Goal: Task Accomplishment & Management: Complete application form

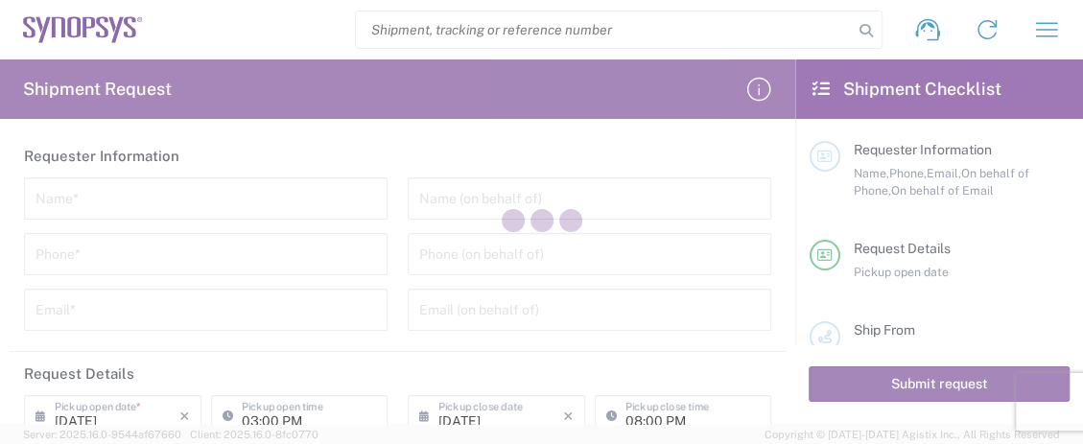
type input "United States"
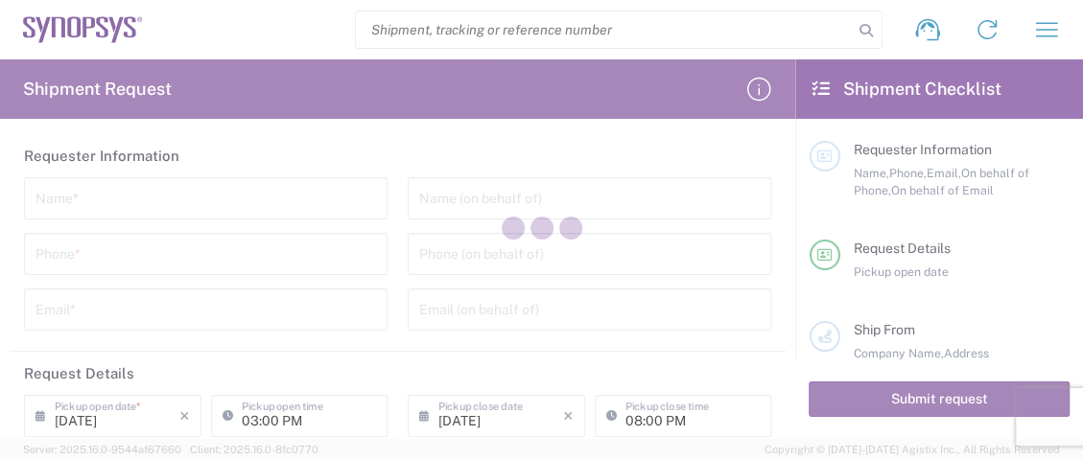
type input "United States"
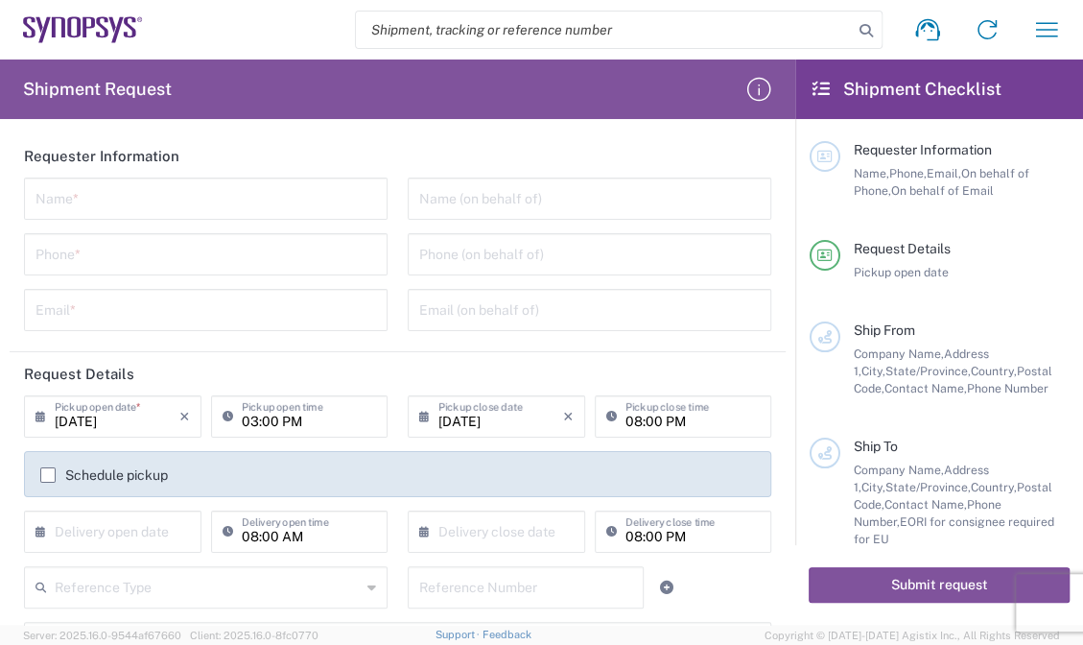
drag, startPoint x: 208, startPoint y: 199, endPoint x: 291, endPoint y: 204, distance: 82.7
click at [208, 199] on input "text" at bounding box center [205, 197] width 341 height 34
paste input "Vita Huang"
type input "Vita Huang"
click at [498, 208] on input "text" at bounding box center [589, 197] width 341 height 34
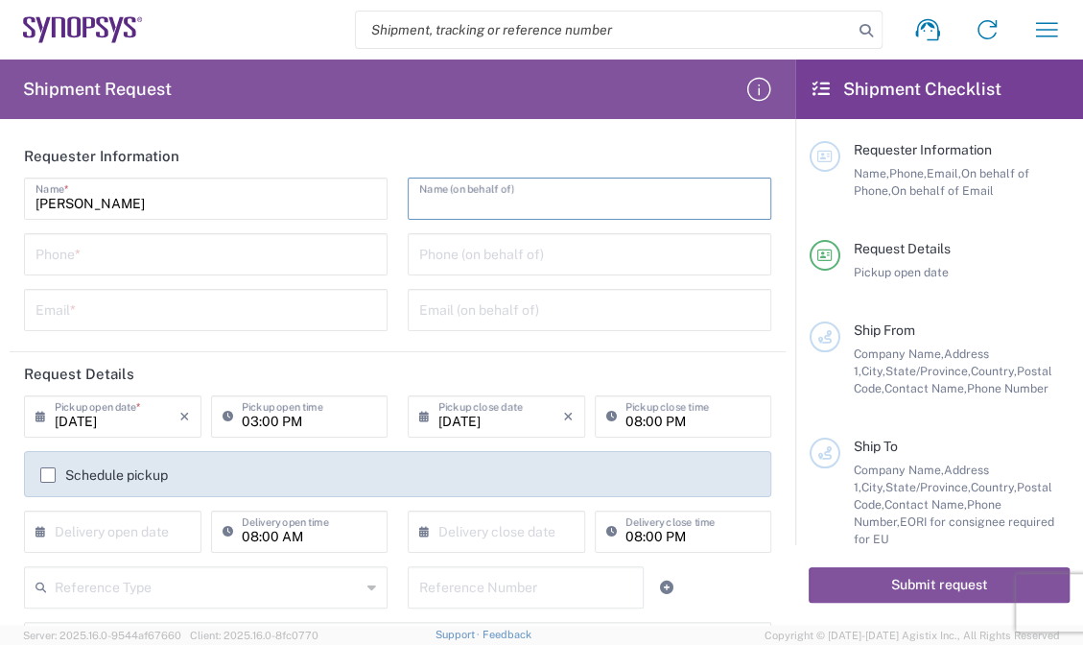
drag, startPoint x: 203, startPoint y: 254, endPoint x: 611, endPoint y: 290, distance: 409.2
click at [203, 254] on input "tel" at bounding box center [205, 253] width 341 height 34
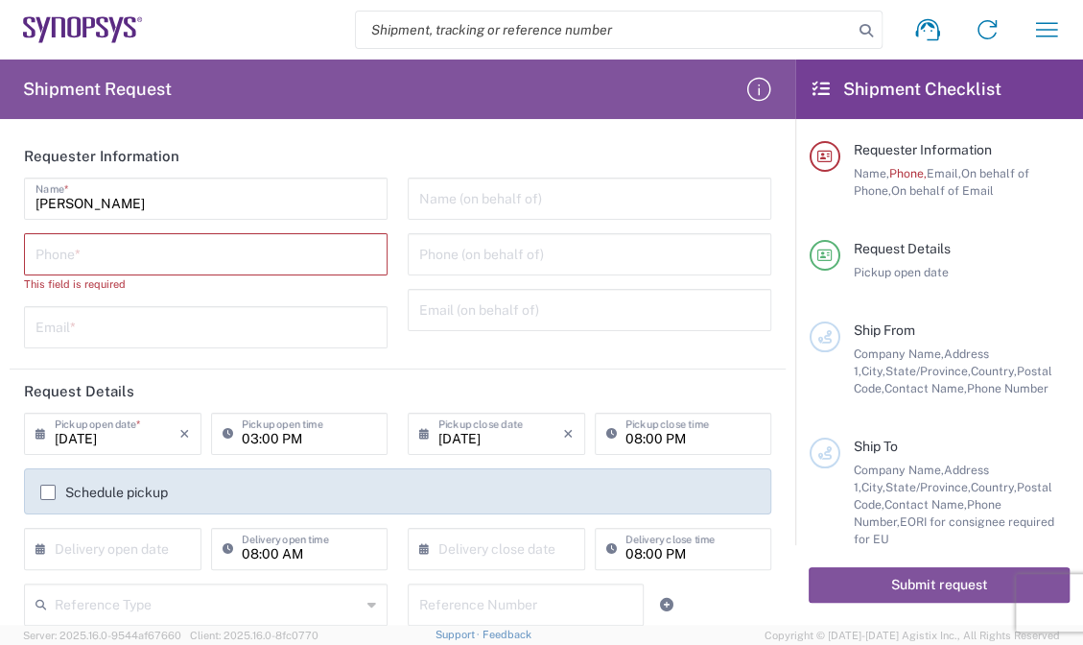
drag, startPoint x: 169, startPoint y: 258, endPoint x: 192, endPoint y: 256, distance: 23.1
click at [169, 258] on input "tel" at bounding box center [205, 253] width 341 height 34
paste input "+886-227918139"
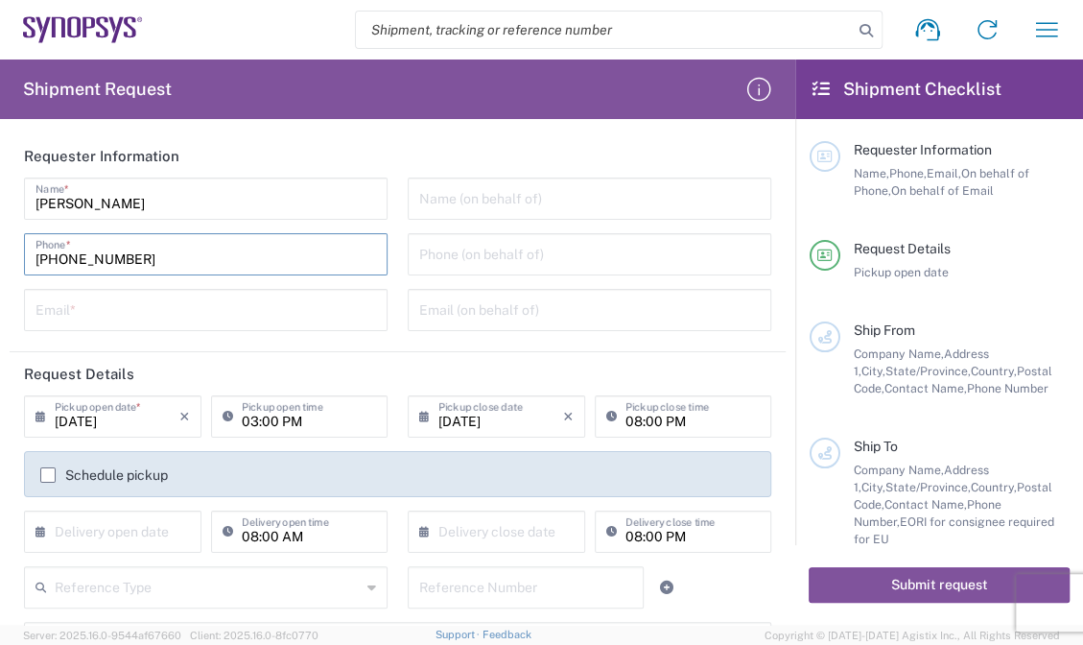
type input "+886-227918139"
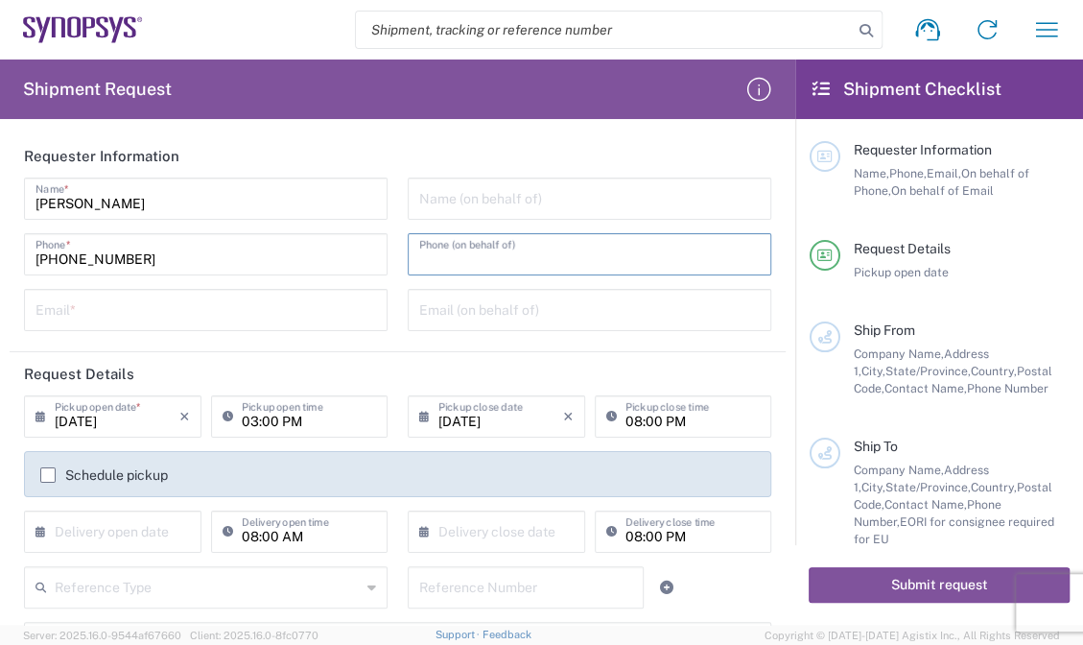
click at [575, 256] on input "tel" at bounding box center [589, 253] width 341 height 34
paste input "+886-227918139"
type input "+886-227918139"
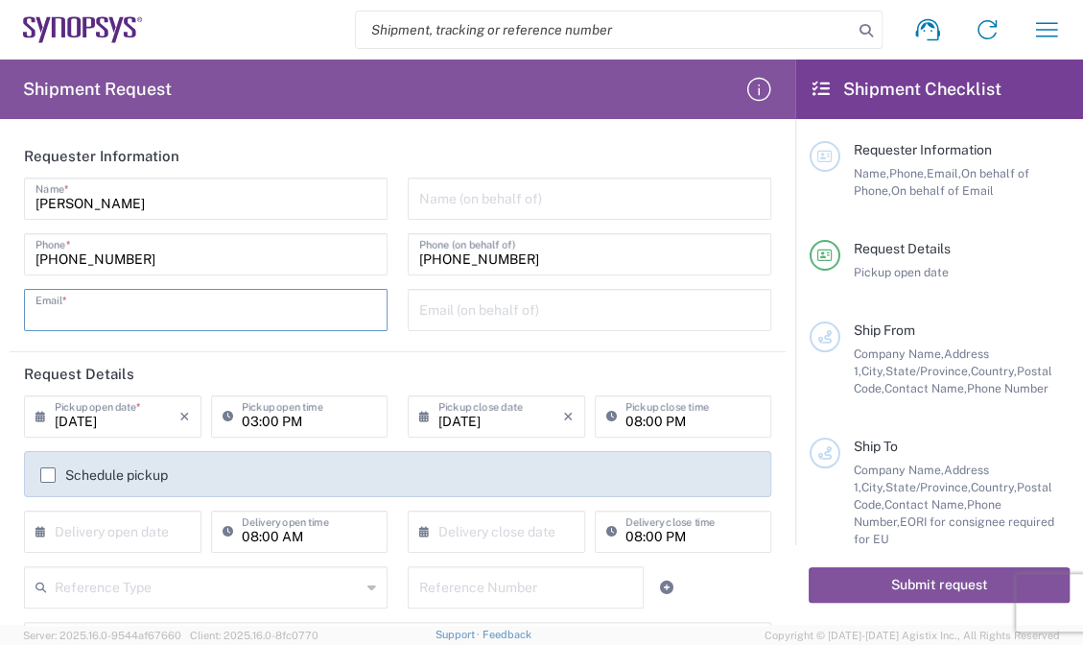
click at [144, 312] on input "text" at bounding box center [205, 309] width 341 height 34
paste input "vita.huang@e-elements.com.tw"
type input "vita.huang@e-elements.com.tw"
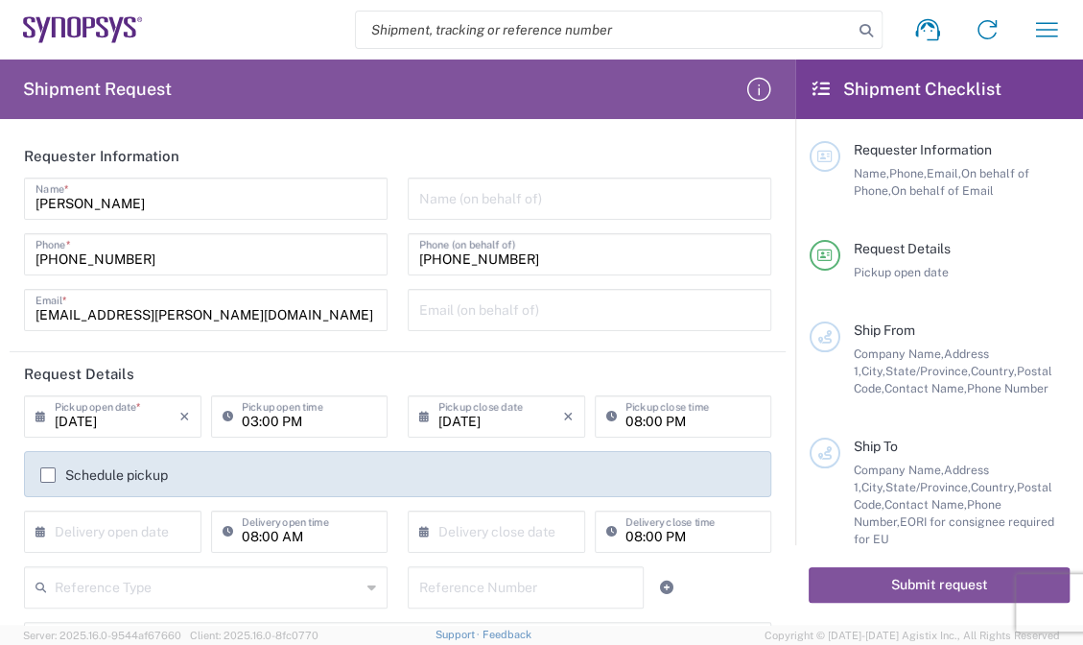
click at [408, 306] on div "Email (on behalf of)" at bounding box center [590, 310] width 364 height 42
drag, startPoint x: 429, startPoint y: 308, endPoint x: 458, endPoint y: 308, distance: 28.8
click at [429, 308] on input "text" at bounding box center [589, 309] width 341 height 34
paste input "vita.huang@e-elements.com.tw"
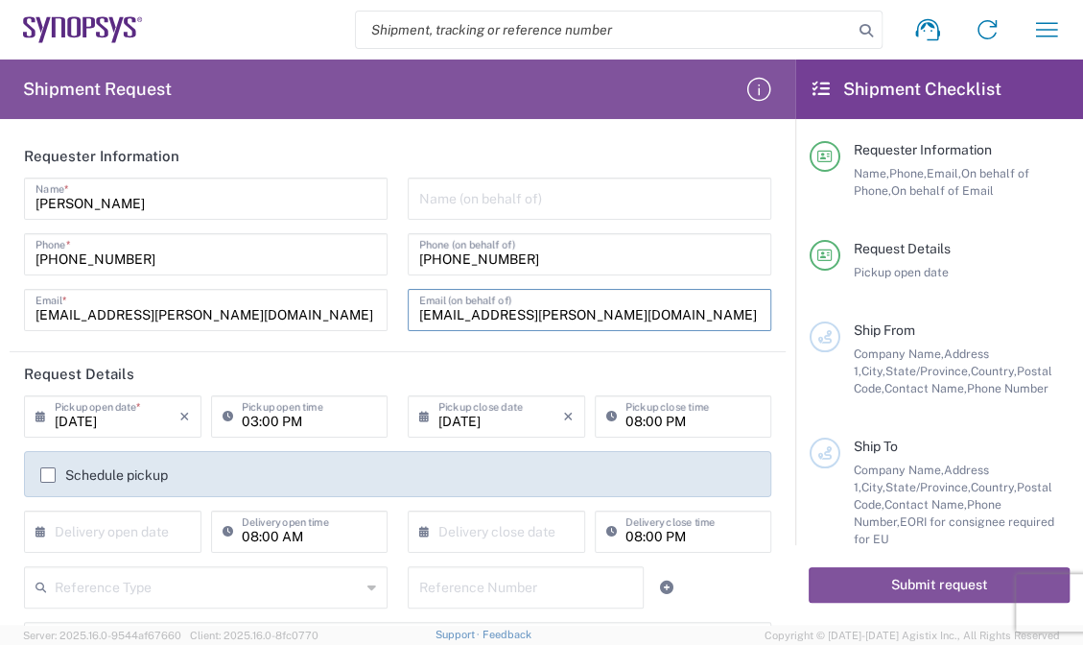
type input "vita.huang@e-elements.com.tw"
click at [450, 203] on input "text" at bounding box center [589, 197] width 341 height 34
paste input "E-Elements Technology Co., Ltd"
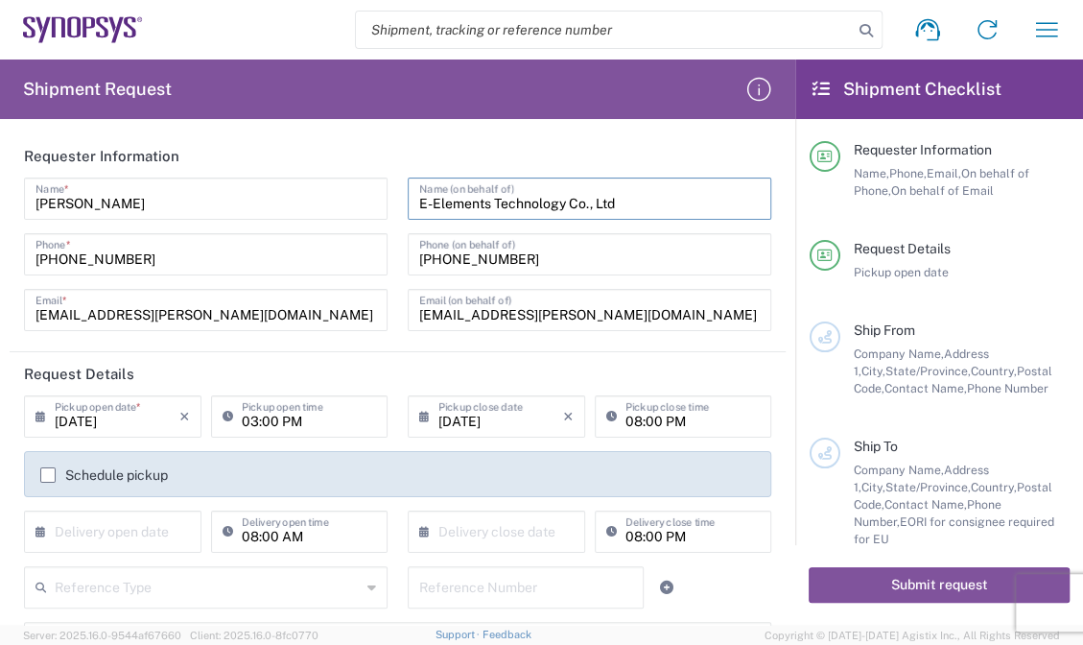
type input "E-Elements Technology Co., Ltd"
click at [295, 428] on input "03:00 PM" at bounding box center [309, 415] width 135 height 34
type input ":00 PM"
drag, startPoint x: 319, startPoint y: 418, endPoint x: 167, endPoint y: 410, distance: 152.8
click at [157, 411] on div "08/13/2025 × Pickup open date * Cancel Apply Pickup open time" at bounding box center [205, 423] width 373 height 56
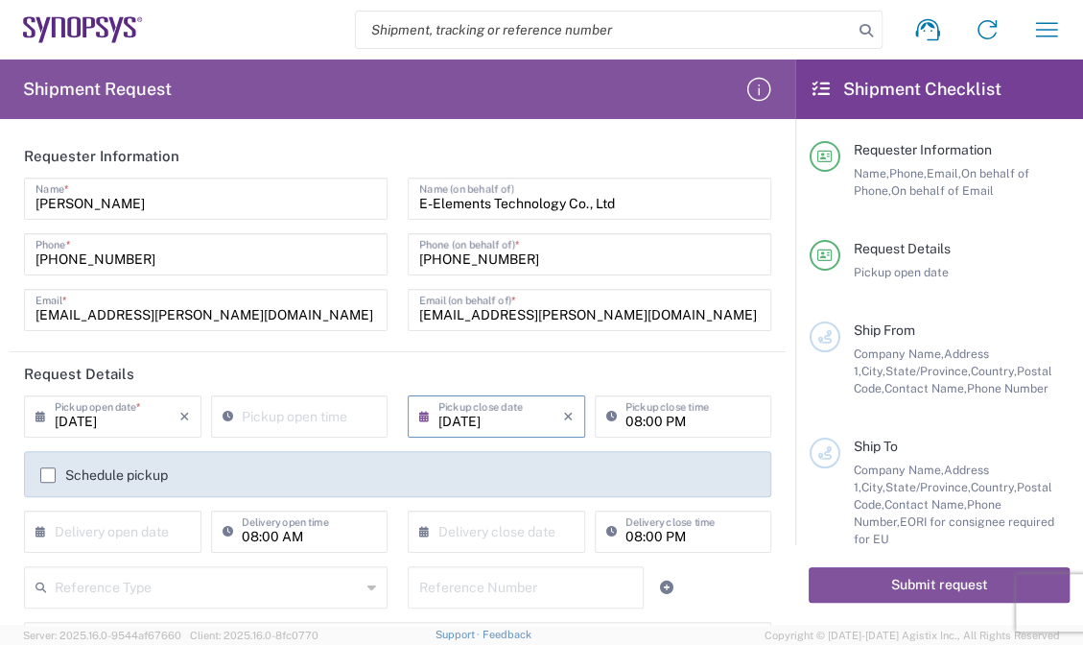
drag, startPoint x: 521, startPoint y: 427, endPoint x: 548, endPoint y: 419, distance: 27.9
click at [521, 425] on input "08/13/2025" at bounding box center [500, 415] width 125 height 34
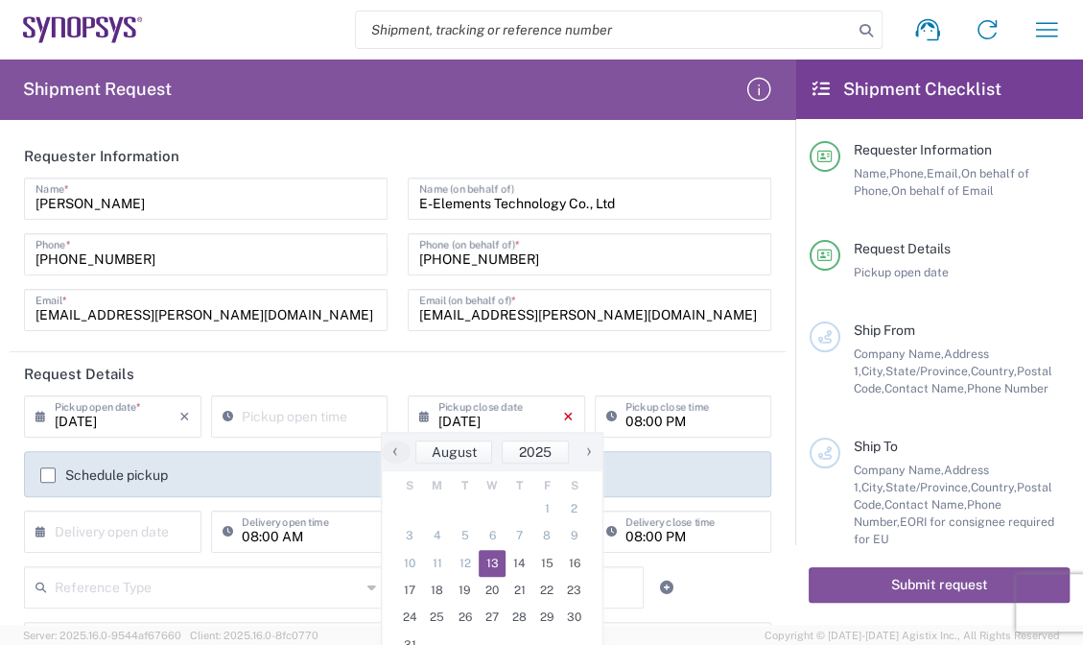
click at [563, 417] on icon "×" at bounding box center [568, 416] width 11 height 31
type input "08/13/2025"
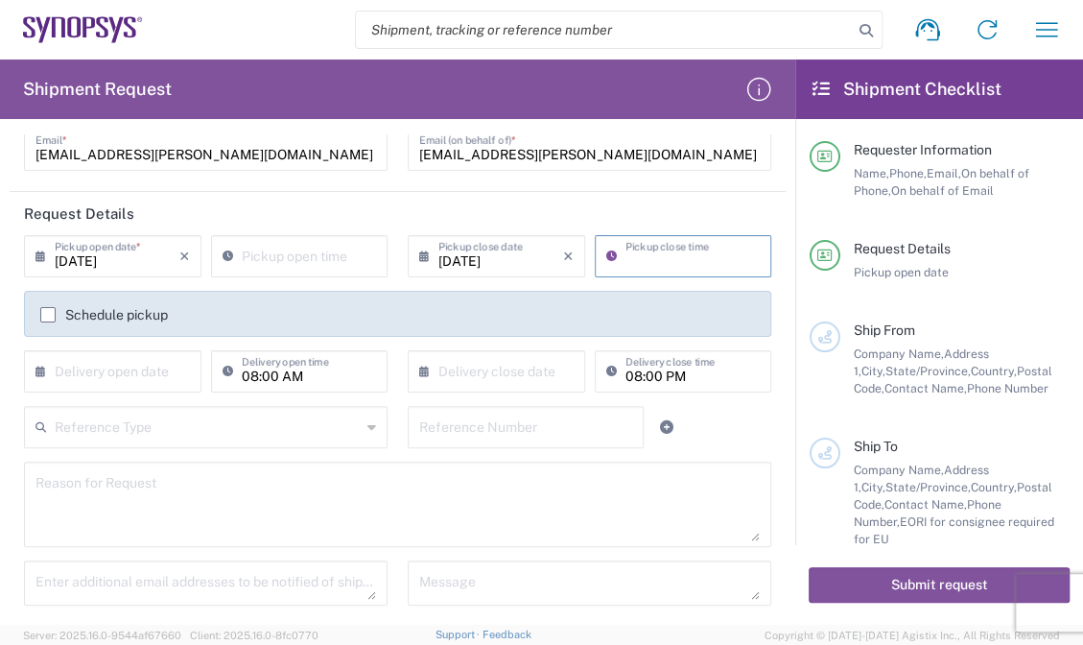
scroll to position [202, 0]
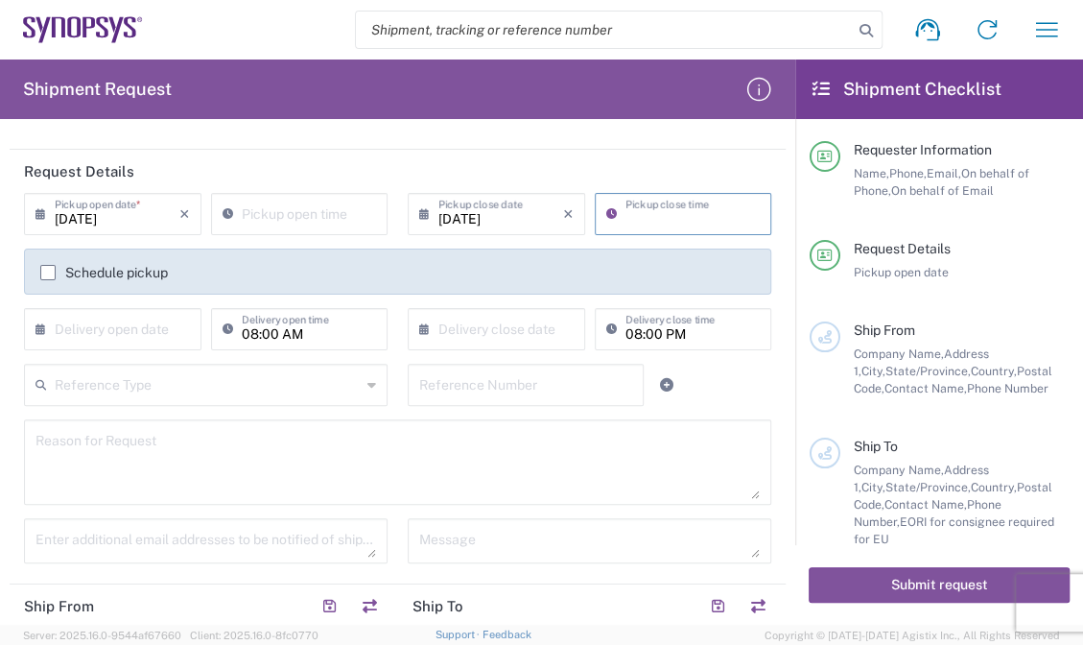
click at [338, 329] on input "08:00 AM" at bounding box center [309, 328] width 135 height 34
type input ":00 AM"
drag, startPoint x: 318, startPoint y: 329, endPoint x: 76, endPoint y: 278, distance: 247.0
click at [76, 278] on div "08/13/2025 × Pickup open date * Cancel Apply Pickup open time 08/13/2025 × Pick…" at bounding box center [397, 278] width 767 height 171
click at [360, 436] on textarea at bounding box center [397, 462] width 724 height 74
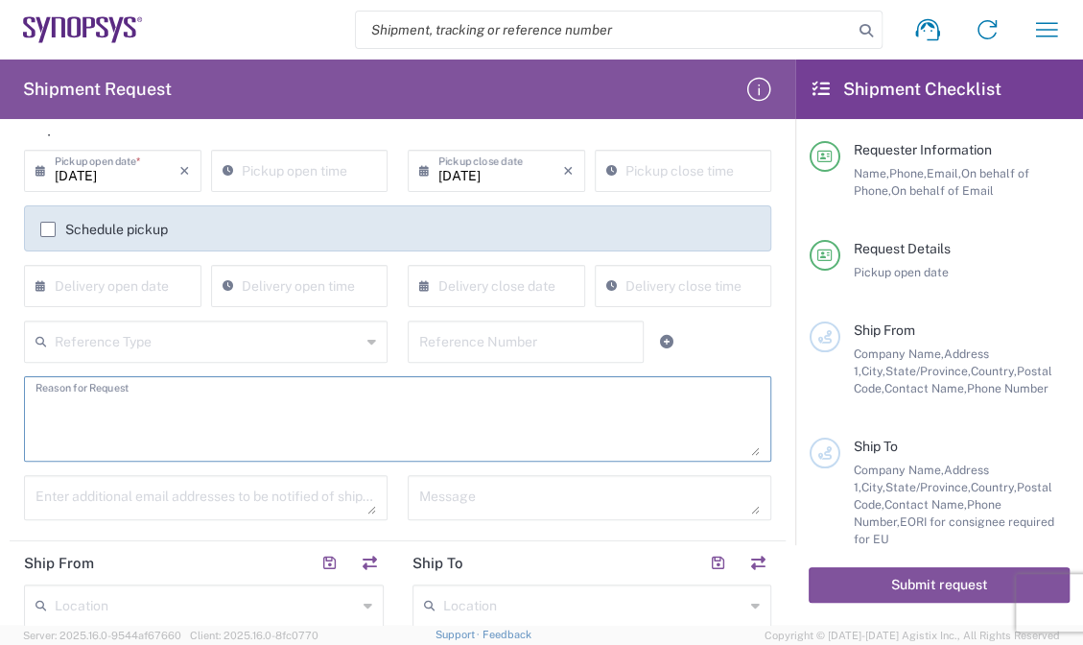
scroll to position [292, 0]
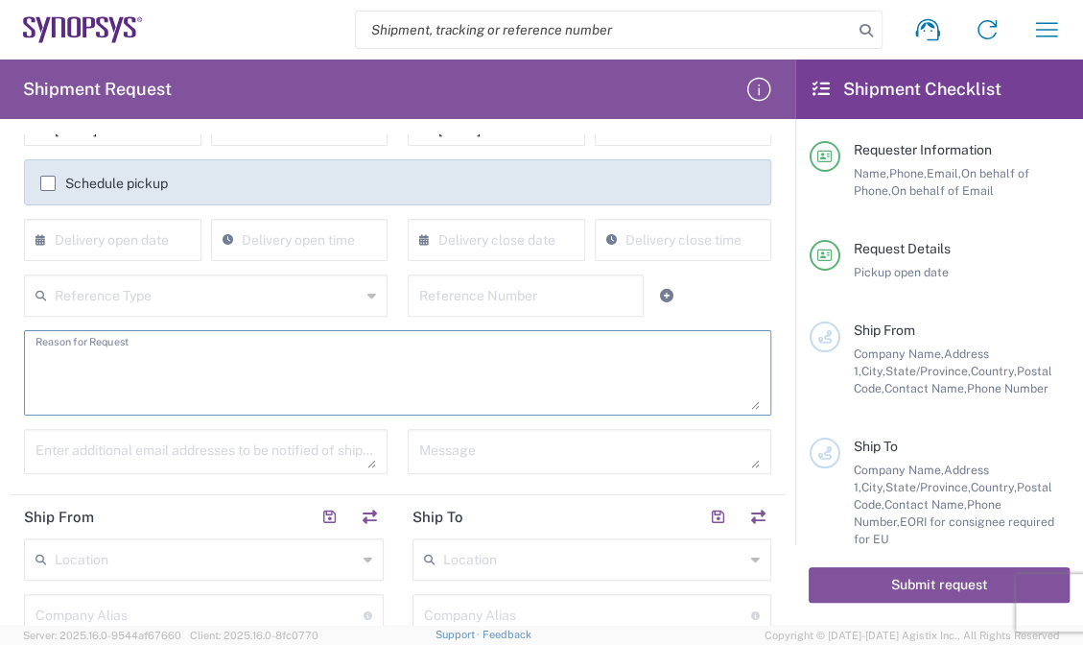
paste textarea "Shipment of 15 pcs of product SH100004216,model name HDMI_2_0_MGB2 to ALOM sub."
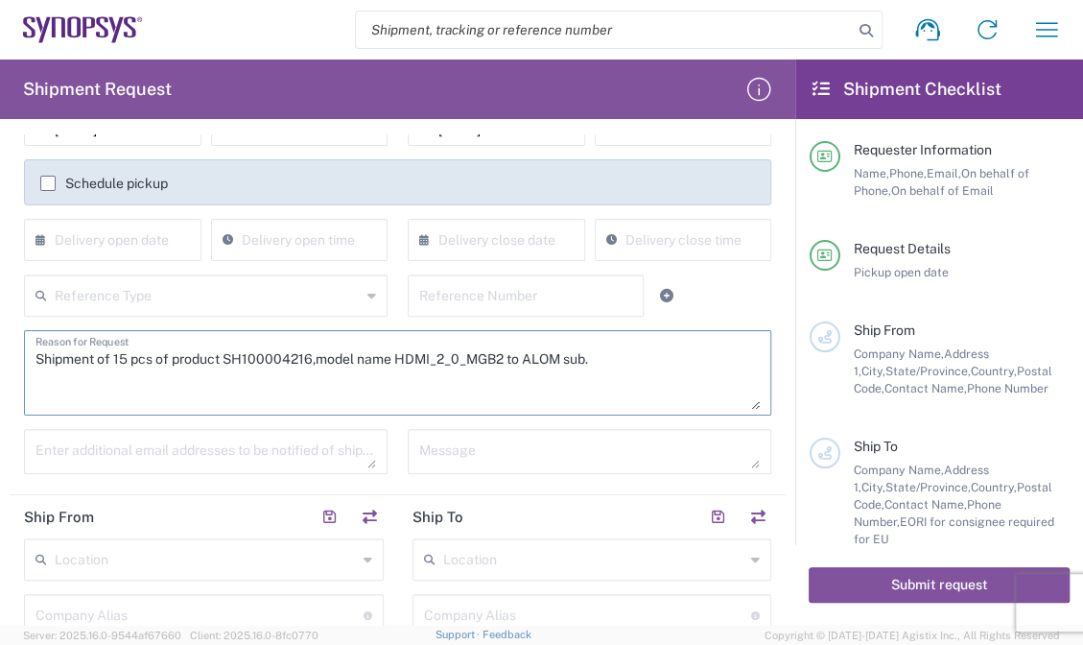
paste textarea "Shipment of 15 pcs of product SH100004216,model name HDMI_2_0_MGB2 to ALOM sub."
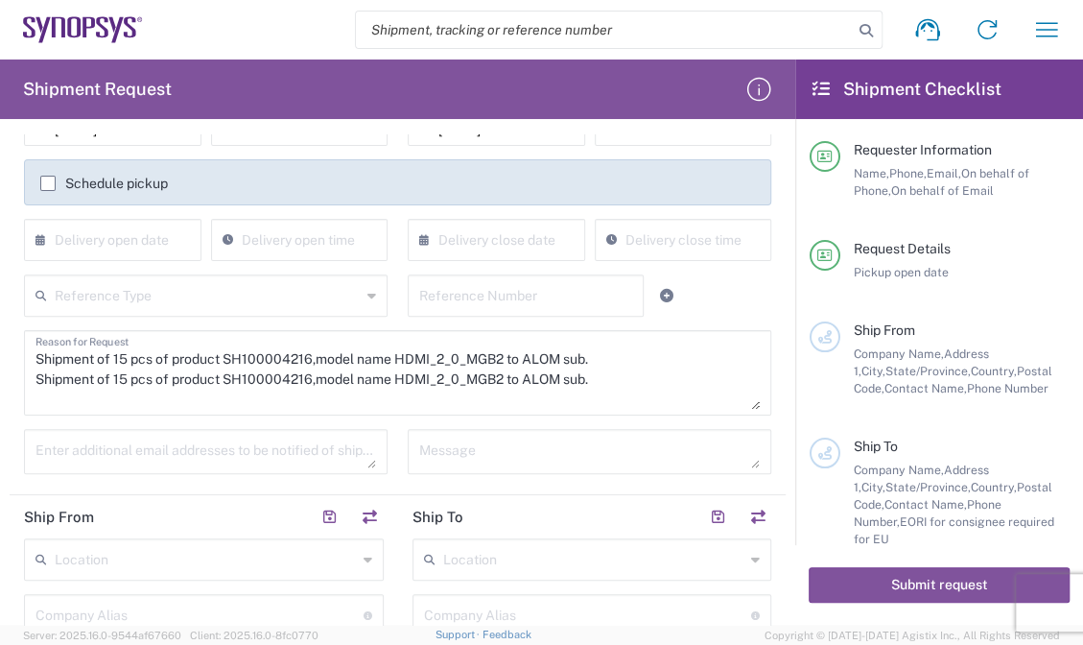
drag, startPoint x: 129, startPoint y: 356, endPoint x: 142, endPoint y: 349, distance: 15.0
click at [129, 356] on textarea "Shipment of 15 pcs of product SH100004216,model name HDMI_2_0_MGB2 to ALOM sub.…" at bounding box center [397, 373] width 724 height 74
click at [259, 366] on textarea "Shipment of 20 pcs of product SH100004216,model name HDMI_2_0_MGB2 to ALOM sub.…" at bounding box center [397, 373] width 724 height 74
drag, startPoint x: 229, startPoint y: 357, endPoint x: 311, endPoint y: 359, distance: 81.6
click at [311, 359] on textarea "Shipment of 20 pcs of product SH100004216,model name HDMI_2_0_MGB2 to ALOM sub.…" at bounding box center [397, 373] width 724 height 74
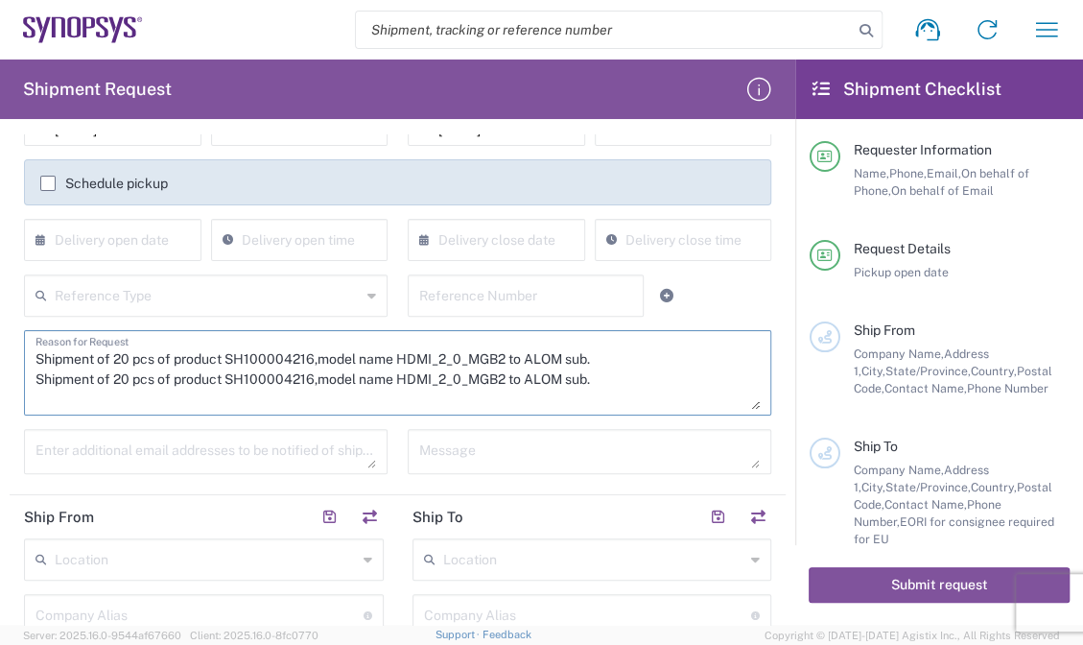
paste textarea "5737"
click at [432, 357] on textarea "Shipment of 20 pcs of product SH100005737,model name HDMI_2_0_MGB2 to ALOM sub.…" at bounding box center [397, 373] width 724 height 74
drag, startPoint x: 396, startPoint y: 357, endPoint x: 508, endPoint y: 364, distance: 112.4
click at [508, 364] on textarea "Shipment of 20 pcs of product SH100005737,model name HDMI_2_0_MGB2 to ALOM sub.…" at bounding box center [397, 373] width 724 height 74
paste textarea "PCIEGEN5_EP_MGB2 board"
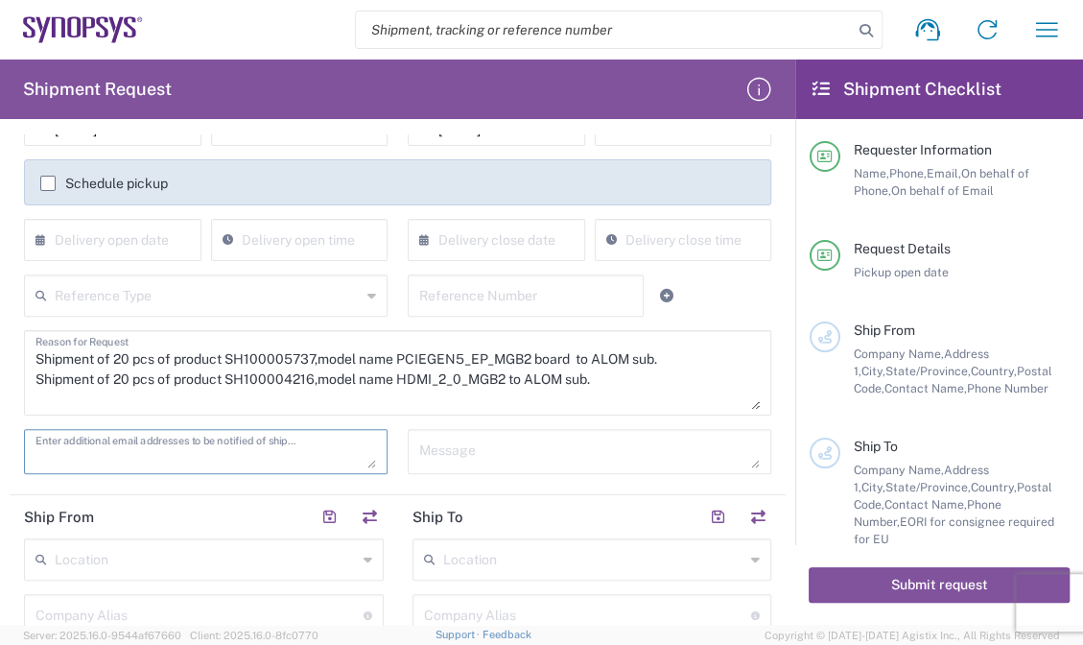
click at [365, 445] on textarea at bounding box center [205, 452] width 341 height 34
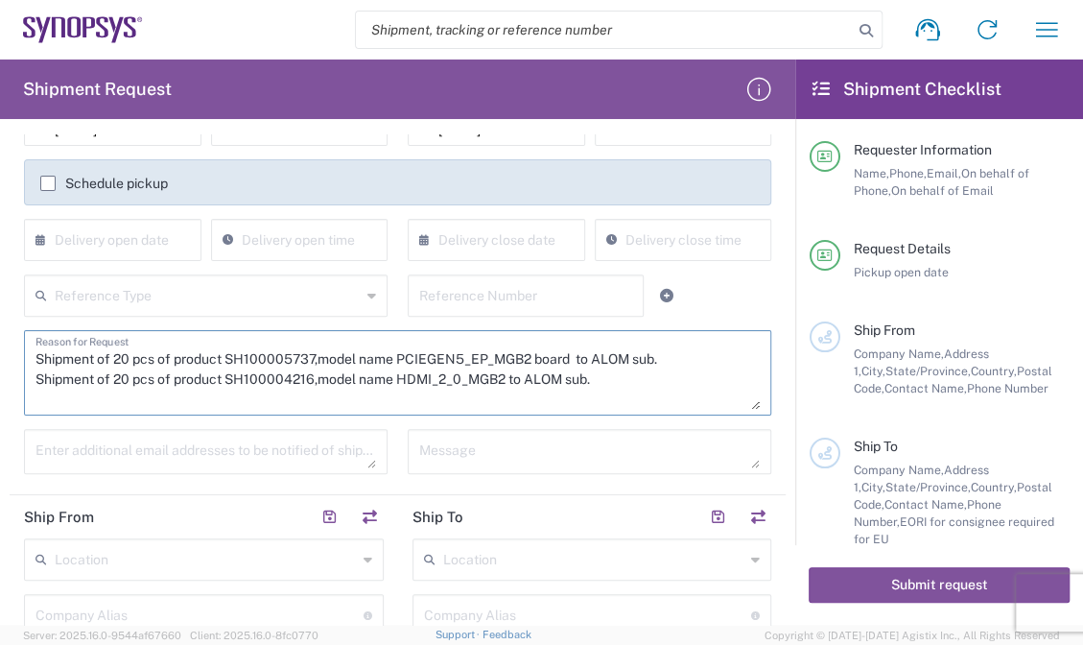
drag, startPoint x: 226, startPoint y: 377, endPoint x: 311, endPoint y: 380, distance: 84.5
click at [311, 380] on textarea "Shipment of 20 pcs of product SH100005737,model name PCIEGEN5_EP_MGB2 board to …" at bounding box center [397, 373] width 724 height 74
paste textarea "5738"
drag, startPoint x: 425, startPoint y: 473, endPoint x: 456, endPoint y: 440, distance: 44.8
click at [426, 470] on div "Message" at bounding box center [590, 458] width 384 height 59
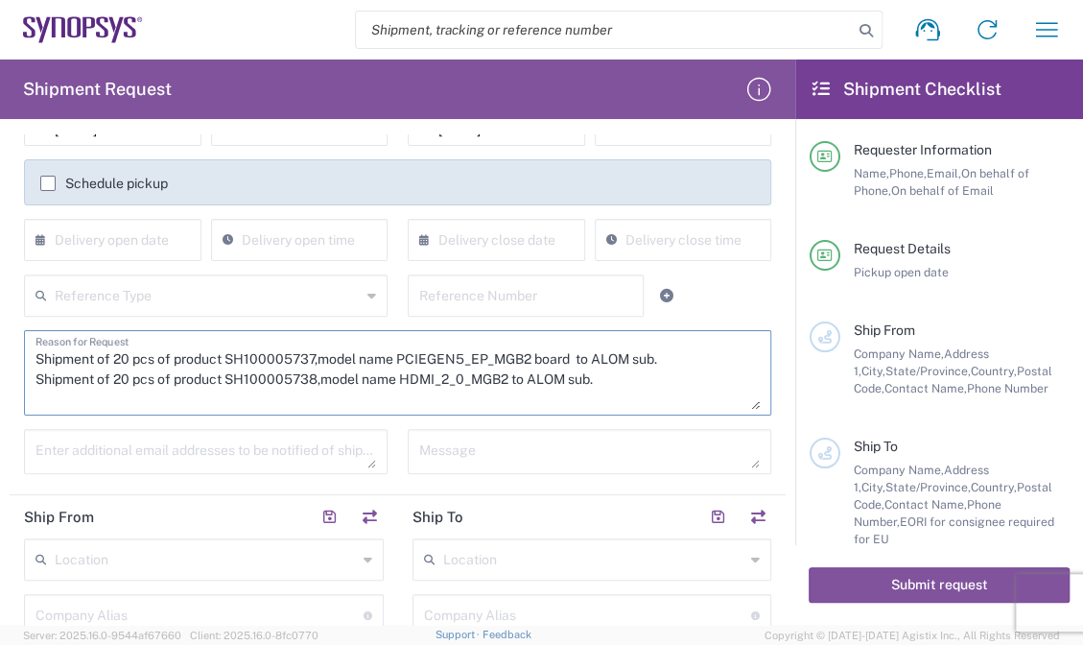
drag, startPoint x: 401, startPoint y: 376, endPoint x: 508, endPoint y: 379, distance: 107.5
click at [508, 379] on textarea "Shipment of 20 pcs of product SH100005737,model name PCIEGEN5_EP_MGB2 board to …" at bounding box center [397, 373] width 724 height 74
paste textarea "PCIEGEN5_RC_MGB2 board"
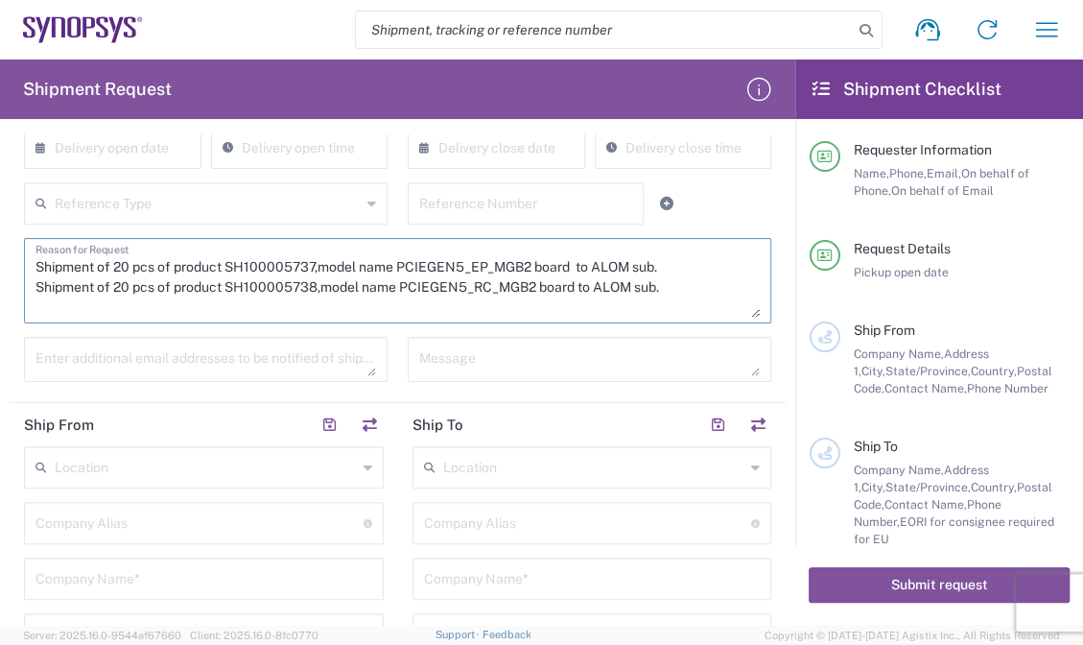
scroll to position [388, 0]
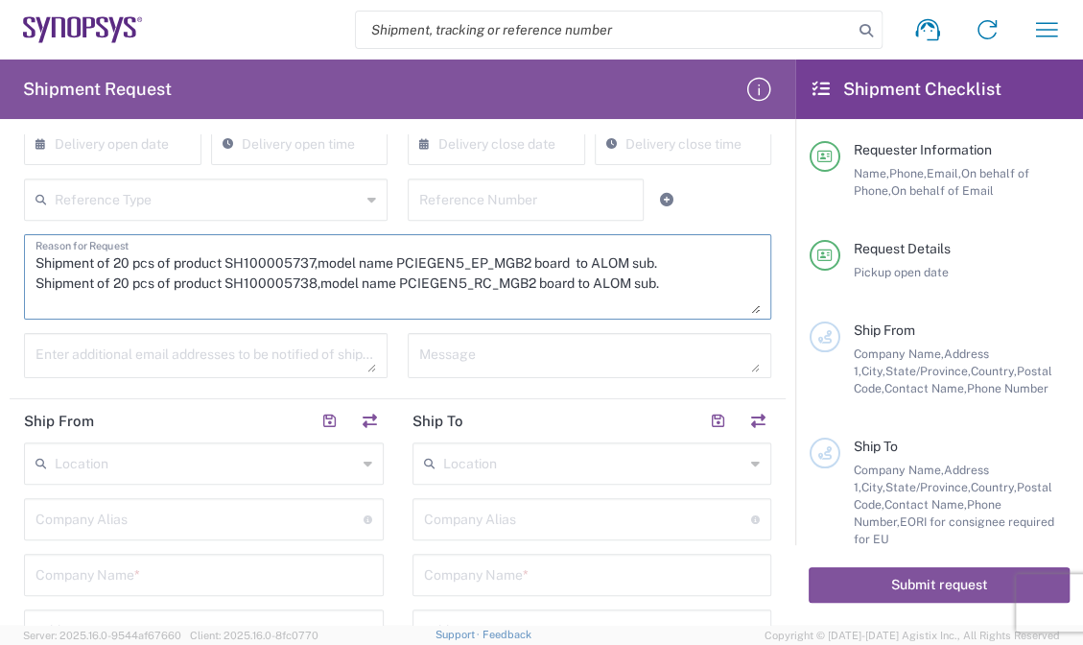
type textarea "Shipment of 20 pcs of product SH100005737,model name PCIEGEN5_EP_MGB2 board to …"
click at [126, 349] on textarea at bounding box center [205, 356] width 341 height 34
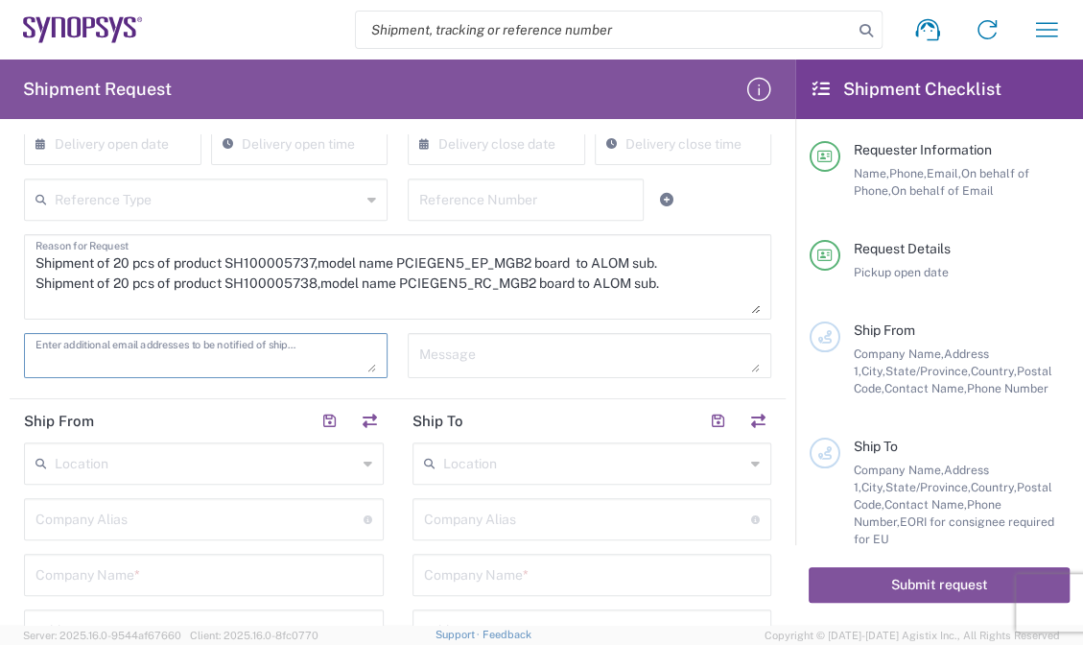
paste textarea "winnie.yeh@e-elements.com.tw"
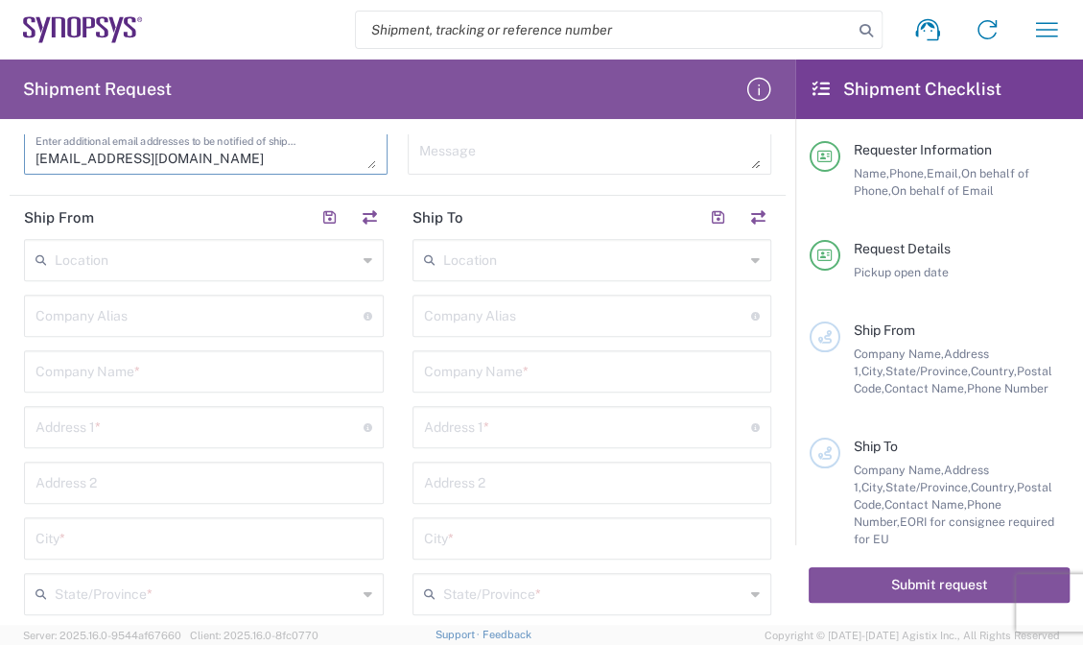
scroll to position [618, 0]
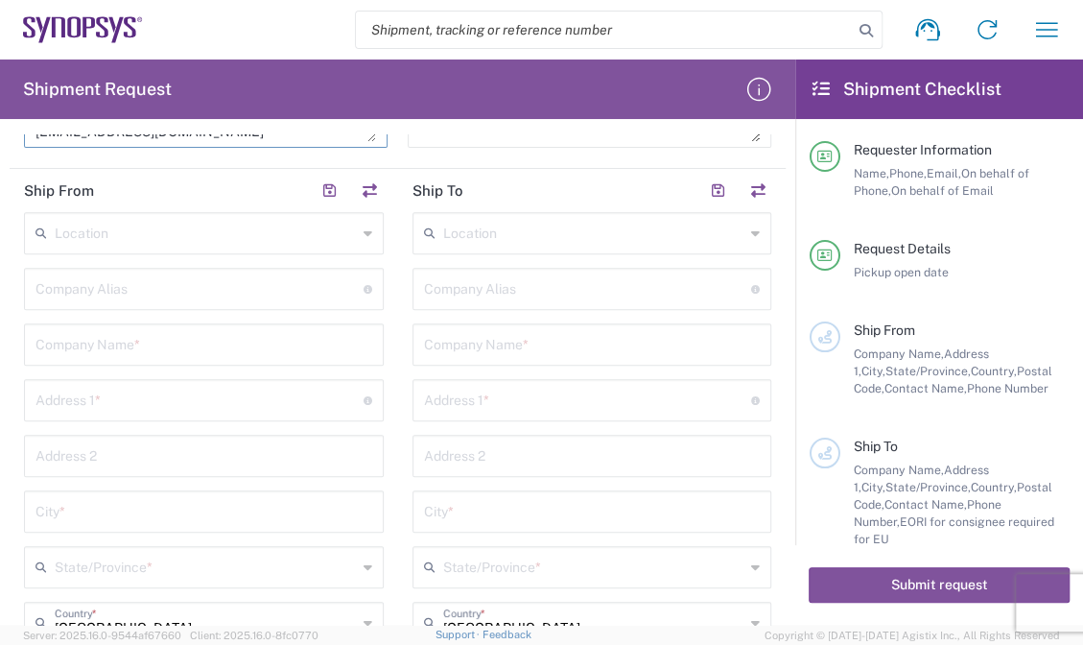
type textarea "winnie.yeh@e-elements.com.tw"
click at [214, 252] on div "Location Aachen DE04 Agrate Brianza IT01 Aschheim DE02 Atlanta US60 Austin US26…" at bounding box center [204, 599] width 360 height 775
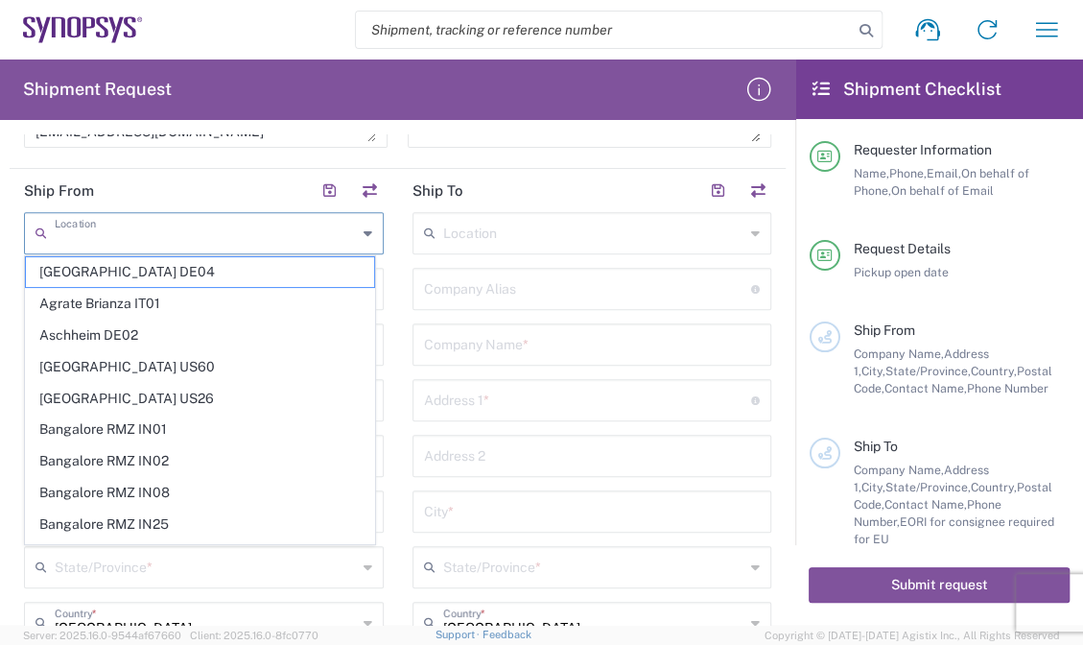
click at [213, 241] on input "text" at bounding box center [206, 232] width 302 height 34
click at [2, 264] on form "Requester Information Vita Huang Name * +886-227918139 Phone * vita.huang@e-ele…" at bounding box center [397, 379] width 795 height 490
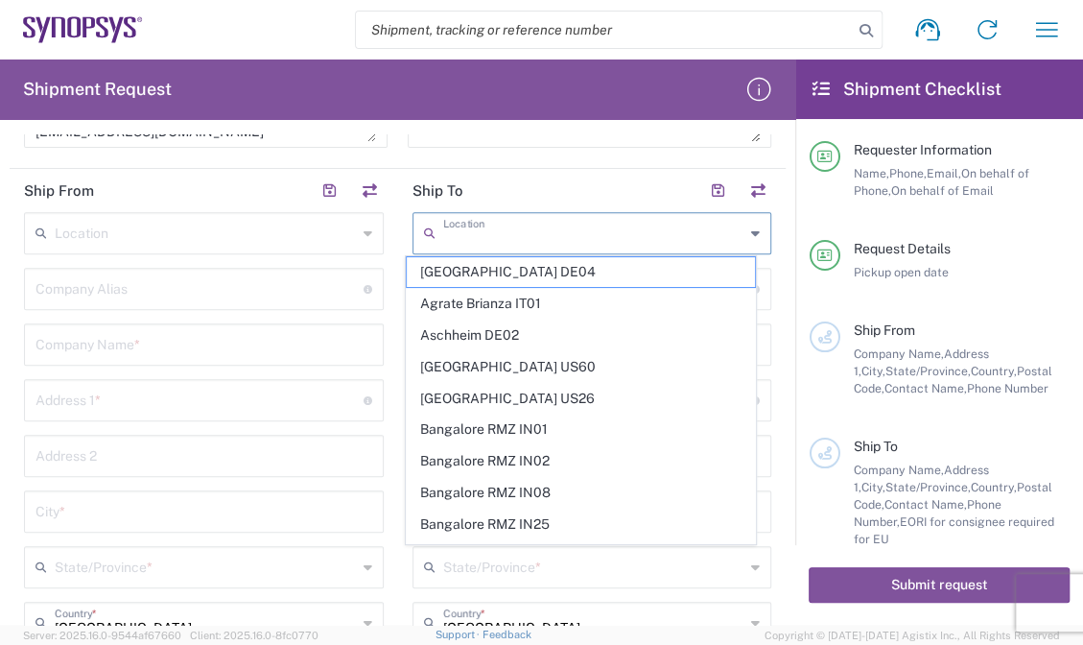
click at [504, 227] on input "text" at bounding box center [594, 232] width 302 height 34
click at [467, 243] on input "text" at bounding box center [594, 232] width 302 height 34
paste input "US01 ALOM"
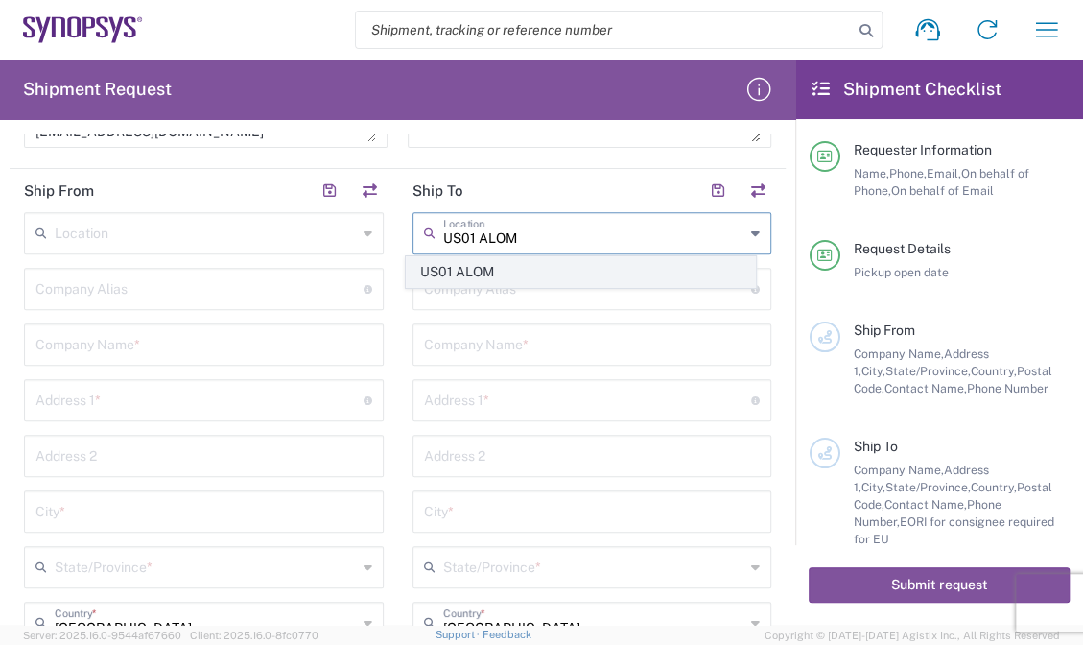
click at [477, 265] on span "US01 ALOM" at bounding box center [581, 272] width 348 height 30
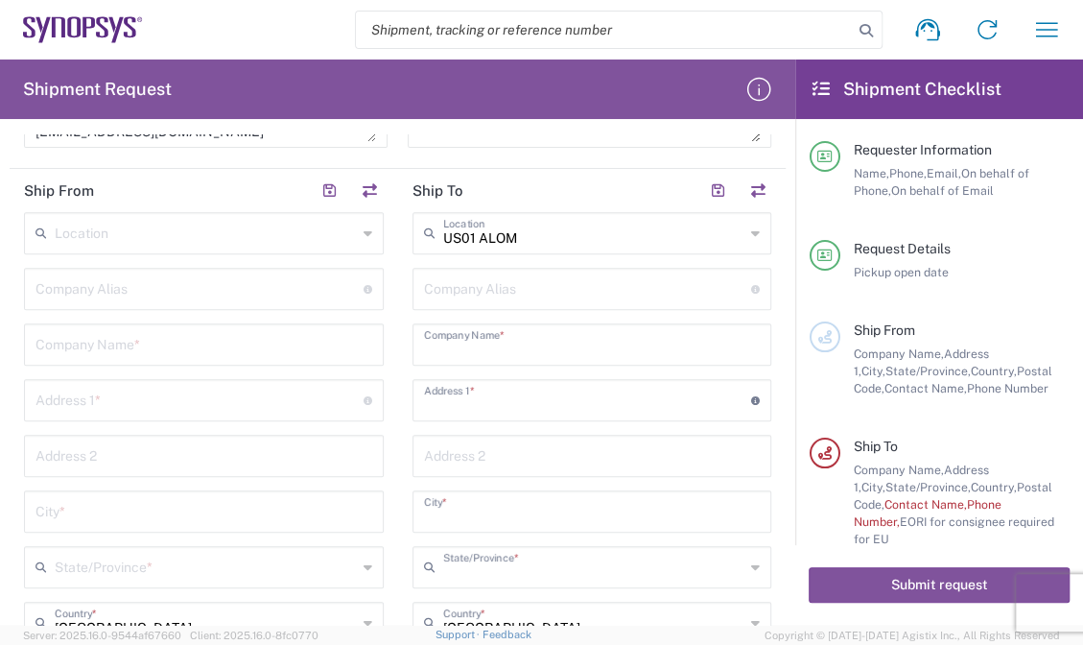
type input "US01 ALOM"
type input "Synopsys c/o ALOM"
type input "48105 Warm Springs Blvd."
type input "Fremont"
type input "California"
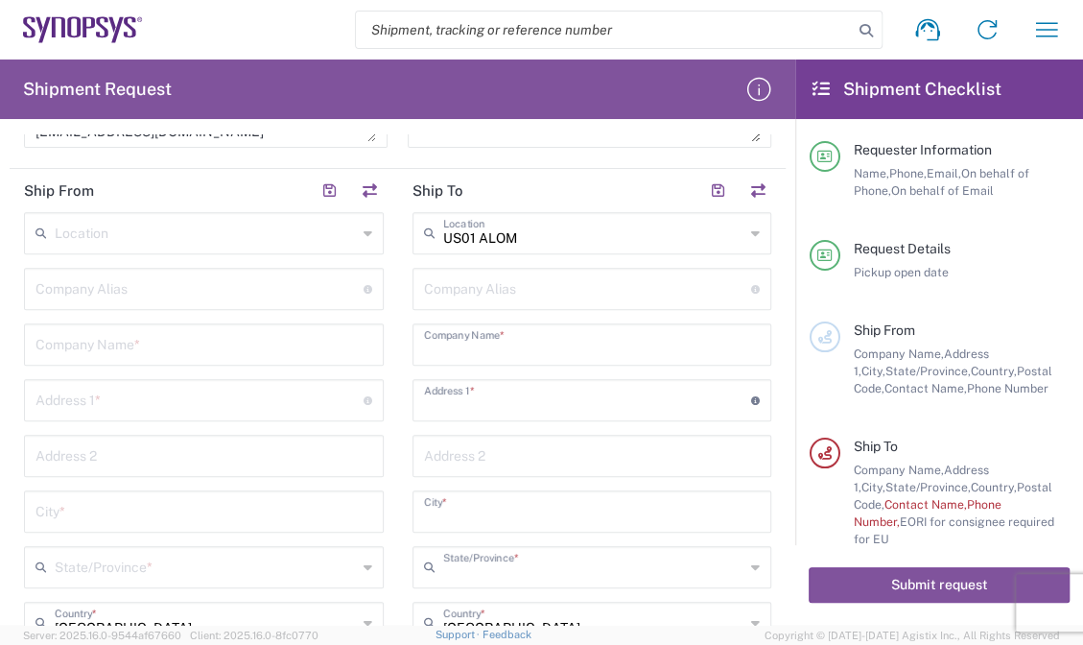
type input "94539"
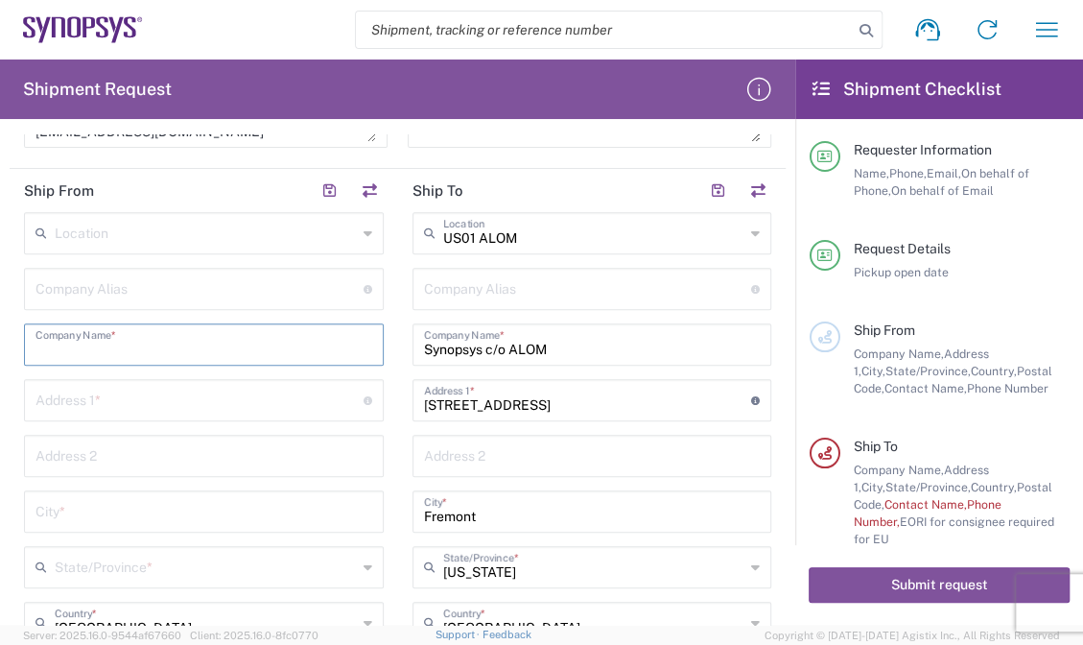
click at [111, 332] on input "text" at bounding box center [203, 343] width 337 height 34
paste input "E-Elements Technology Co., Ltd"
type input "E-Elements Technology Co., Ltd"
type input "5F., No. 61, Ln. 76, Ruiguang Rd.,"
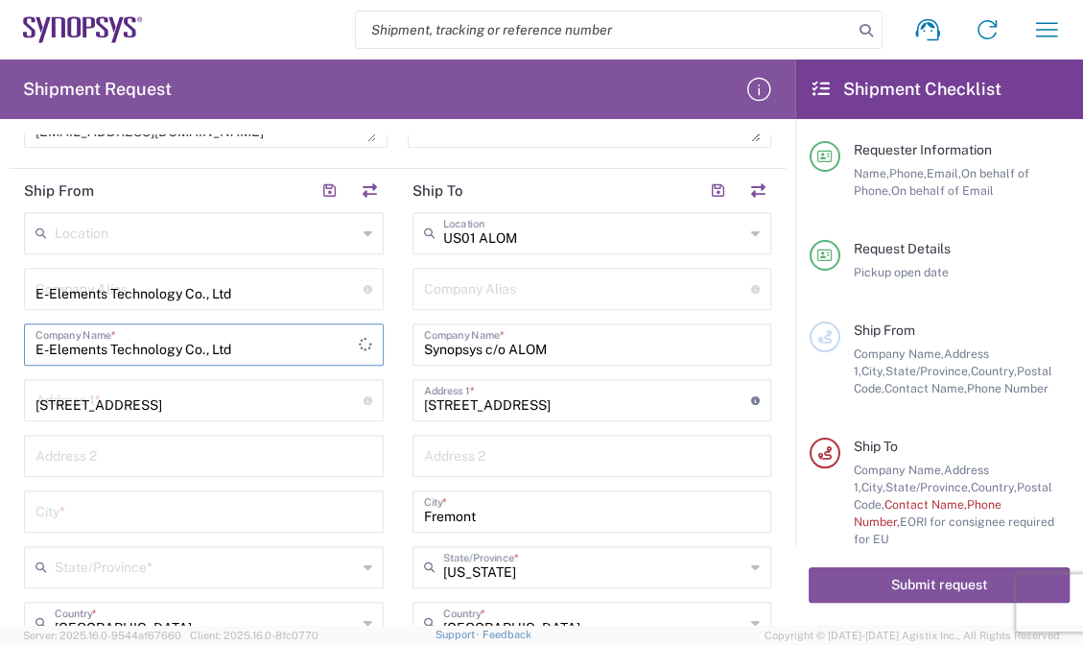
type input "Neihu Dist., Taipei City 114, Taiwan (R.O.C.)"
type input "Taipei City"
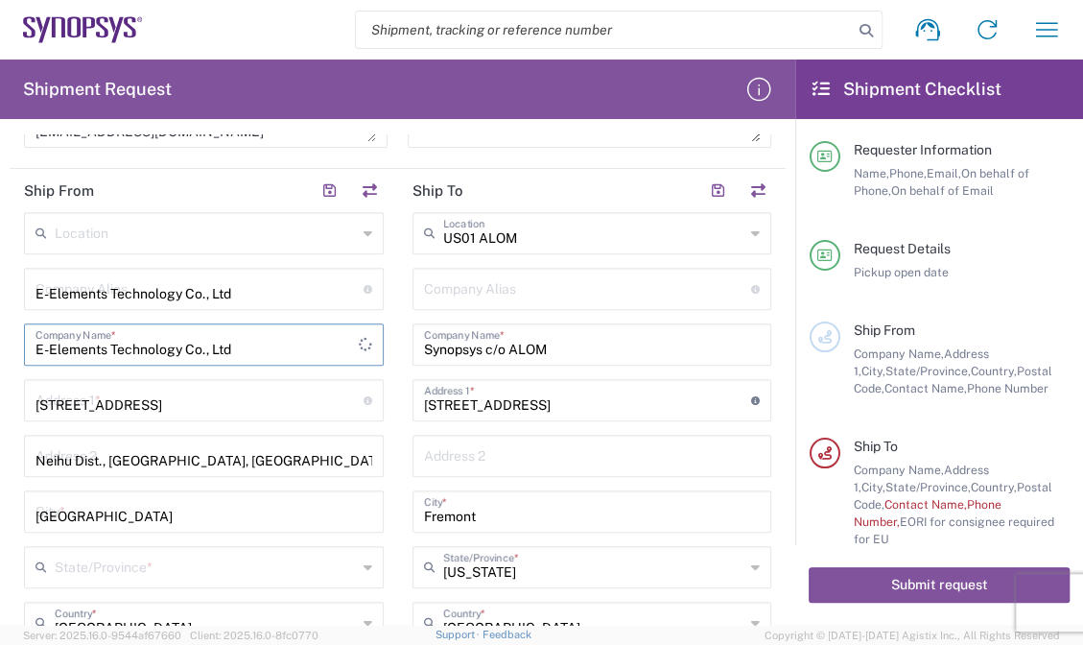
type input "Taipei"
type input "台灣"
type input "11491"
type input "0227918139"
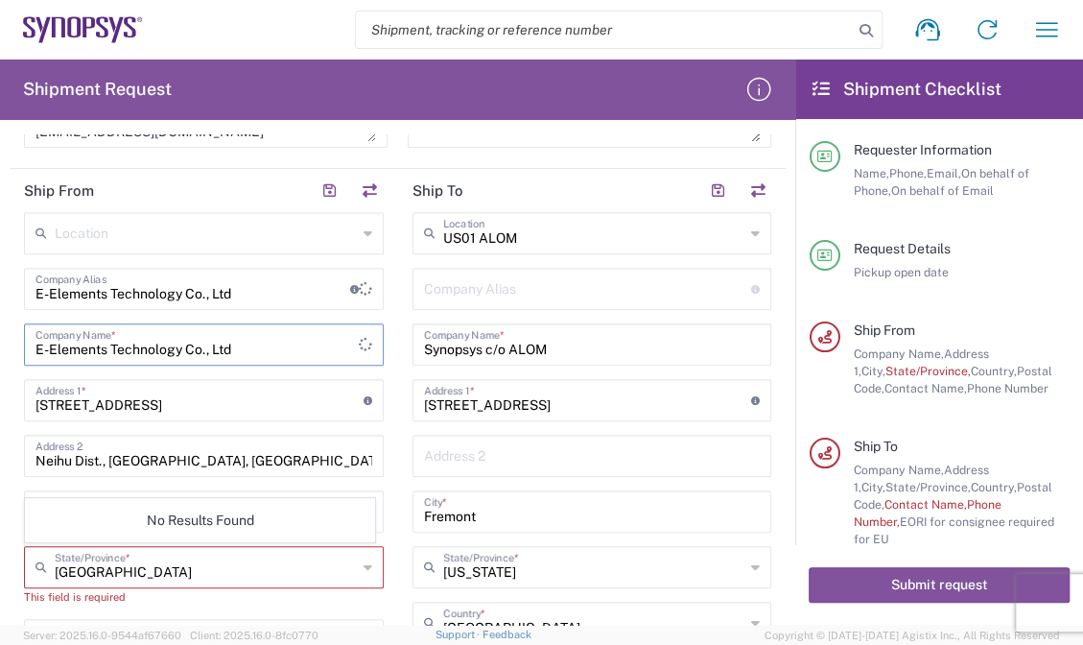
type input "E-Elements Technology Co., Ltd"
click at [15, 372] on main "Location Aachen DE04 Agrate Brianza IT01 Aschheim DE02 Atlanta US60 Austin US26…" at bounding box center [204, 608] width 388 height 792
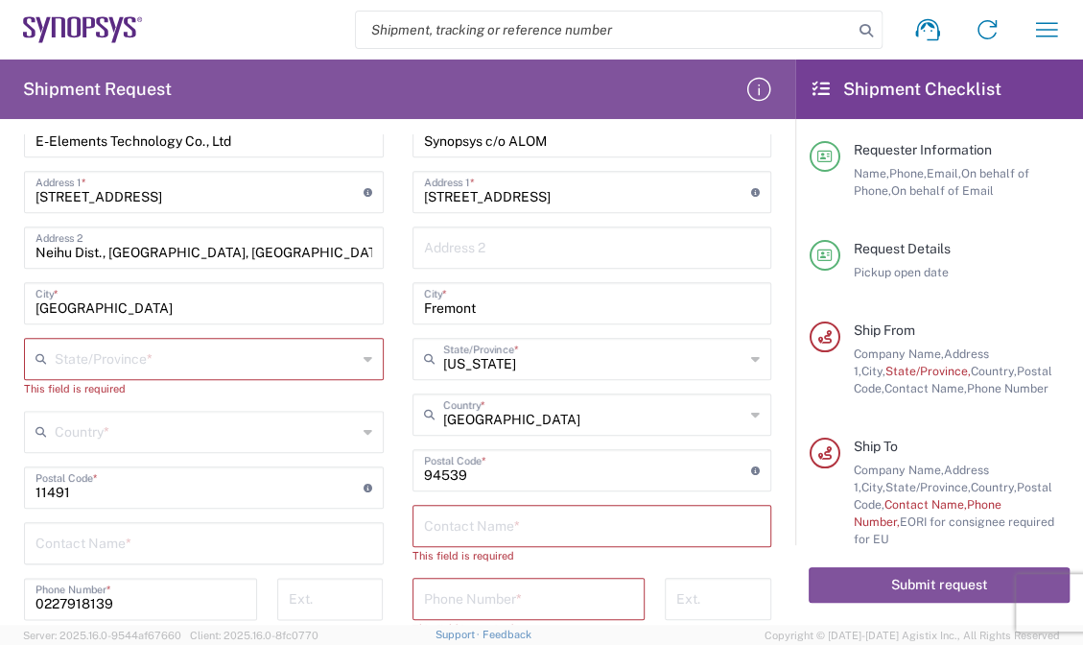
scroll to position [860, 0]
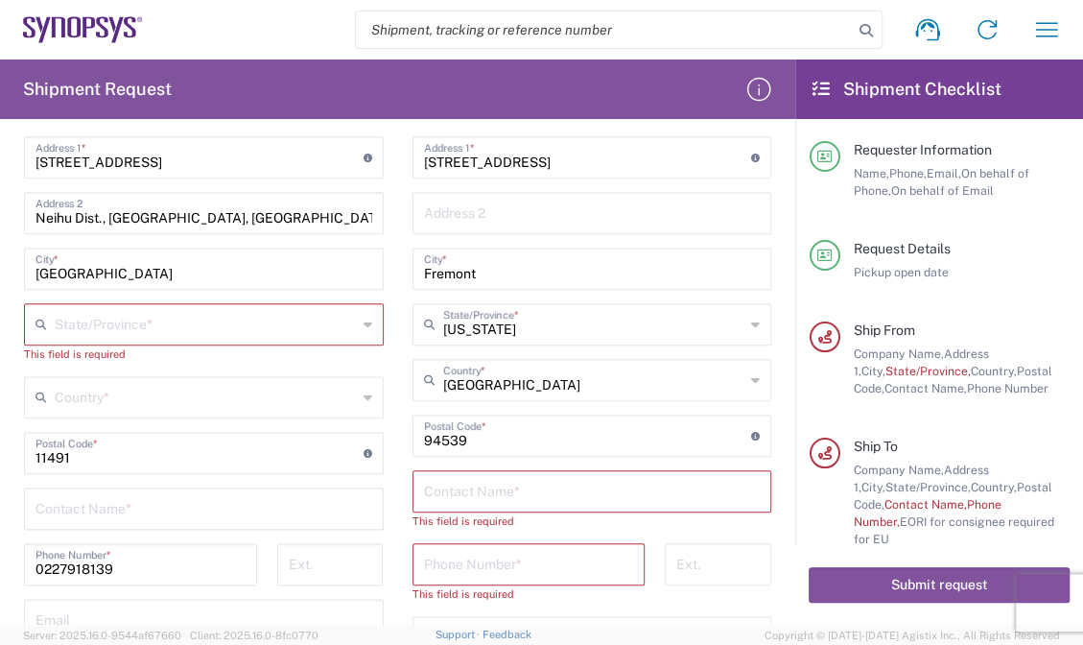
click at [197, 330] on input "text" at bounding box center [206, 323] width 302 height 34
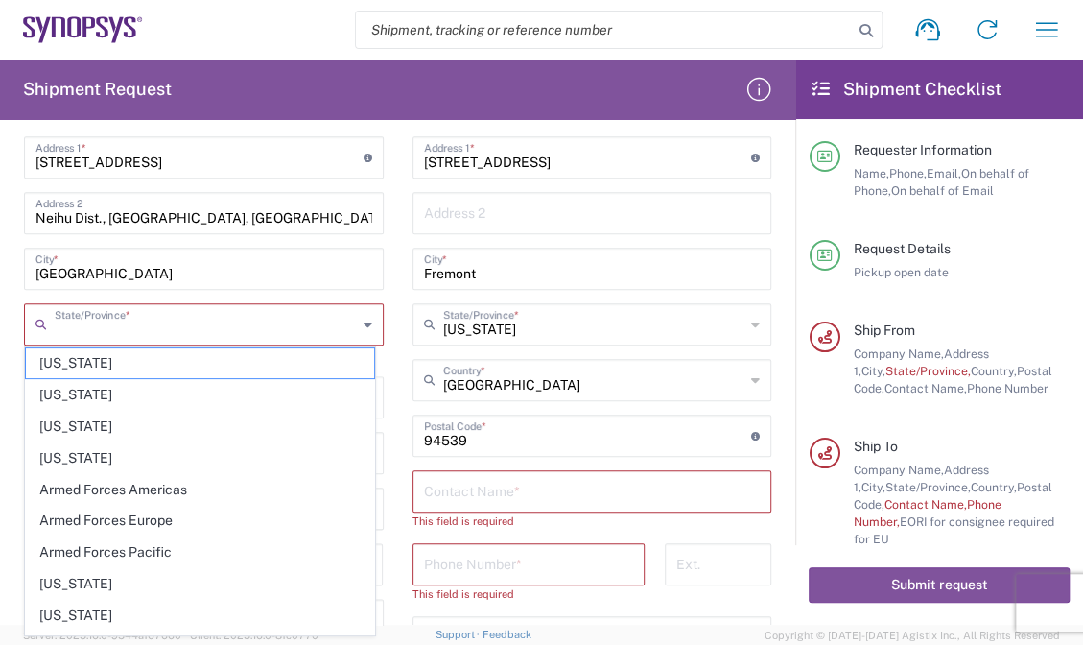
click at [12, 333] on main "Location Aachen DE04 Agrate Brianza IT01 Aschheim DE02 Atlanta US60 Austin US26…" at bounding box center [204, 365] width 388 height 792
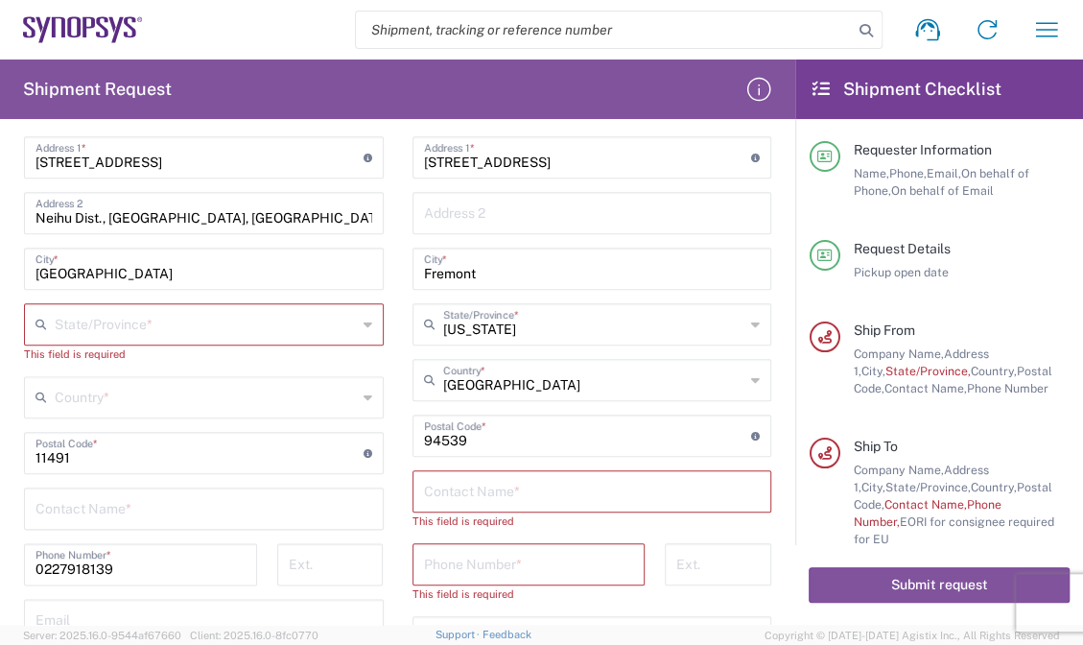
click at [256, 392] on input "text" at bounding box center [206, 396] width 302 height 34
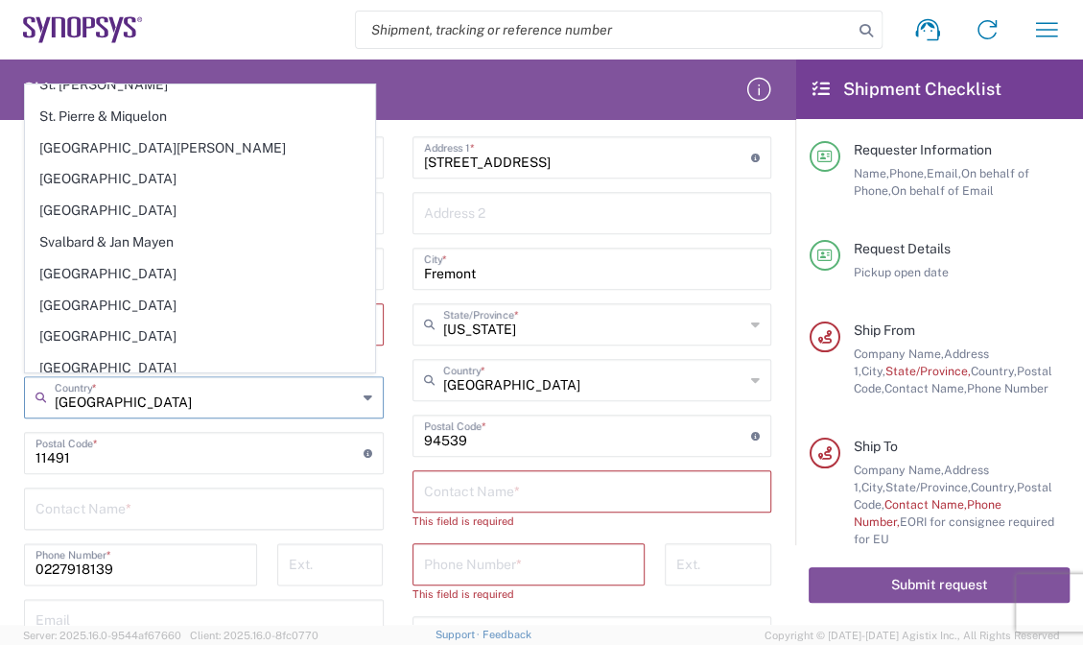
scroll to position [6722, 0]
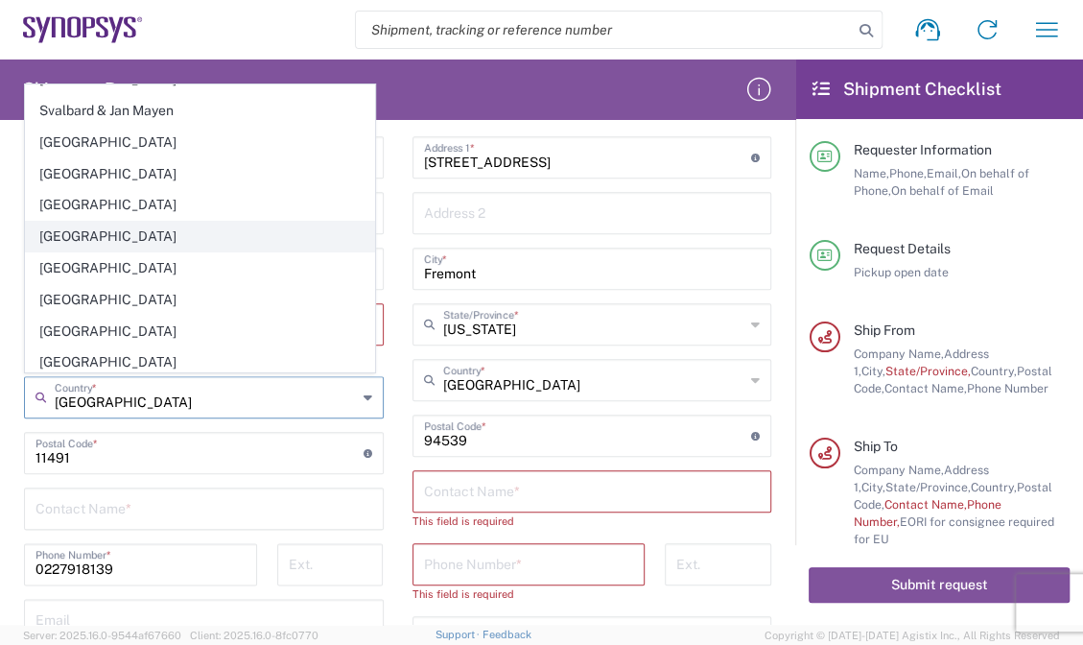
click at [82, 222] on span "Taiwan" at bounding box center [200, 237] width 348 height 30
type input "Taiwan"
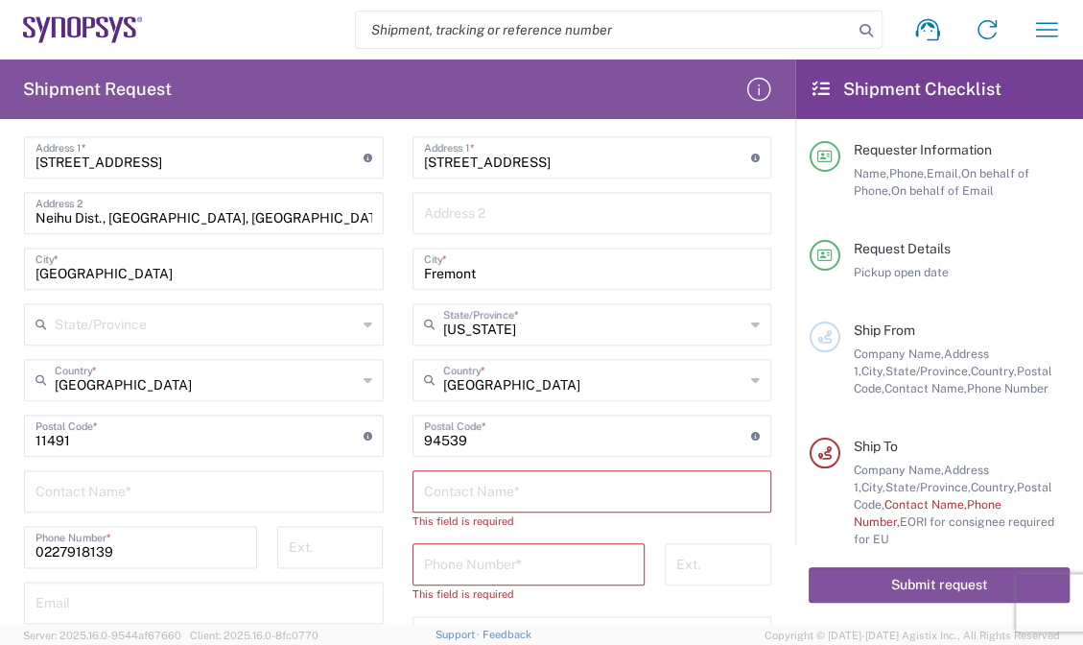
click at [15, 486] on main "Location Aachen DE04 Agrate Brianza IT01 Aschheim DE02 Atlanta US60 Austin US26…" at bounding box center [204, 356] width 388 height 775
click at [61, 487] on input "text" at bounding box center [203, 490] width 337 height 34
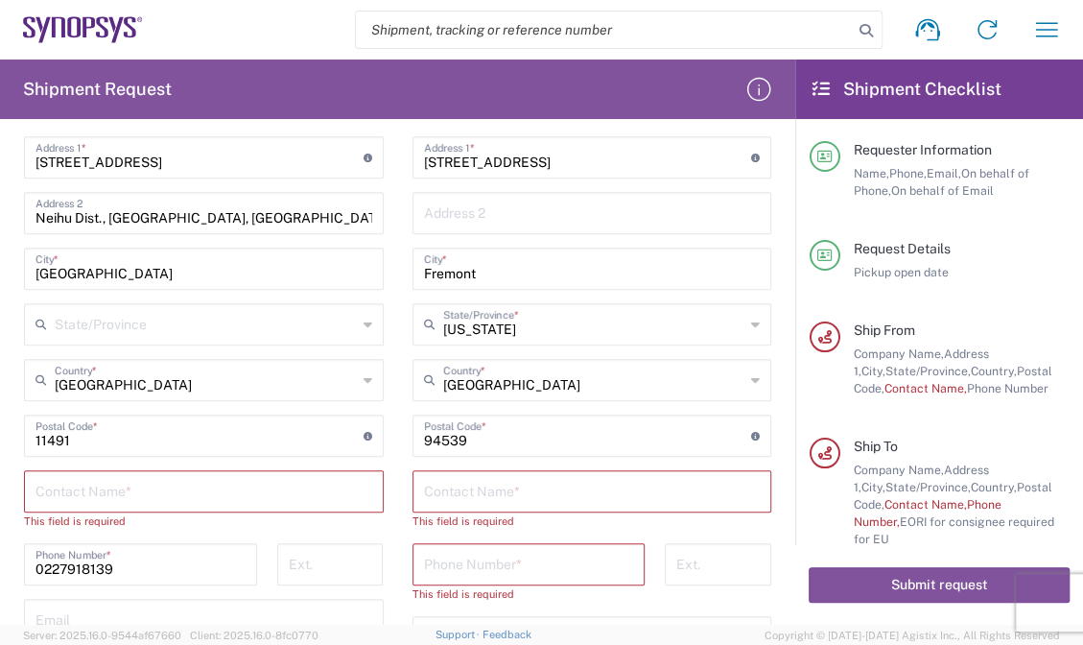
click at [128, 485] on input "text" at bounding box center [203, 490] width 337 height 34
paste input "YJ HUANG"
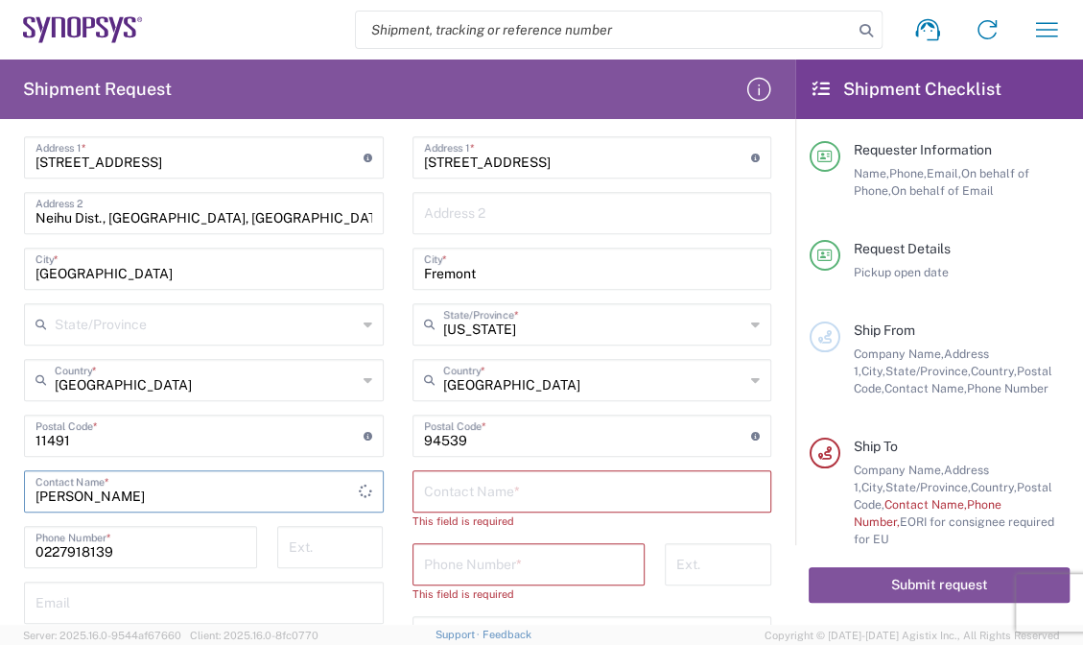
type input "YJ HUANG"
click at [384, 419] on main "Location Aachen DE04 Agrate Brianza IT01 Aschheim DE02 Atlanta US60 Austin US26…" at bounding box center [204, 356] width 388 height 775
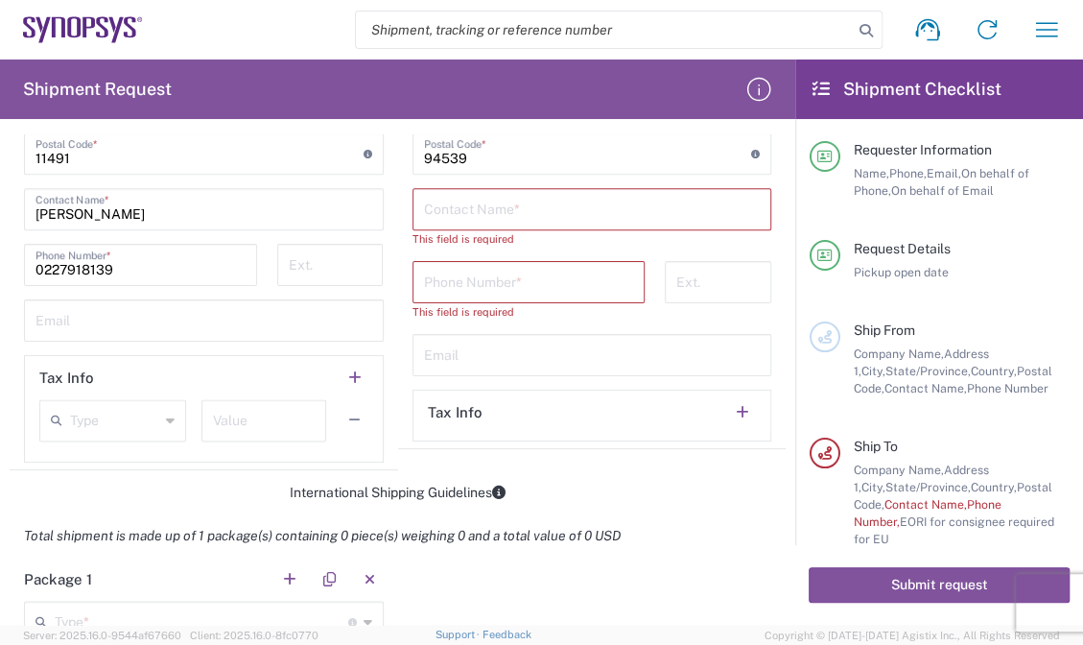
scroll to position [1146, 0]
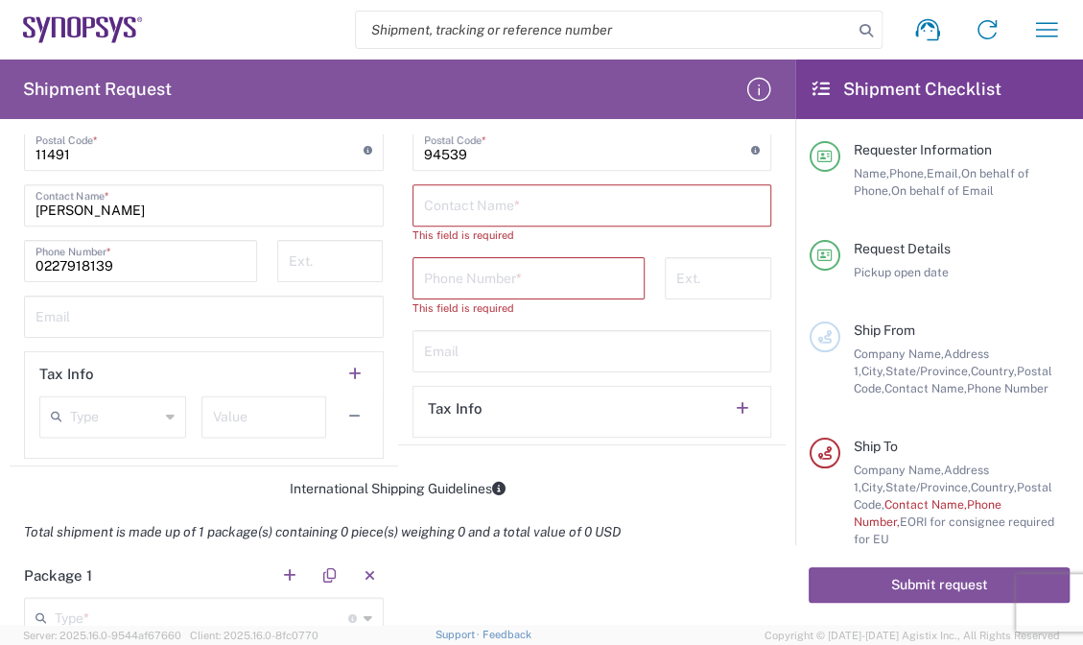
click at [143, 298] on input "text" at bounding box center [203, 315] width 337 height 34
paste input "yj.chen@e-elements.com.tw"
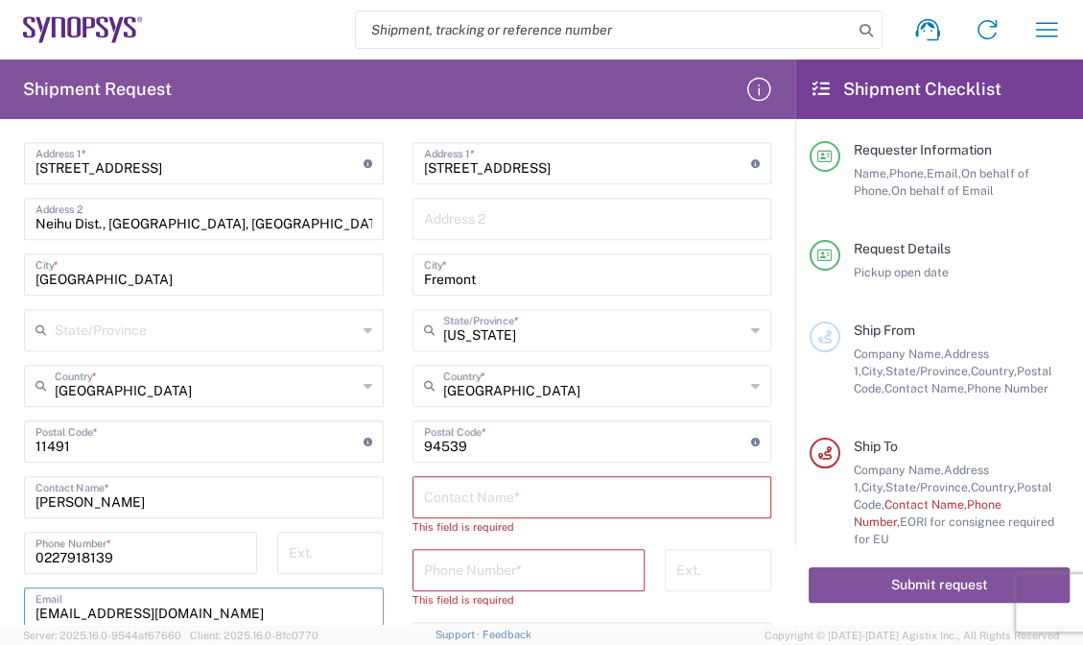
scroll to position [889, 0]
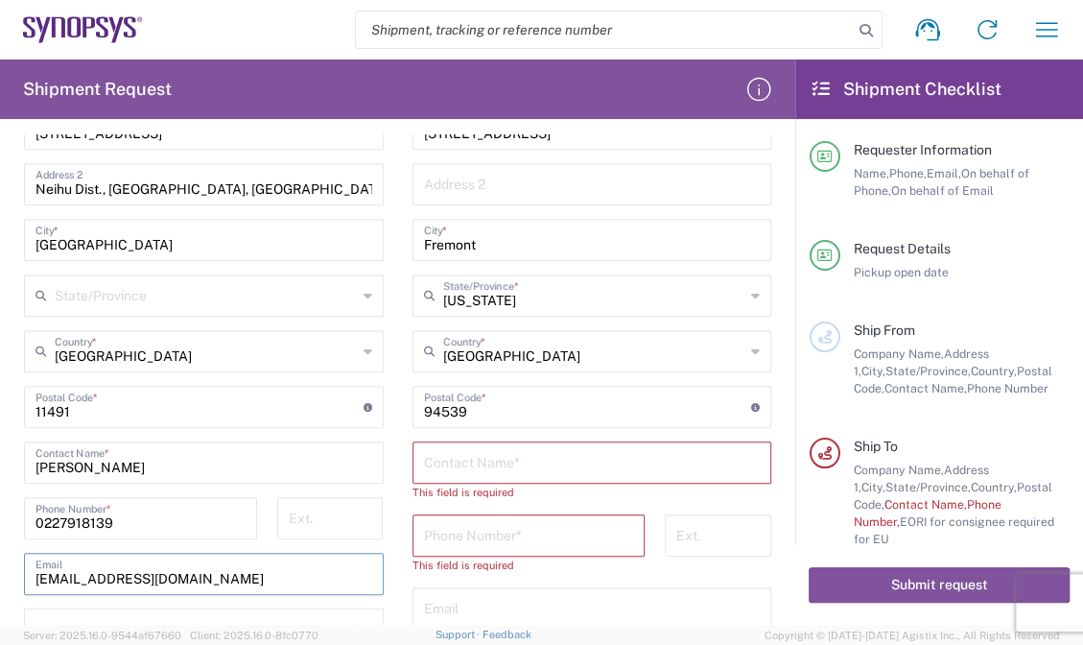
type input "yj.chen@e-elements.com.tw"
click at [549, 462] on input "text" at bounding box center [592, 461] width 337 height 34
paste input "Balentine, Jeanette Marie"
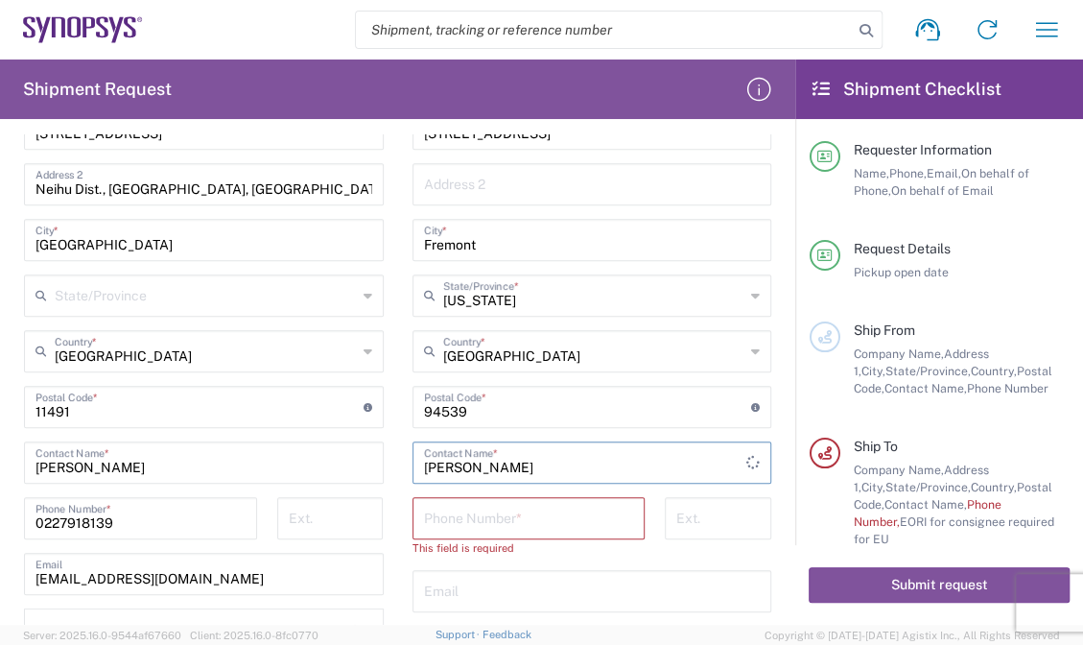
type input "Balentine, Jeanette Marie"
click at [490, 505] on input "tel" at bounding box center [529, 517] width 210 height 34
paste input "858-232-5785"
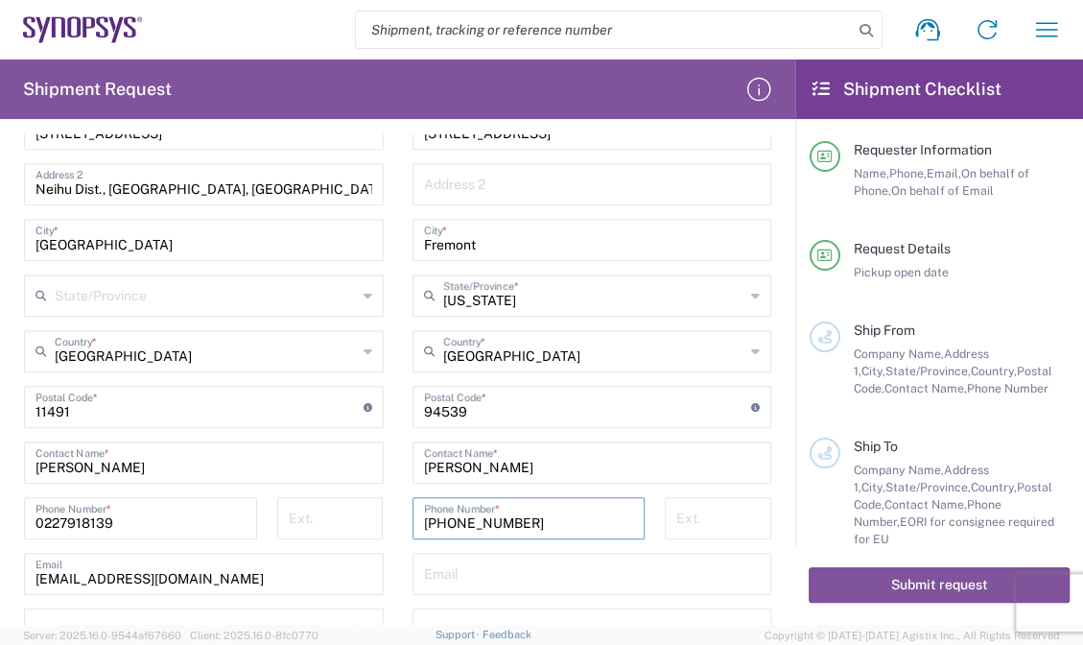
type input "858-232-5785"
click at [466, 560] on input "text" at bounding box center [592, 572] width 337 height 34
paste input "BALEN@SYNOPSYS.COM"
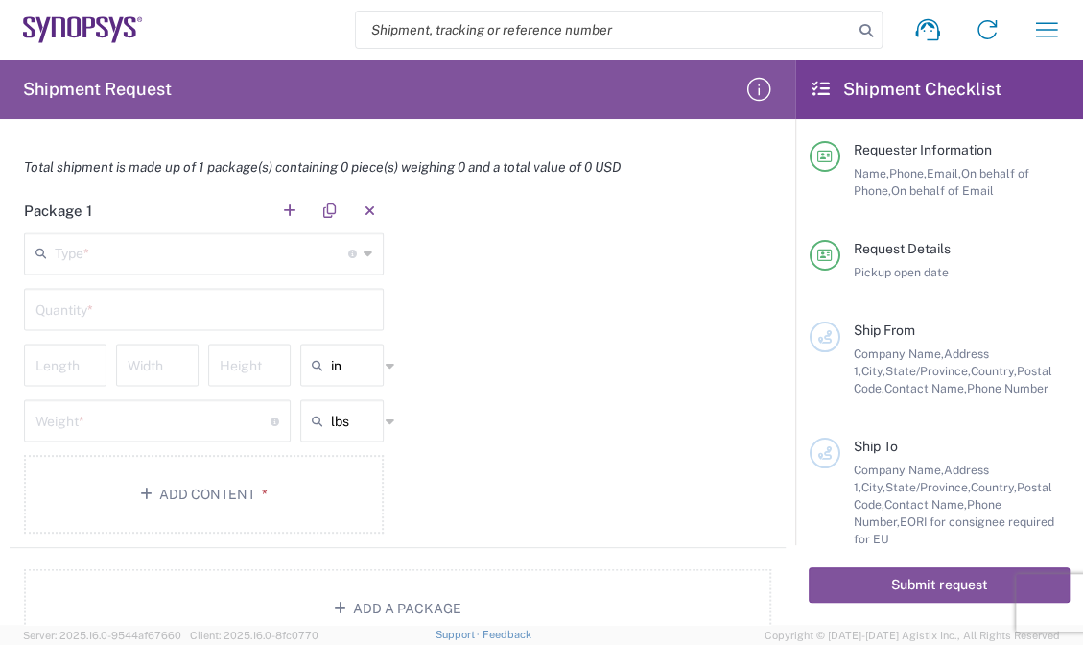
scroll to position [1515, 0]
type input "BALEN@SYNOPSYS.COM"
click at [123, 238] on input "text" at bounding box center [202, 248] width 294 height 34
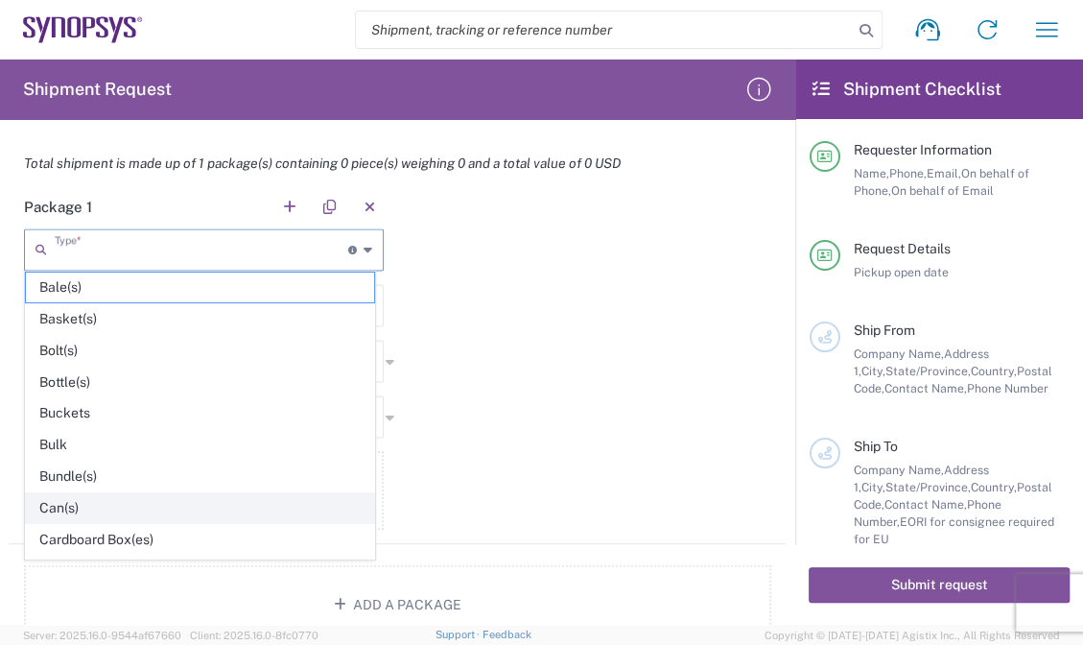
click at [135, 500] on span "Can(s)" at bounding box center [200, 508] width 348 height 30
type input "Can(s)"
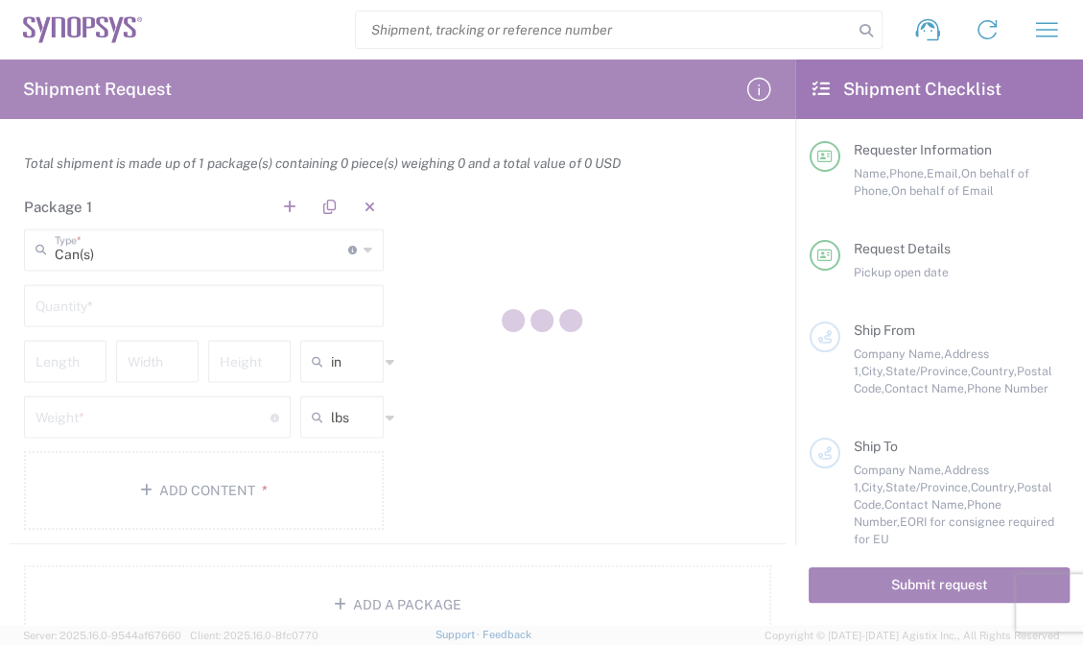
click at [197, 302] on input "text" at bounding box center [203, 304] width 337 height 34
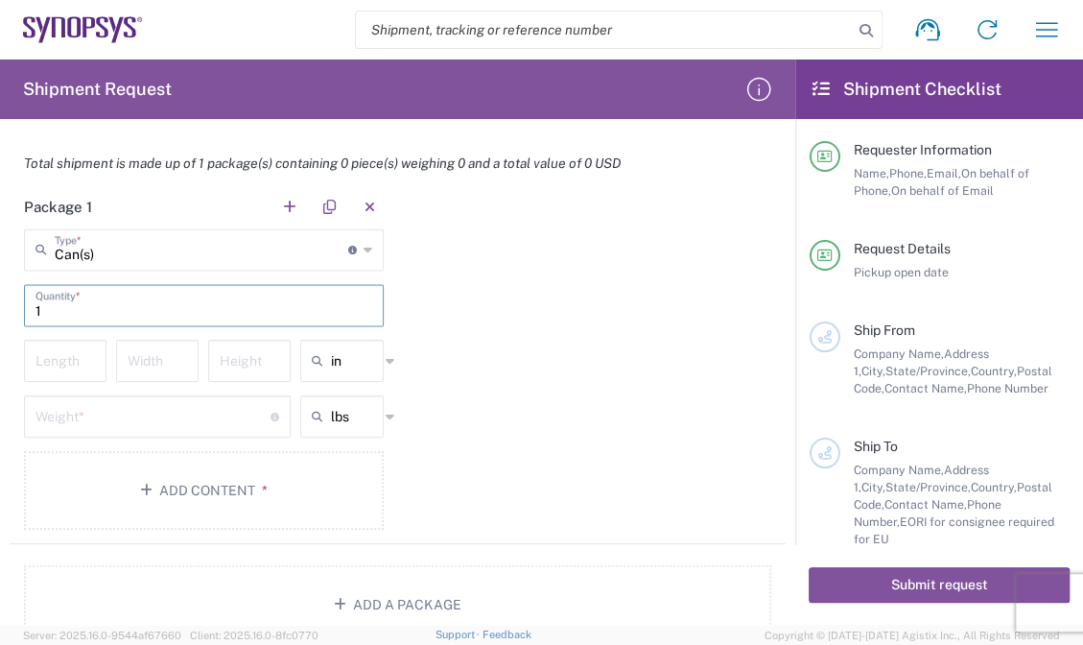
type input "1"
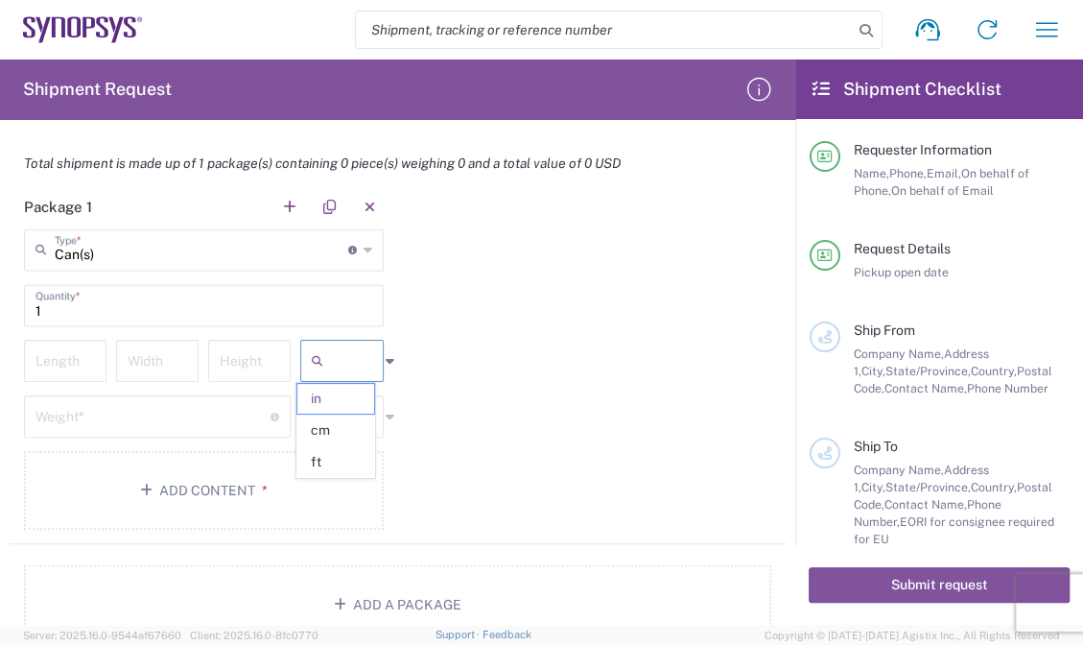
click at [334, 363] on input "text" at bounding box center [355, 360] width 48 height 31
drag, startPoint x: 339, startPoint y: 441, endPoint x: 338, endPoint y: 430, distance: 11.6
click at [338, 440] on span "cm" at bounding box center [335, 430] width 77 height 30
type input "cm"
click at [341, 419] on input "text" at bounding box center [355, 416] width 48 height 31
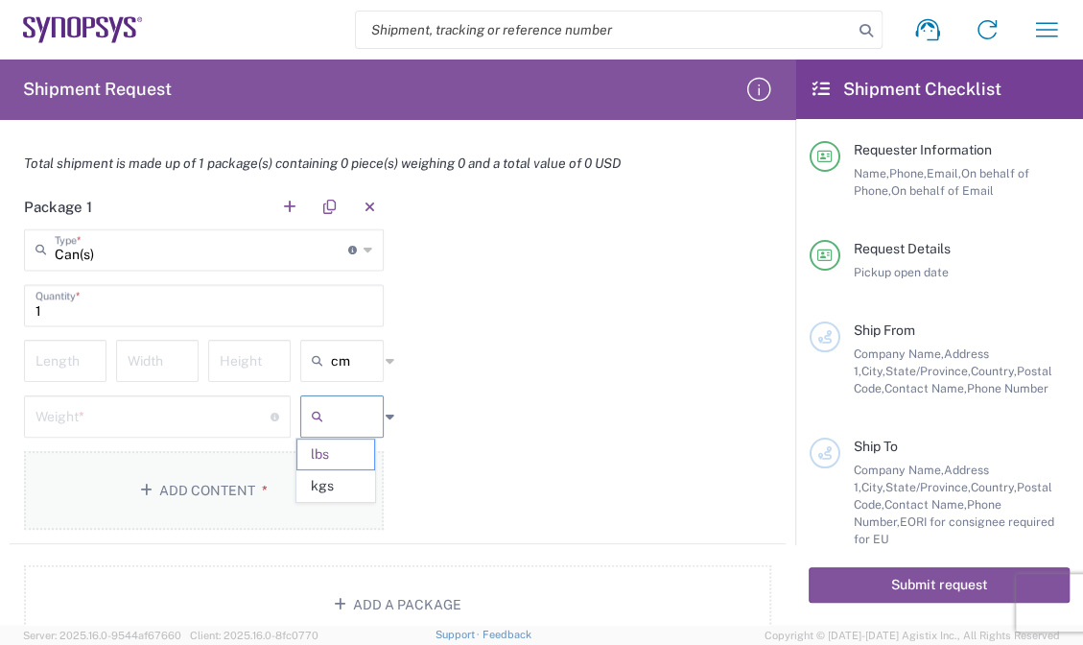
drag, startPoint x: 346, startPoint y: 481, endPoint x: 366, endPoint y: 476, distance: 20.7
click at [345, 482] on span "kgs" at bounding box center [335, 486] width 77 height 30
type input "kgs"
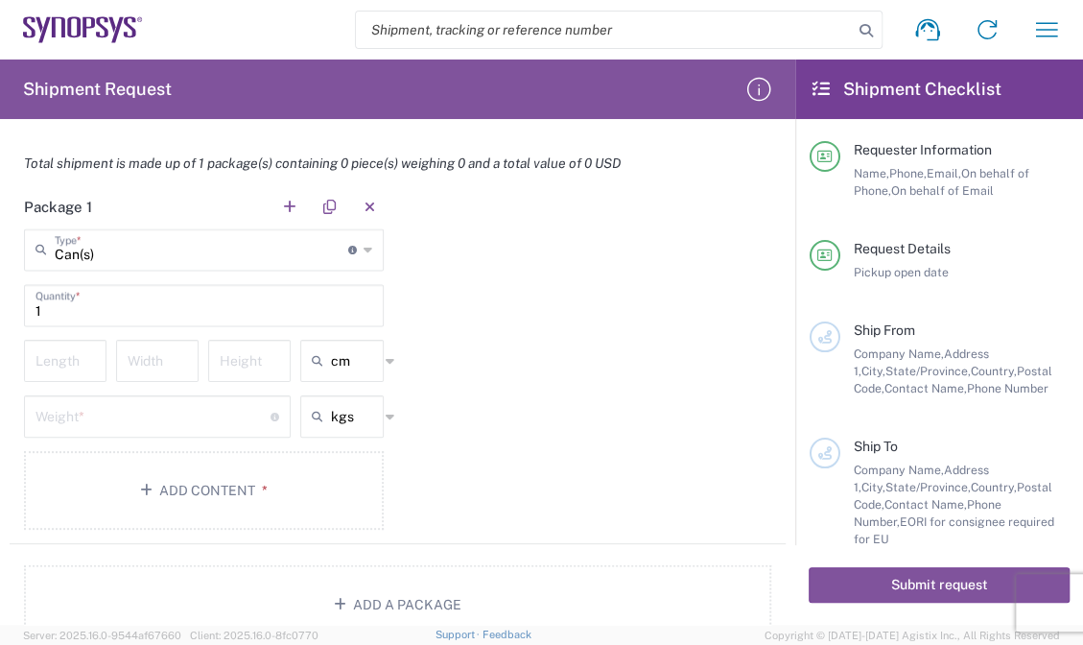
click at [436, 426] on div "Package 1 Can(s) Type * Material used to package goods Bale(s) Basket(s) Bolt(s…" at bounding box center [398, 364] width 776 height 359
click at [53, 354] on input "number" at bounding box center [64, 359] width 59 height 34
type input "39"
type input "34"
type input "29"
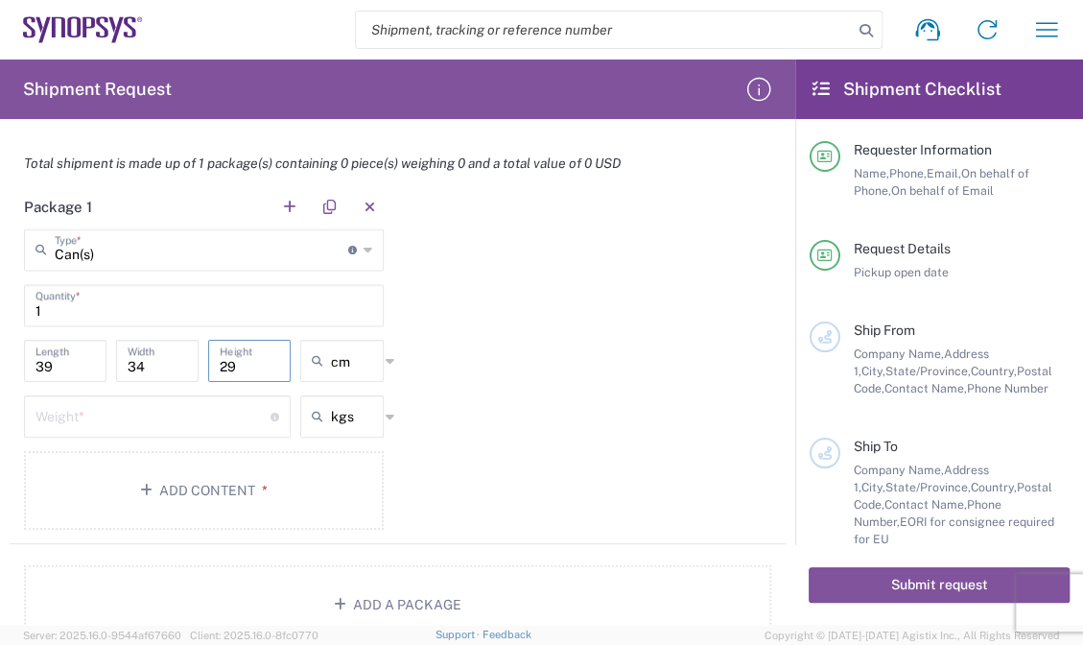
click at [130, 420] on input "number" at bounding box center [152, 415] width 235 height 34
type input "4.2"
click at [286, 485] on button "Add Content *" at bounding box center [204, 490] width 360 height 79
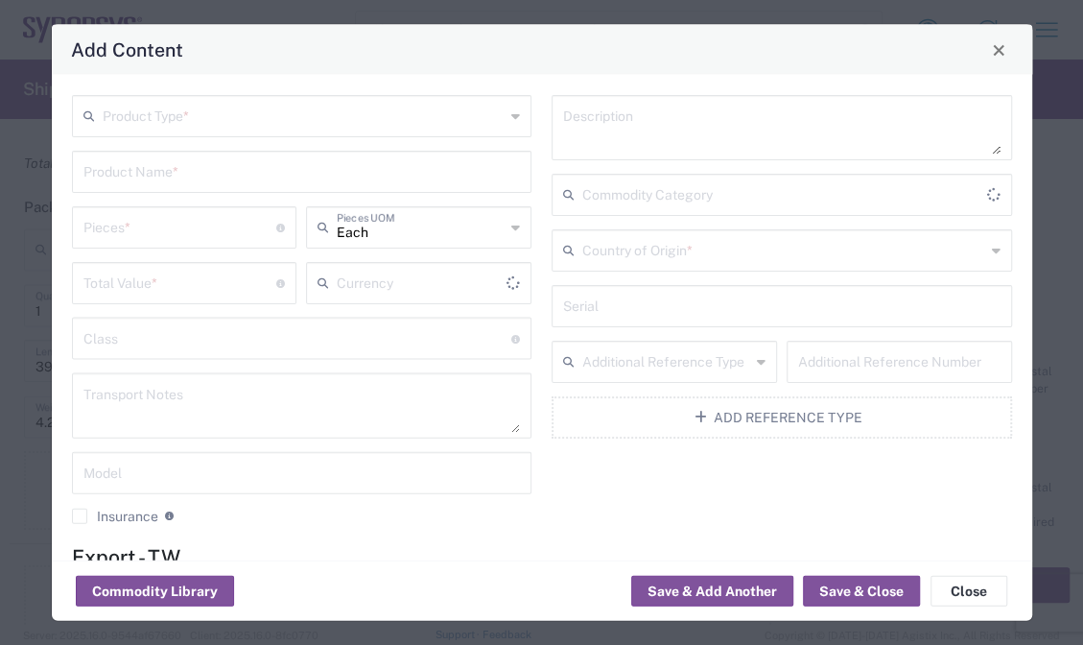
type input "US Dollar"
click at [244, 124] on input "text" at bounding box center [304, 115] width 403 height 34
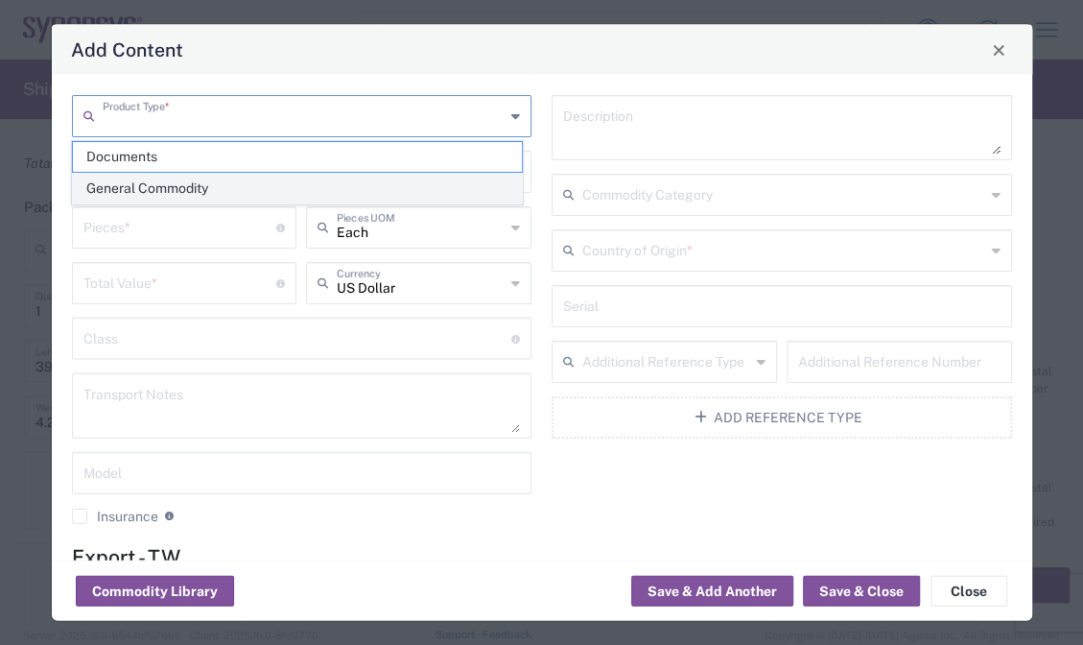
click at [200, 181] on span "General Commodity" at bounding box center [297, 189] width 449 height 30
type input "General Commodity"
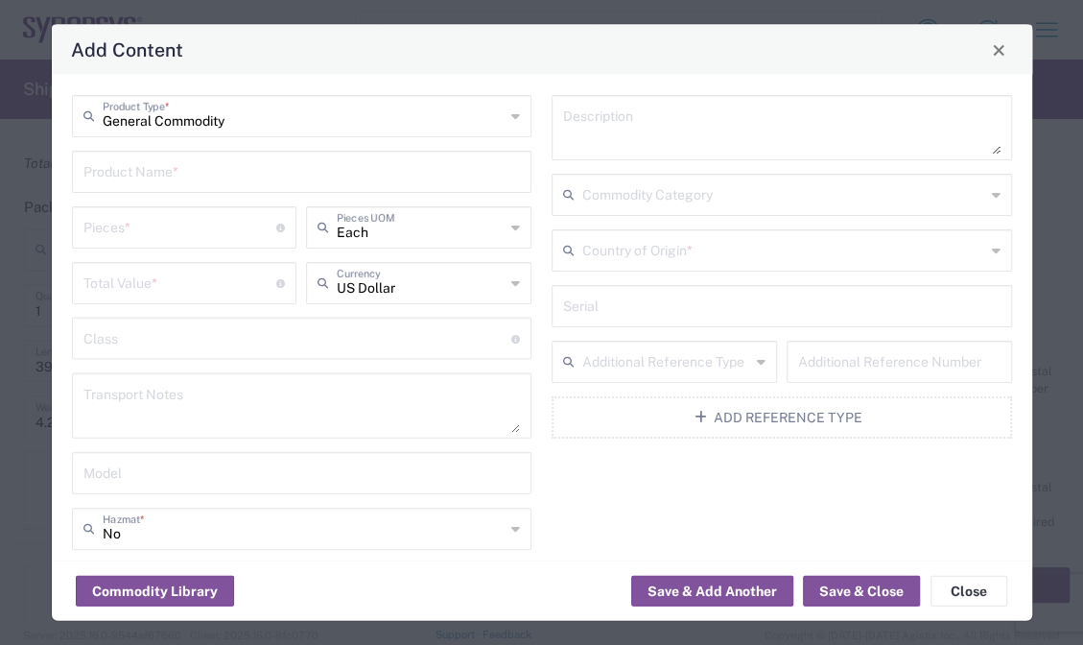
click at [237, 157] on input "text" at bounding box center [301, 170] width 437 height 34
paste input "PCIEGEN5_EP_MGB2 board"
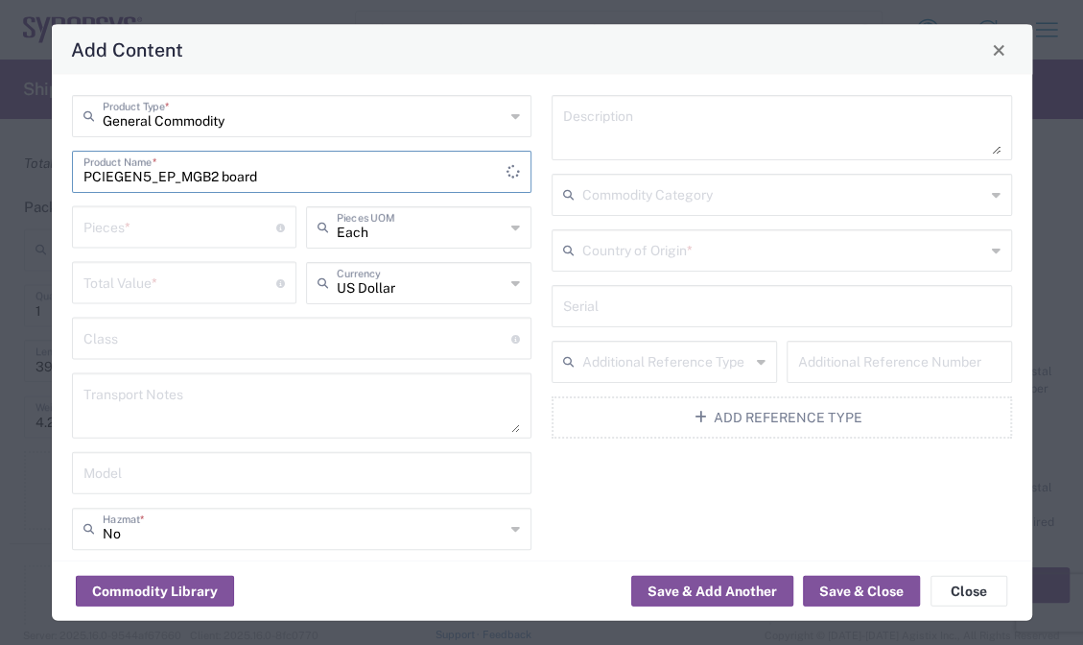
type input "PCIEGEN5_EP_MGB2 board"
click at [202, 214] on input "number" at bounding box center [180, 226] width 194 height 34
type input "20"
click at [333, 405] on textarea at bounding box center [301, 406] width 437 height 54
click at [214, 280] on input "number" at bounding box center [180, 282] width 194 height 34
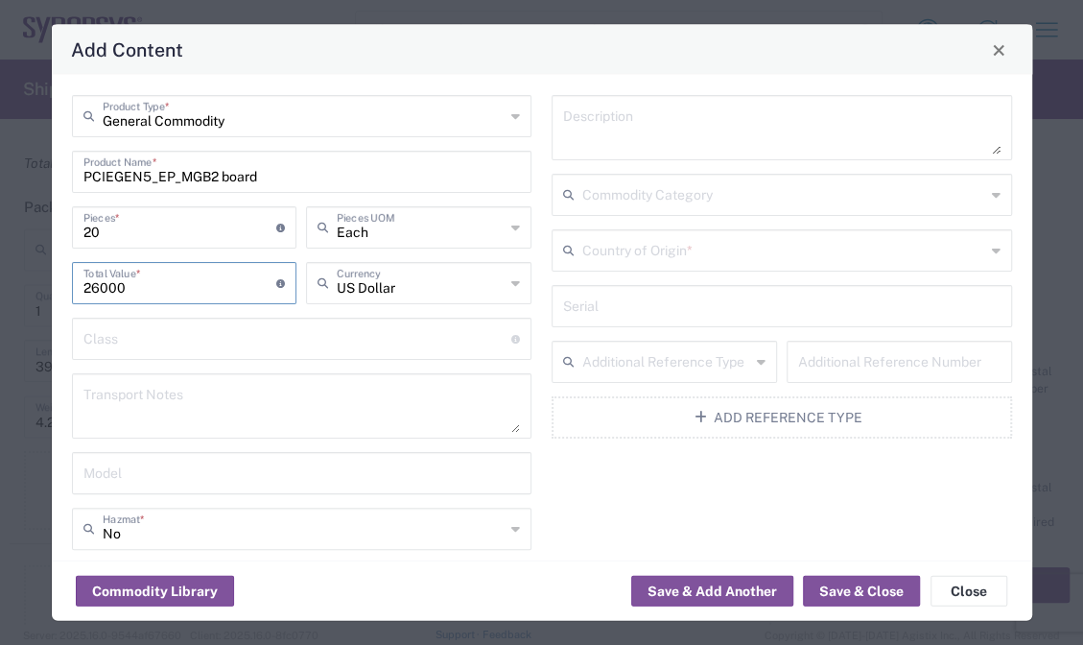
type input "26000"
drag, startPoint x: 312, startPoint y: 390, endPoint x: 615, endPoint y: 361, distance: 304.6
click at [313, 390] on textarea at bounding box center [301, 406] width 437 height 54
click at [186, 412] on textarea at bounding box center [301, 406] width 437 height 54
paste textarea "The shipment is transported by KWE using air freight."
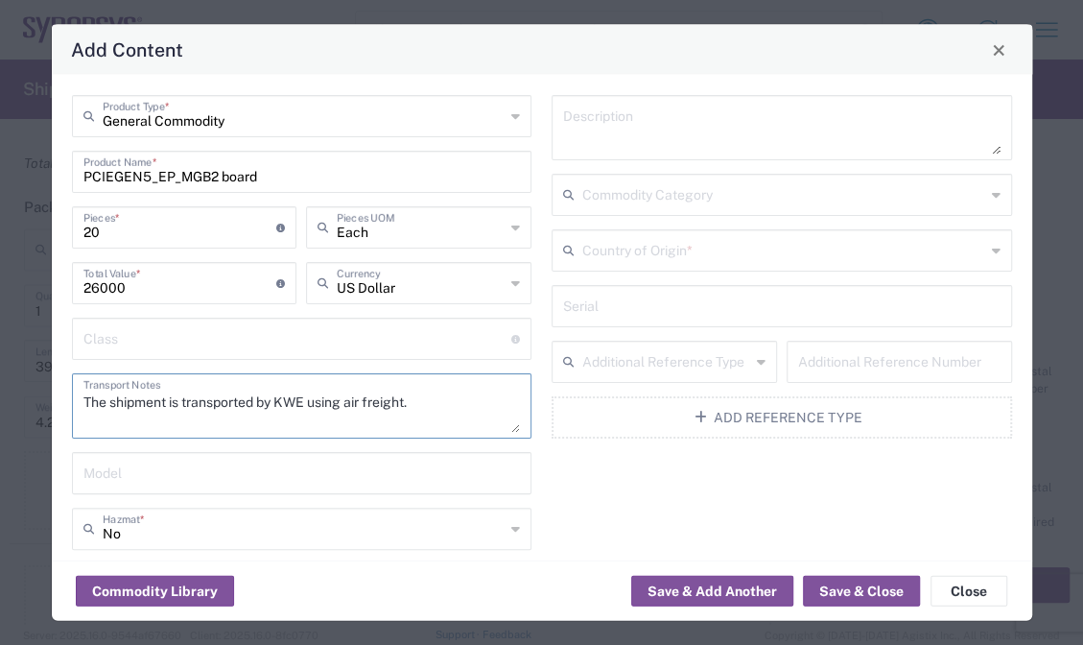
type textarea "The shipment is transported by KWE using air freight."
click at [712, 249] on input "text" at bounding box center [783, 249] width 403 height 34
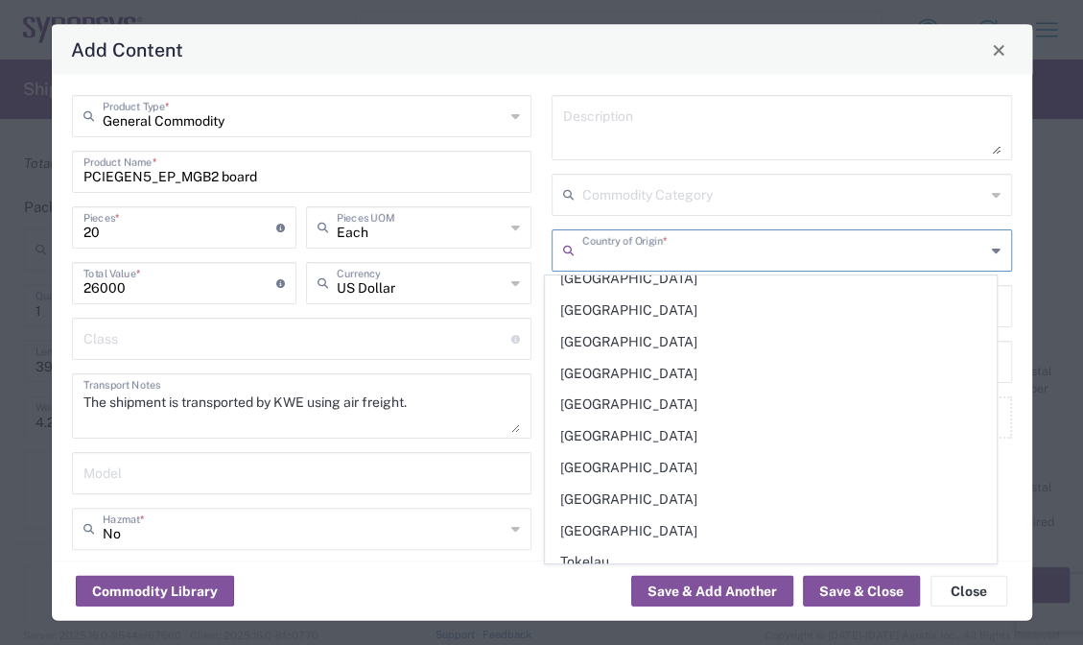
scroll to position [6525, 0]
click at [677, 578] on span "Taiwan" at bounding box center [770, 593] width 449 height 30
type input "Taiwan"
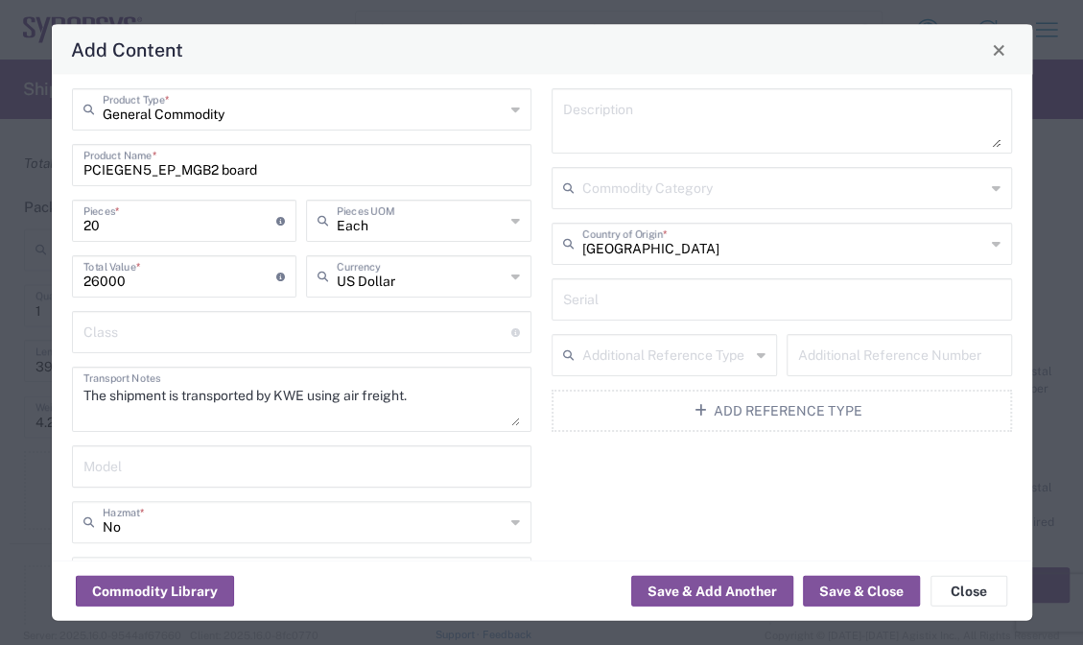
scroll to position [0, 0]
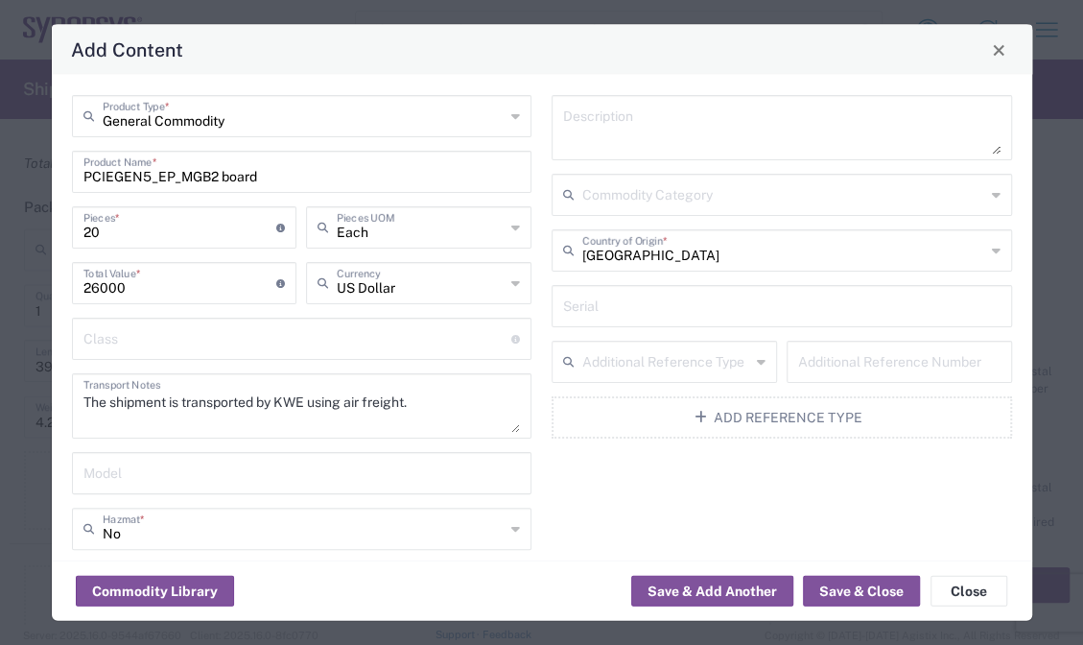
click at [277, 318] on div "Class 18 standardized commodity classifications indicating transportability" at bounding box center [302, 339] width 460 height 42
click at [1014, 244] on div "General Commodity Product Type * PCIEGEN5_EP_MGB2 board Product Name * 20 Piece…" at bounding box center [542, 317] width 980 height 485
click at [633, 474] on div "Description Commodity Category Taiwan Country of Origin * Serial Additional Ref…" at bounding box center [782, 401] width 481 height 612
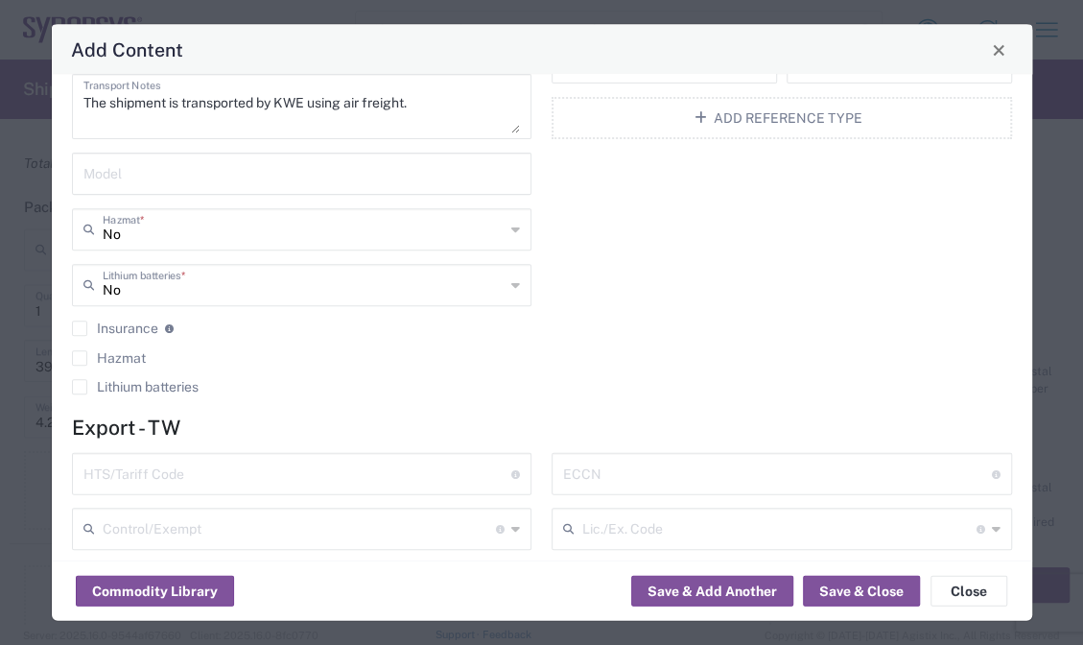
scroll to position [336, 0]
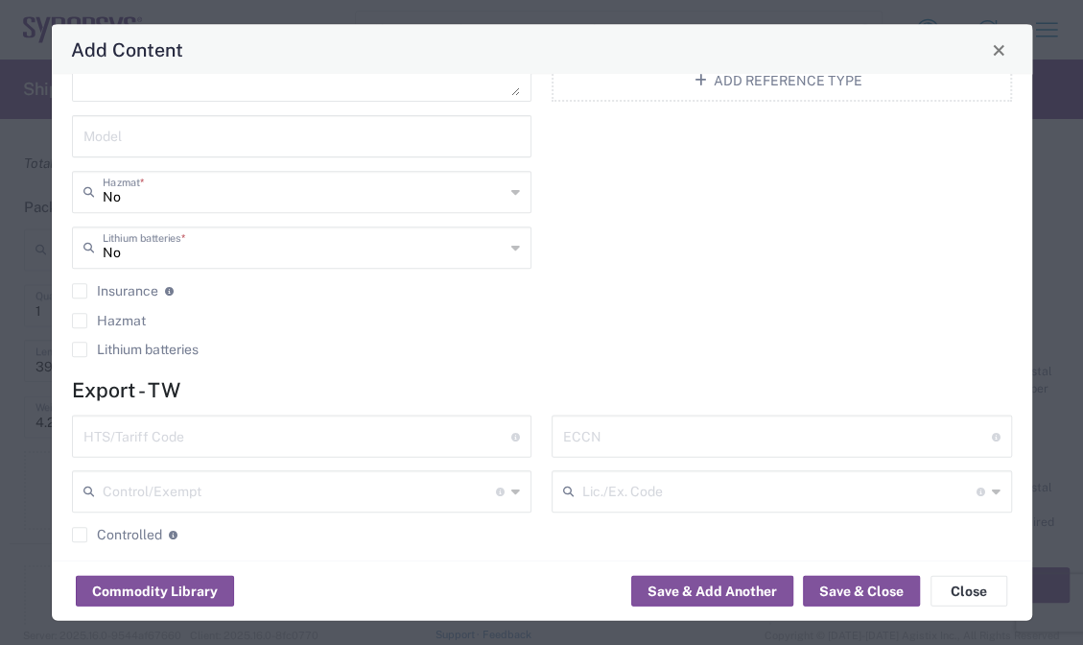
click at [199, 445] on input "text" at bounding box center [297, 435] width 429 height 34
paste input "8473.30.00.00-6"
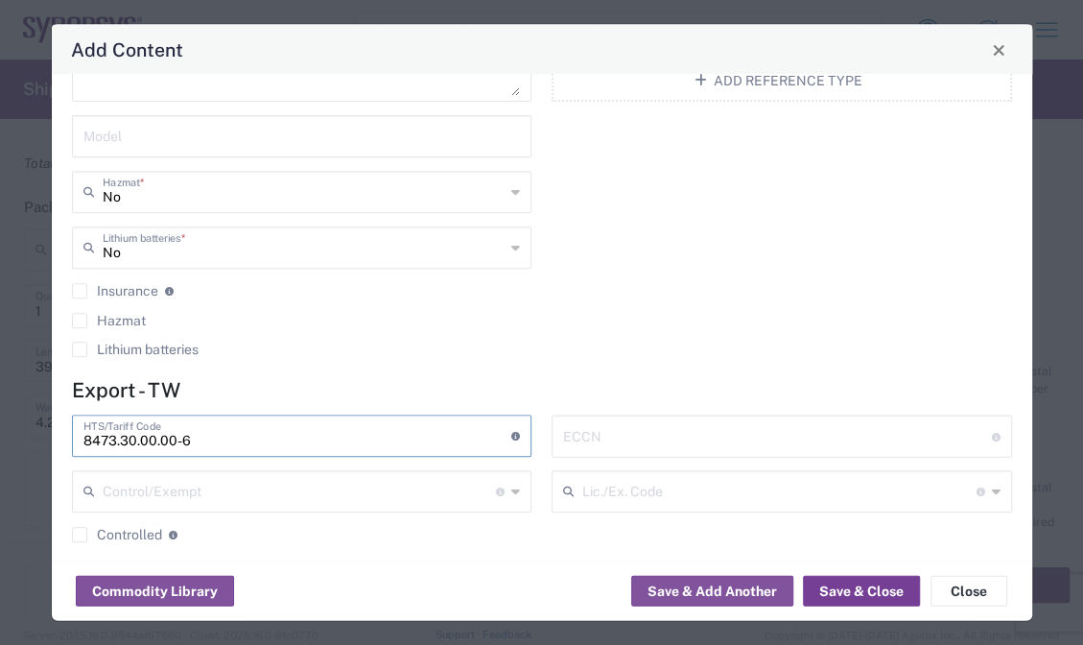
type input "8473.30.00.00-6"
click at [844, 587] on button "Save & Close" at bounding box center [861, 591] width 117 height 31
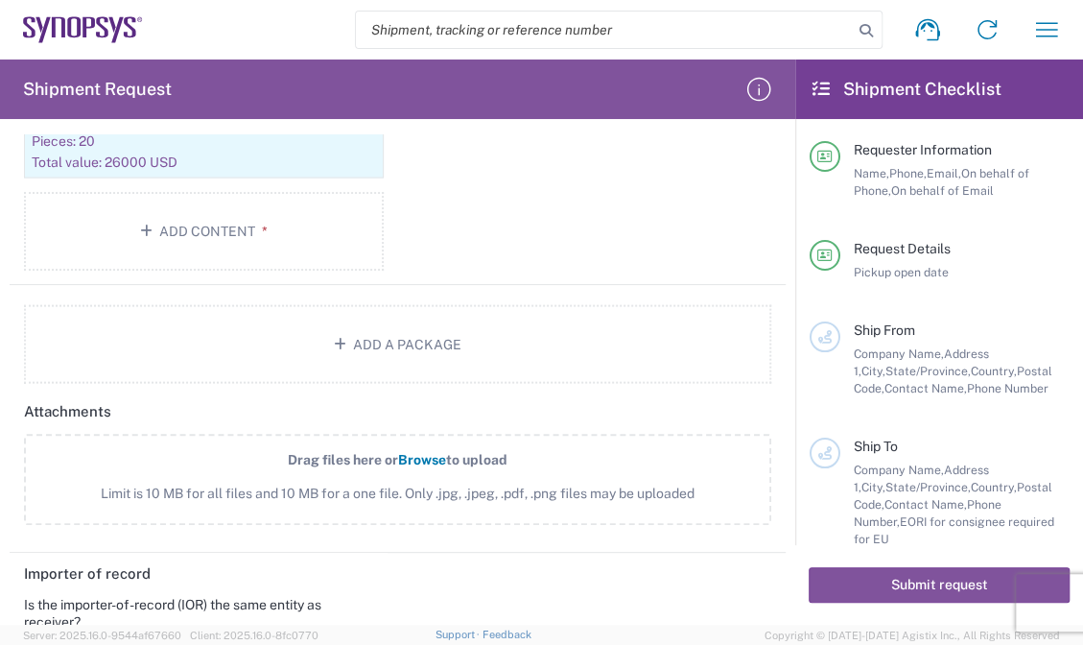
scroll to position [1831, 0]
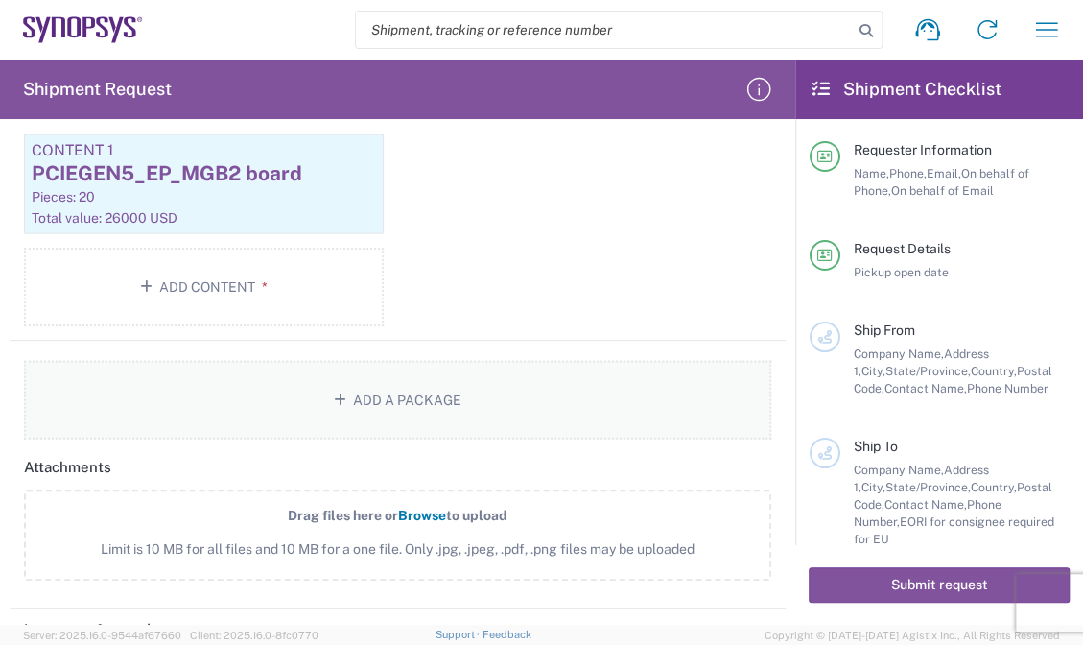
click at [426, 385] on button "Add a Package" at bounding box center [397, 400] width 747 height 79
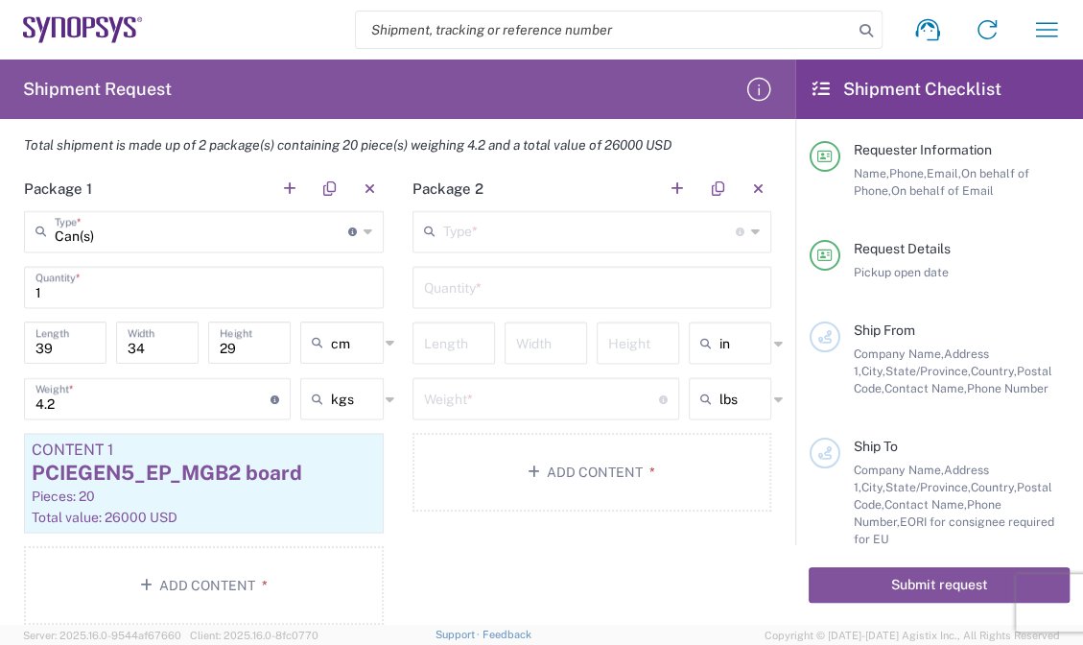
scroll to position [1547, 0]
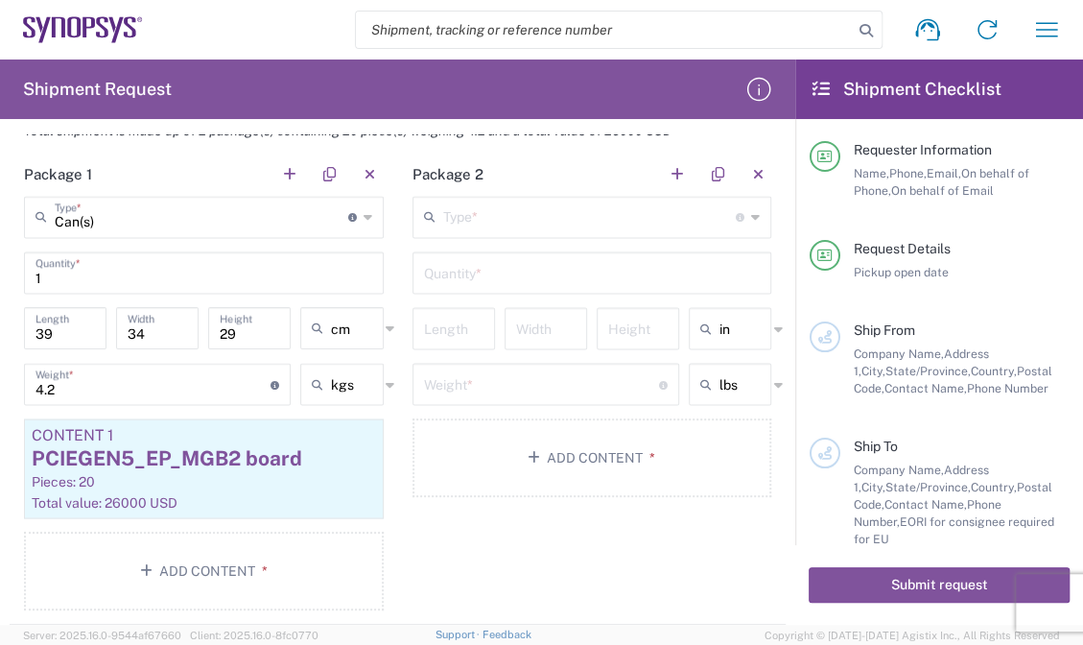
click at [588, 211] on input "text" at bounding box center [590, 216] width 294 height 34
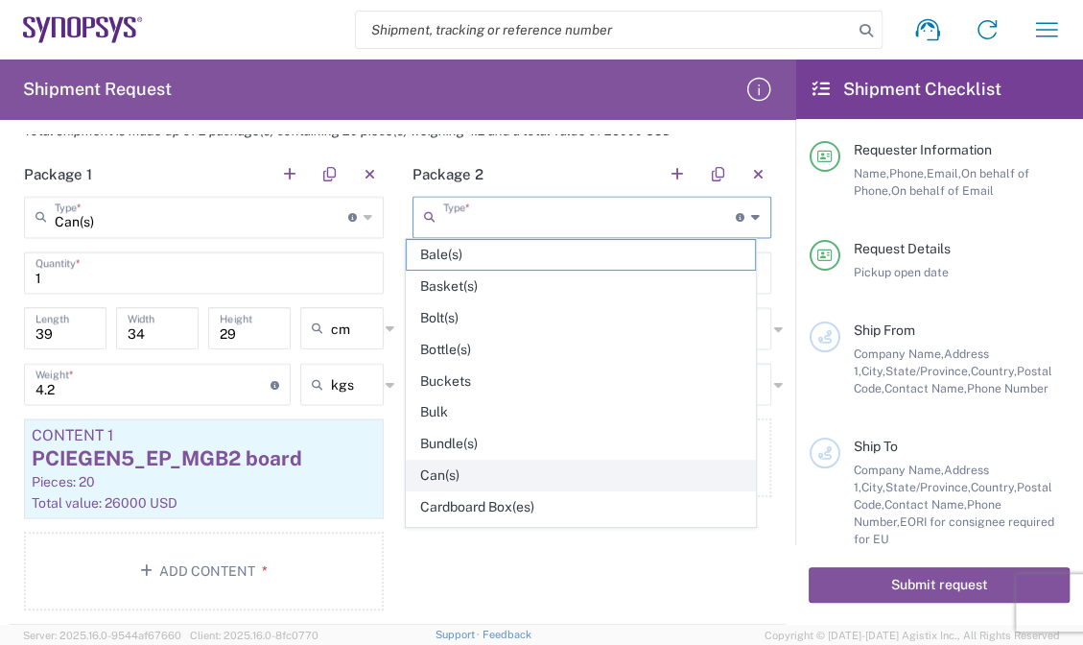
click at [456, 478] on span "Can(s)" at bounding box center [581, 475] width 348 height 30
type input "Can(s)"
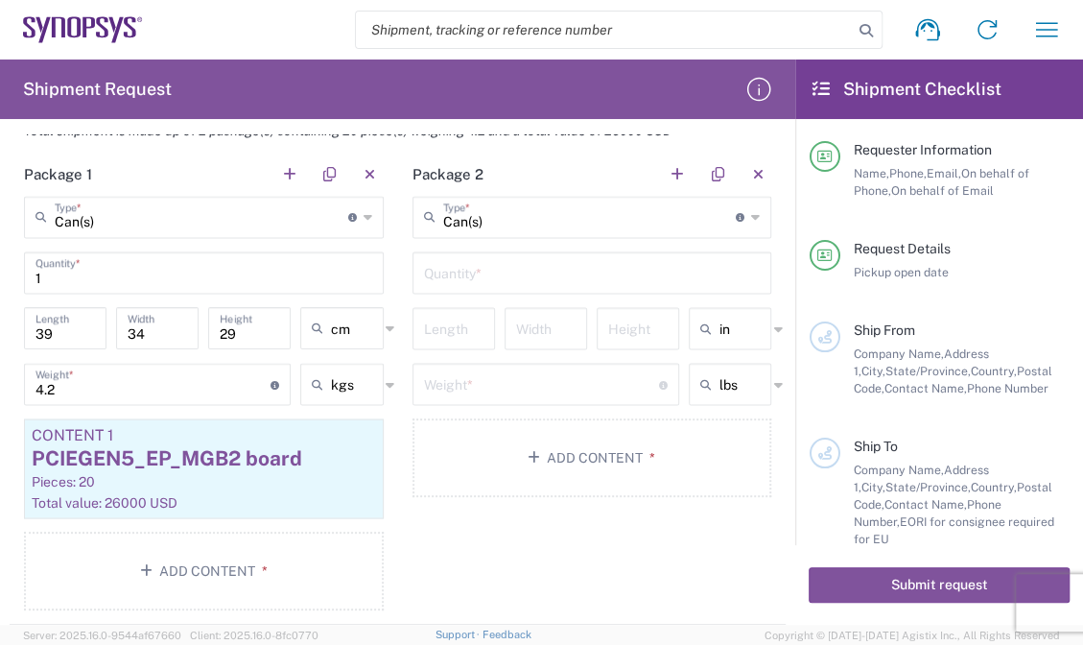
click at [490, 263] on input "text" at bounding box center [592, 271] width 337 height 34
type input "1"
click at [719, 329] on input "text" at bounding box center [743, 328] width 48 height 31
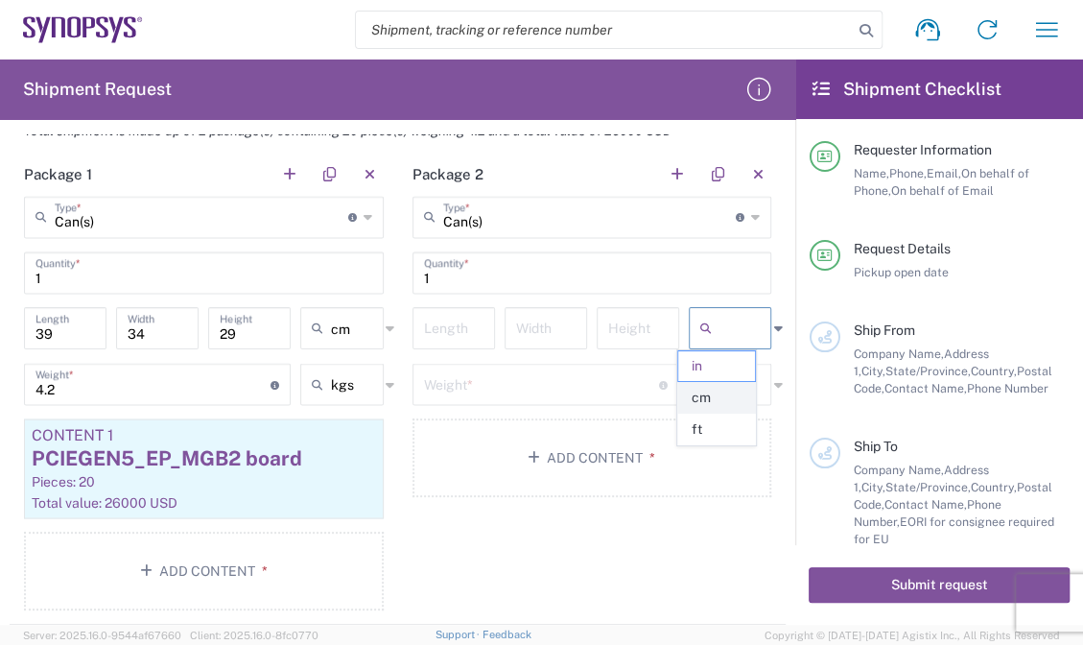
click at [706, 387] on span "cm" at bounding box center [716, 398] width 77 height 30
type input "cm"
click at [719, 368] on input "text" at bounding box center [743, 383] width 48 height 31
click at [719, 450] on span "kgs" at bounding box center [716, 453] width 77 height 30
type input "kgs"
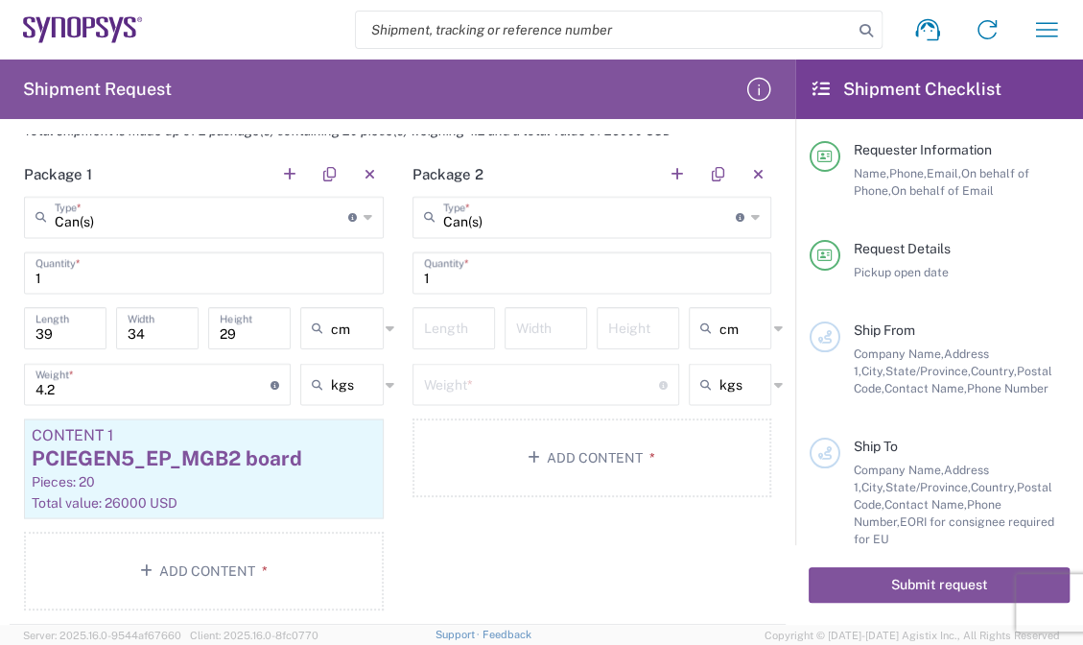
click at [463, 319] on input "number" at bounding box center [453, 327] width 59 height 34
type input "39"
type input "34"
type input "29"
type input "cm"
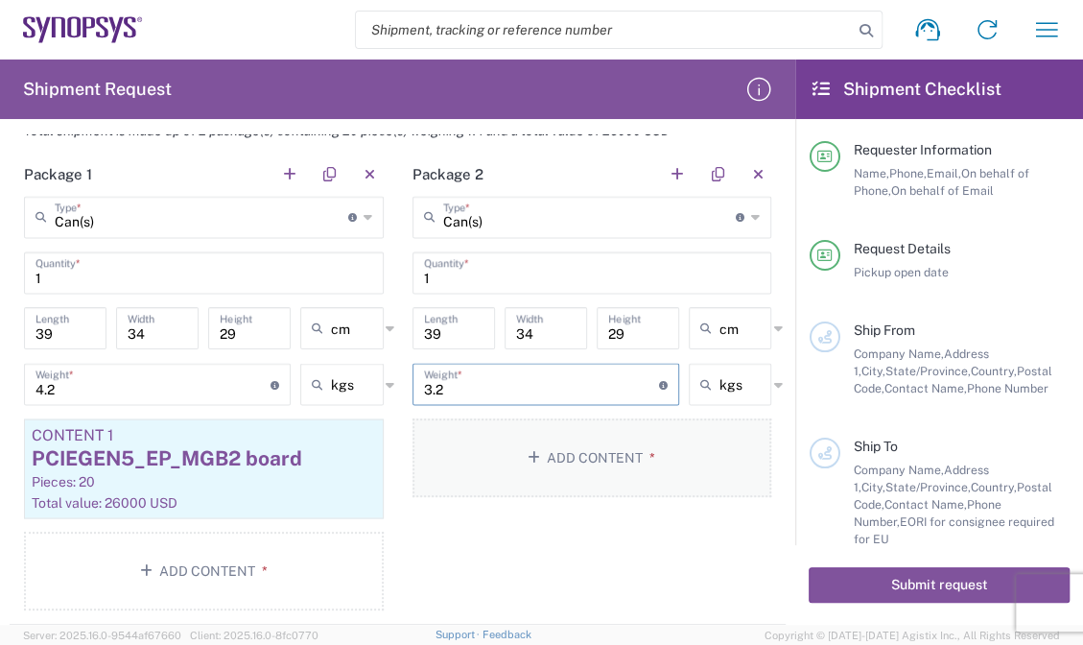
type input "3.2"
click at [581, 455] on button "Add Content *" at bounding box center [592, 457] width 360 height 79
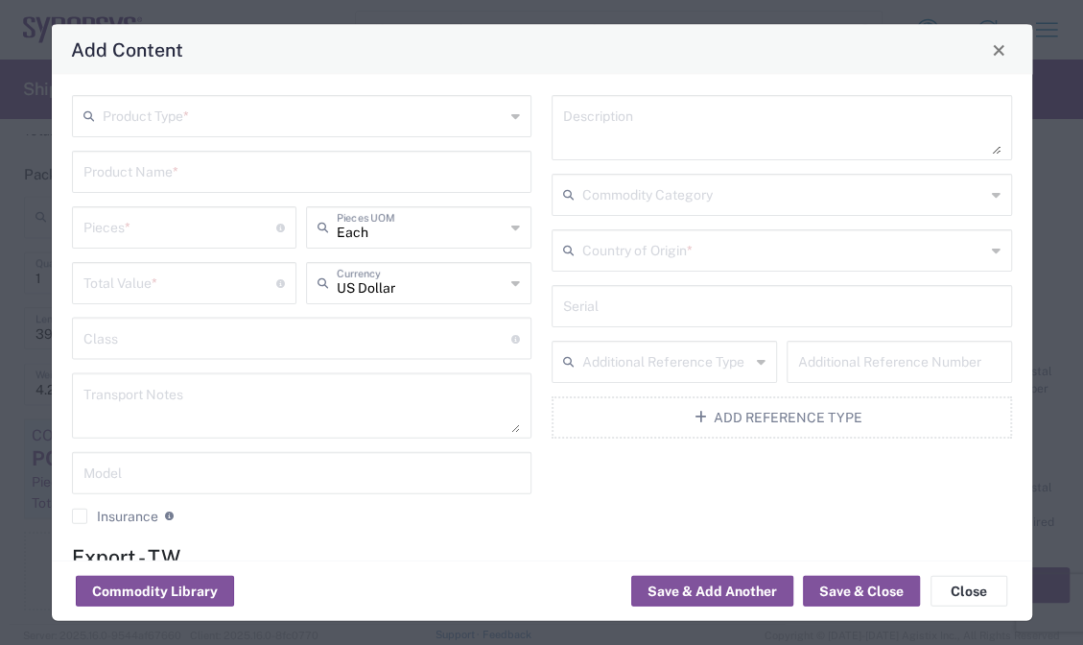
click at [250, 112] on input "text" at bounding box center [304, 115] width 403 height 34
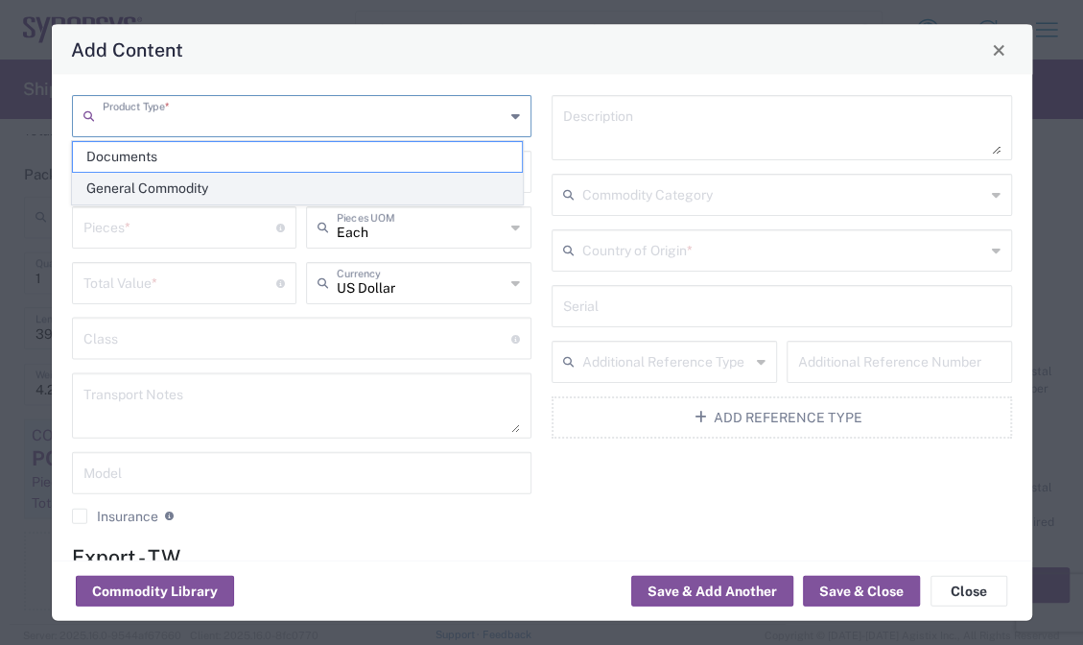
click at [218, 178] on span "General Commodity" at bounding box center [297, 189] width 449 height 30
type input "General Commodity"
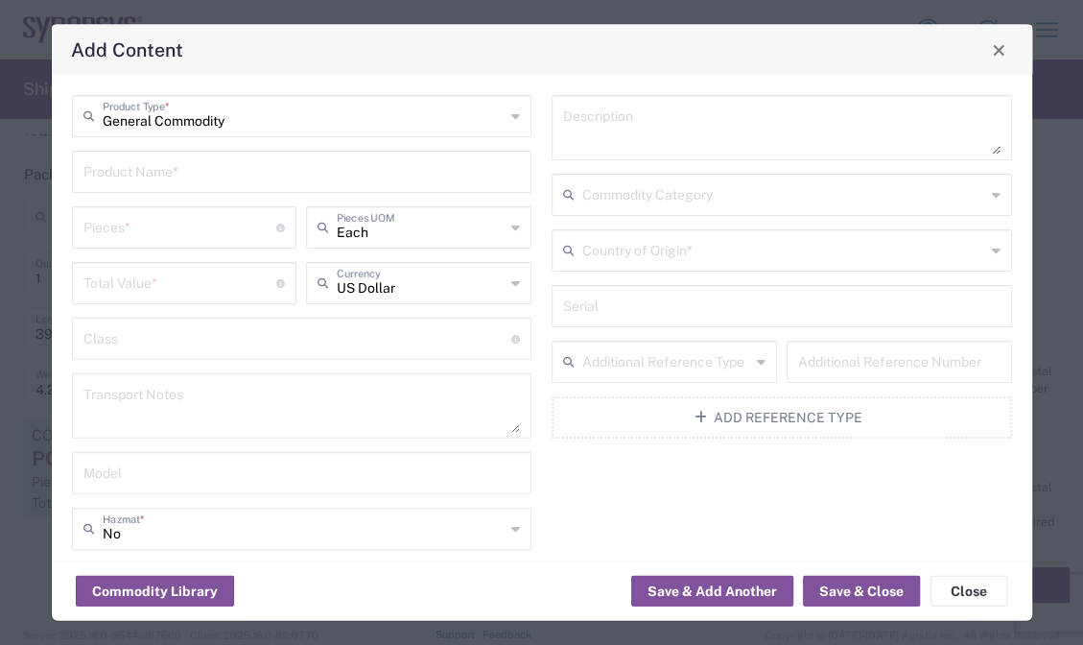
click at [221, 171] on input "text" at bounding box center [301, 170] width 437 height 34
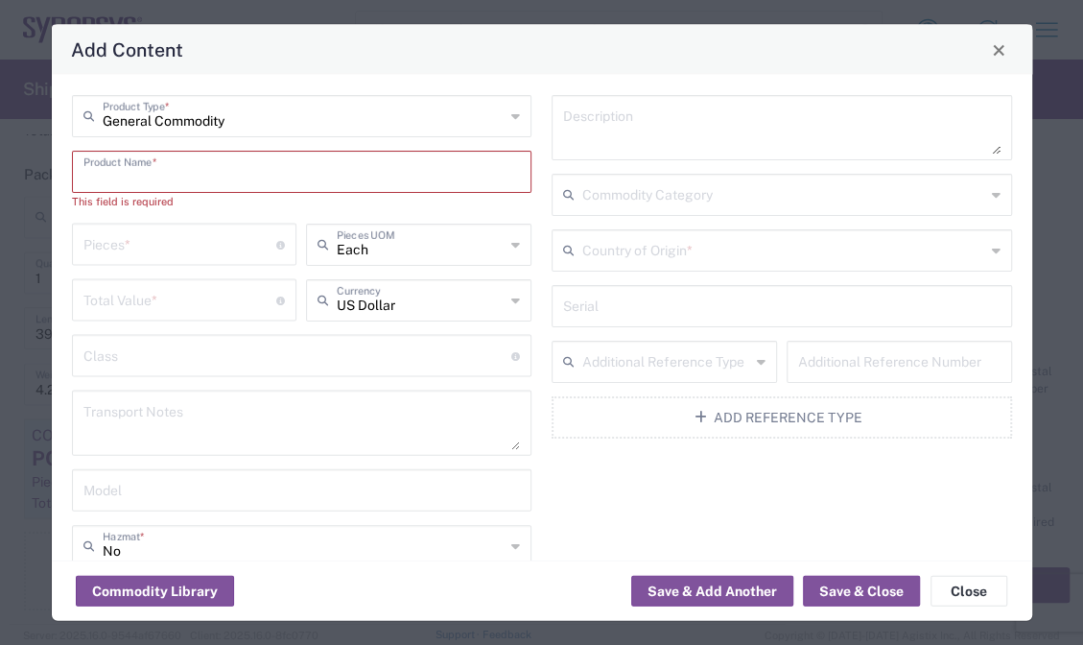
drag, startPoint x: 250, startPoint y: 162, endPoint x: 249, endPoint y: 183, distance: 21.1
click at [250, 162] on input "text" at bounding box center [301, 170] width 437 height 34
paste input "PCIEGEN5_RC_MGB2 board"
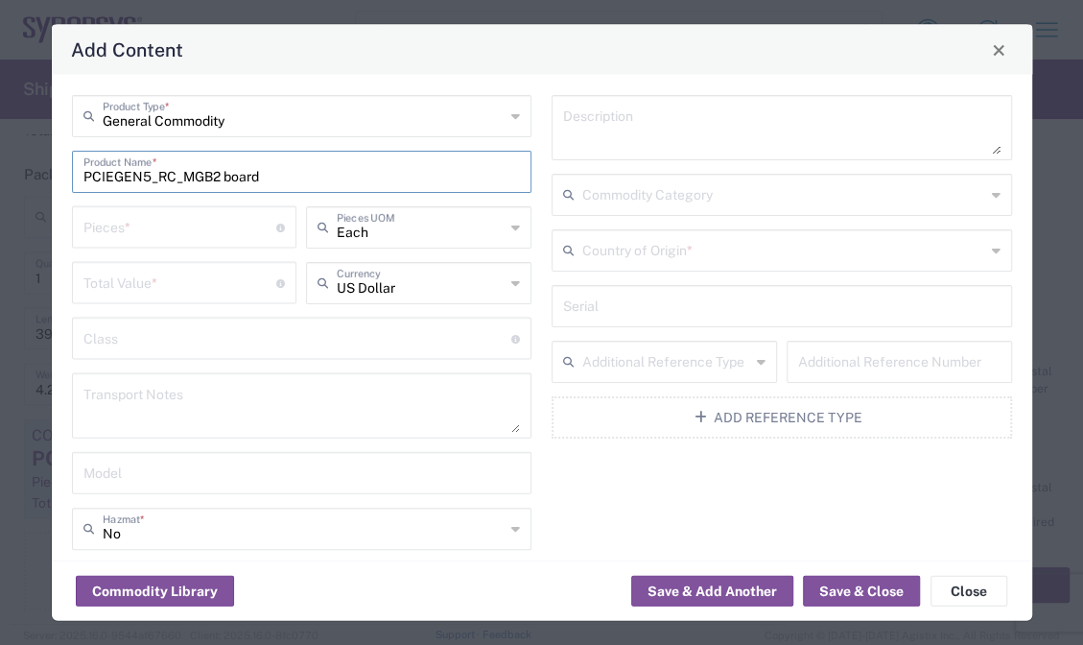
type input "PCIEGEN5_RC_MGB2 board"
click at [225, 225] on input "number" at bounding box center [180, 226] width 194 height 34
type input "20"
click at [150, 272] on input "number" at bounding box center [180, 282] width 194 height 34
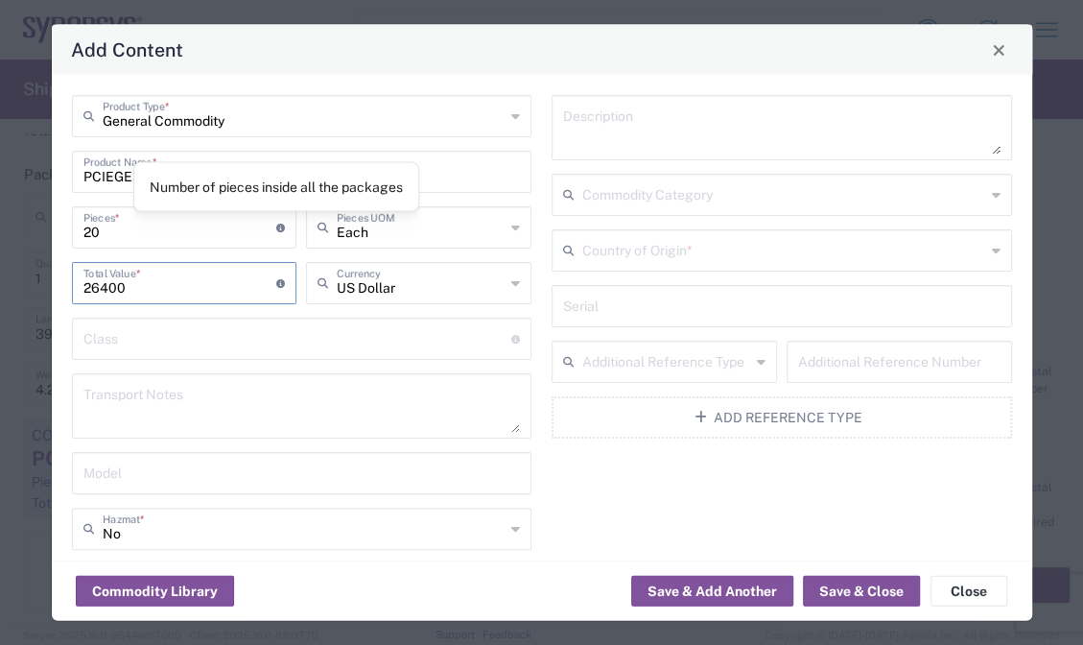
type input "26400"
drag, startPoint x: 183, startPoint y: 448, endPoint x: 172, endPoint y: 411, distance: 39.1
click at [184, 443] on div "General Commodity Product Type * PCIEGEN5_RC_MGB2 board Product Name * 20 Piece…" at bounding box center [301, 401] width 481 height 612
click at [171, 409] on textarea at bounding box center [301, 406] width 437 height 54
click at [320, 398] on textarea at bounding box center [301, 406] width 437 height 54
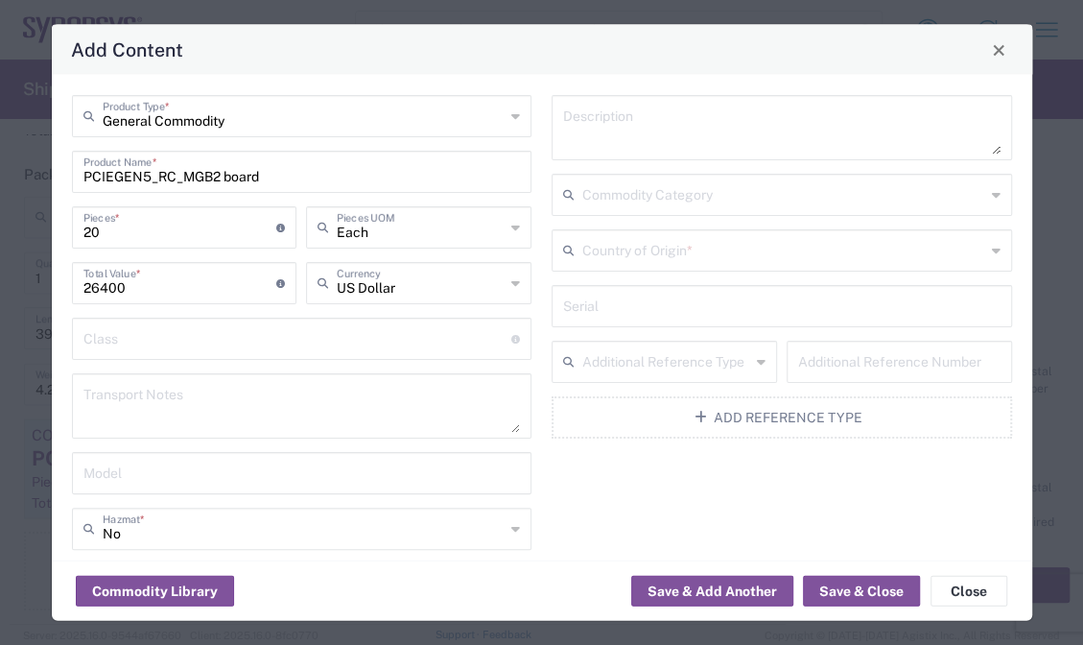
paste textarea "The shipment is transported by KWE using air freight."
type textarea "The shipment is transported by KWE using air freight."
click at [703, 254] on input "text" at bounding box center [783, 249] width 403 height 34
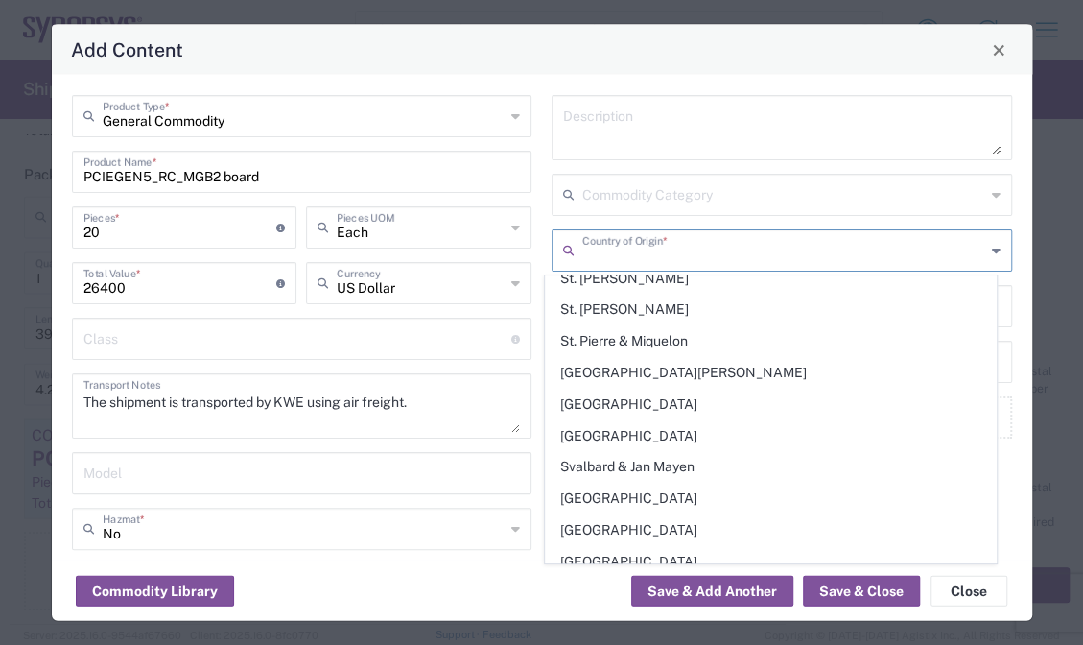
scroll to position [6634, 0]
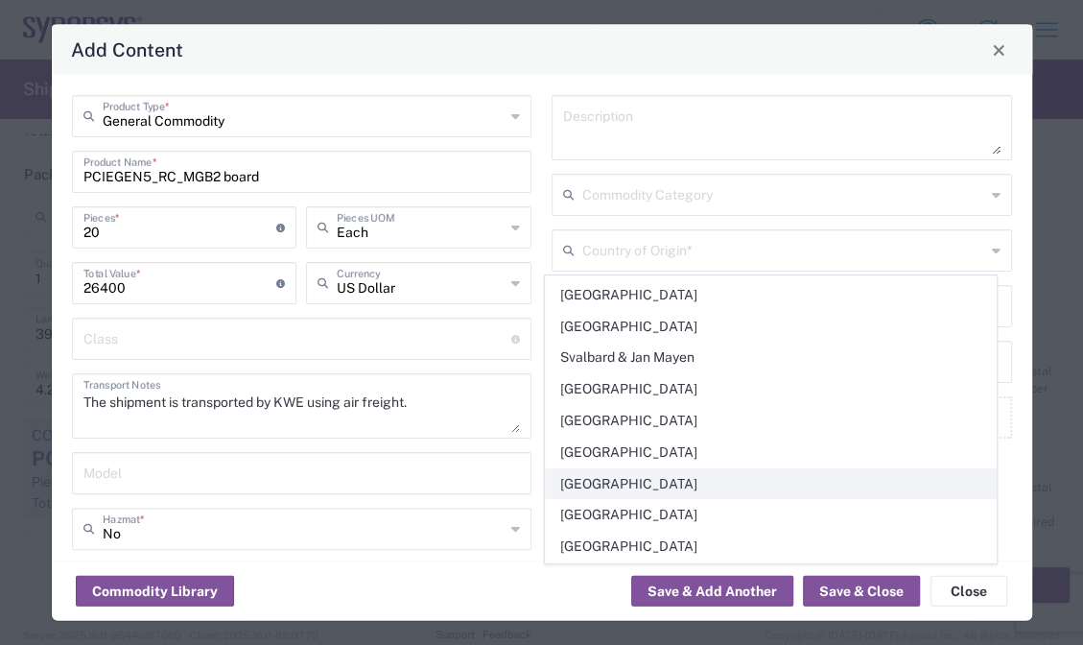
click at [600, 469] on span "Taiwan" at bounding box center [770, 484] width 449 height 30
type input "Taiwan"
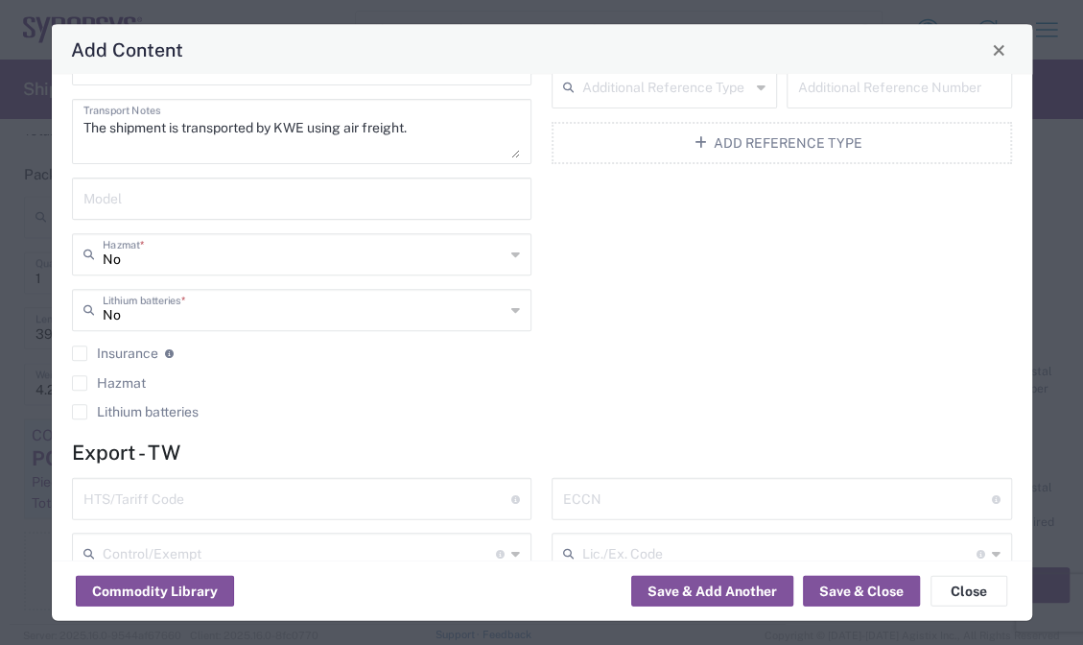
scroll to position [276, 0]
click at [279, 403] on agx-checkbox-control "Lithium batteries" at bounding box center [302, 409] width 460 height 15
click at [290, 489] on input "text" at bounding box center [297, 495] width 429 height 34
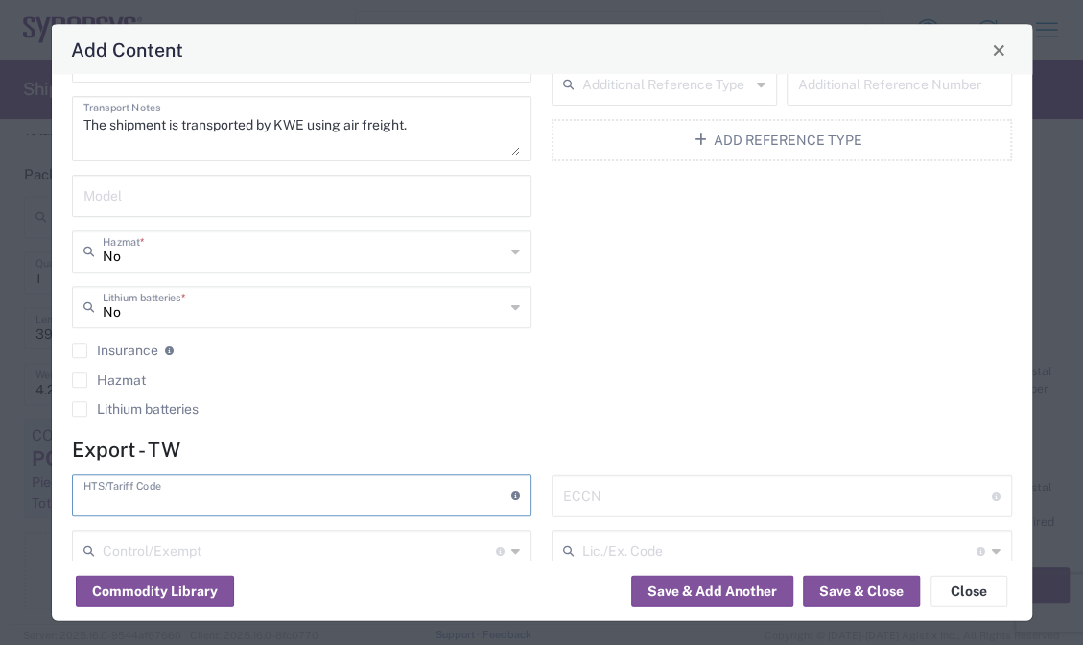
paste input "8473.30.00.00-6"
type input "8473.30.00.00-6"
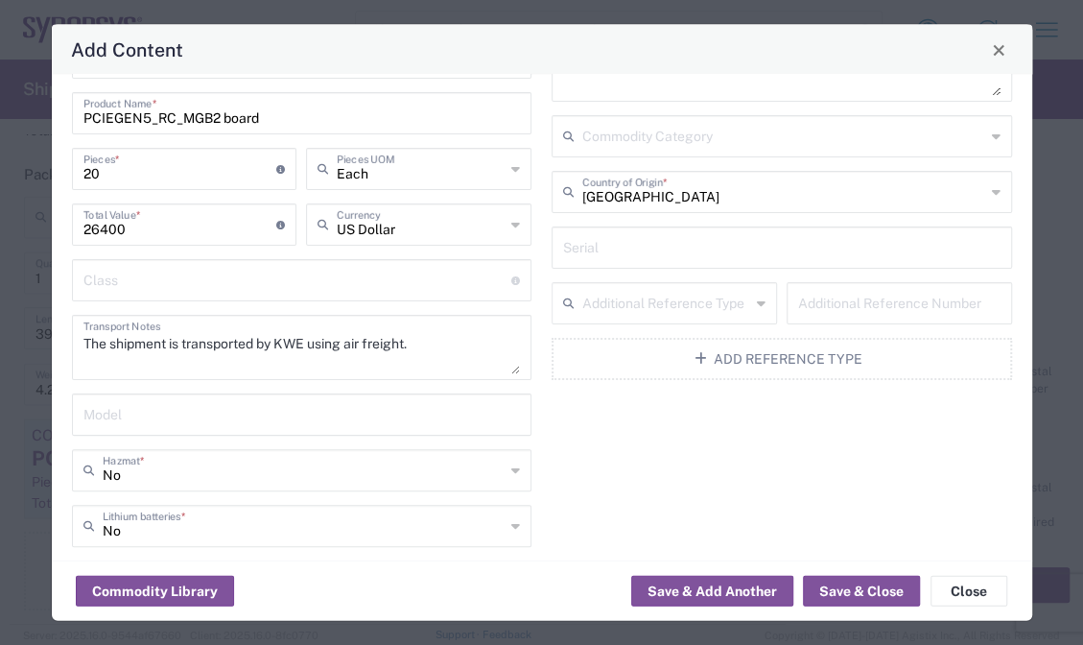
scroll to position [0, 0]
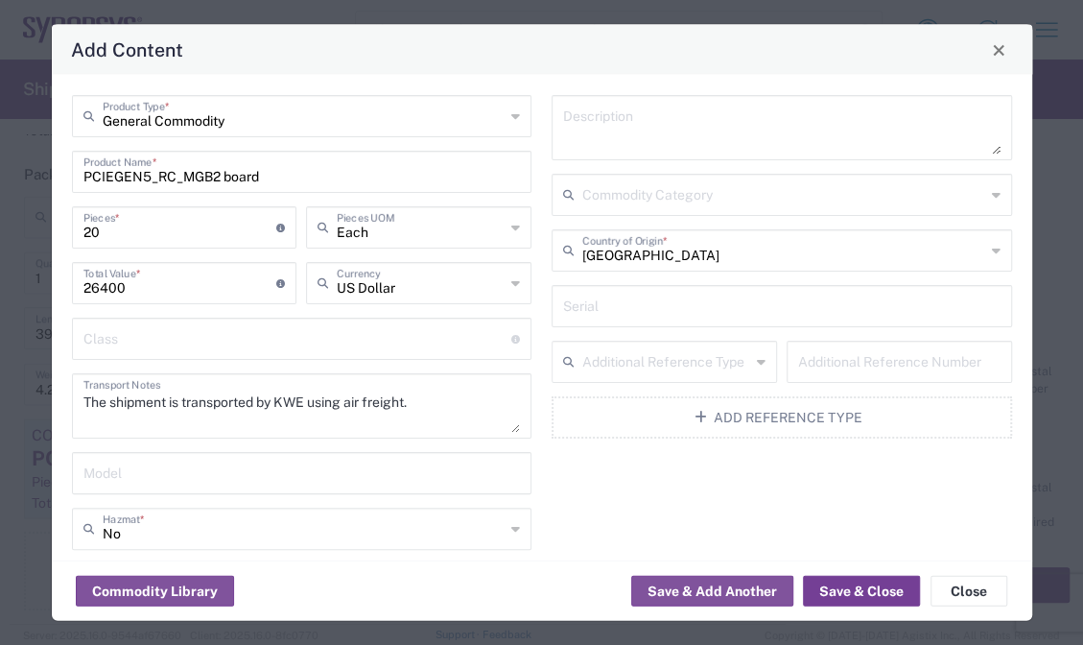
click at [868, 588] on button "Save & Close" at bounding box center [861, 591] width 117 height 31
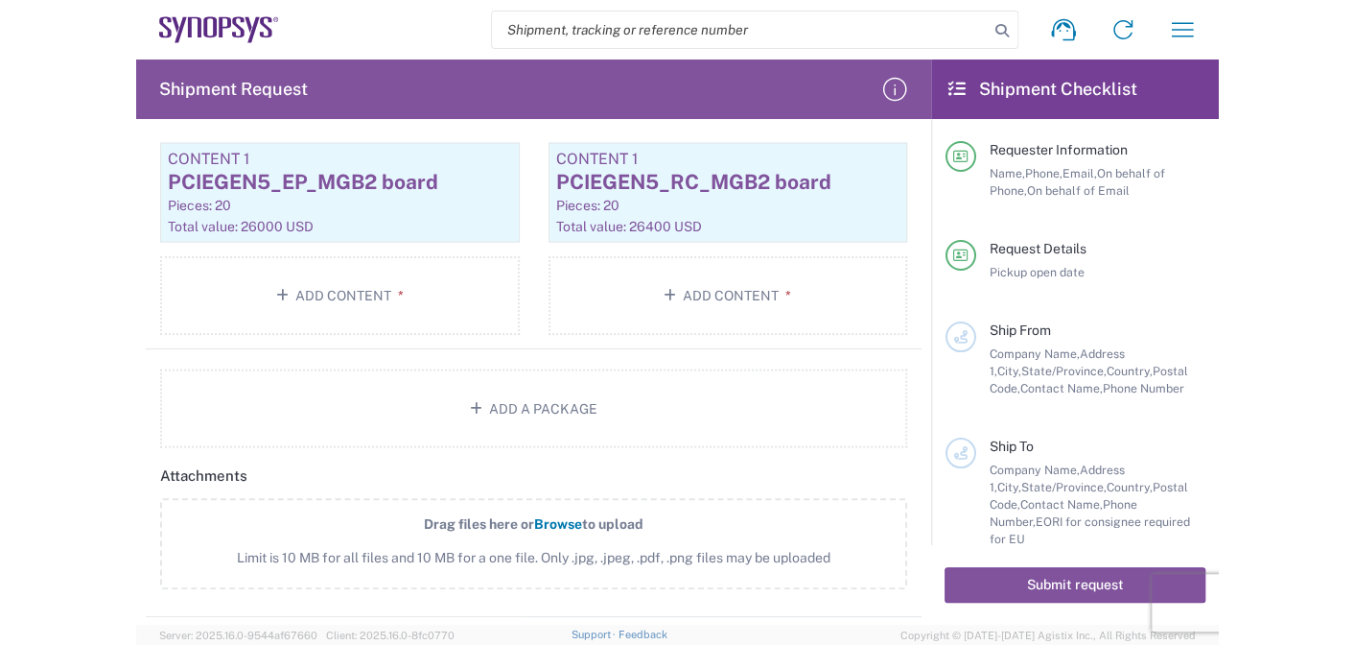
scroll to position [1929, 0]
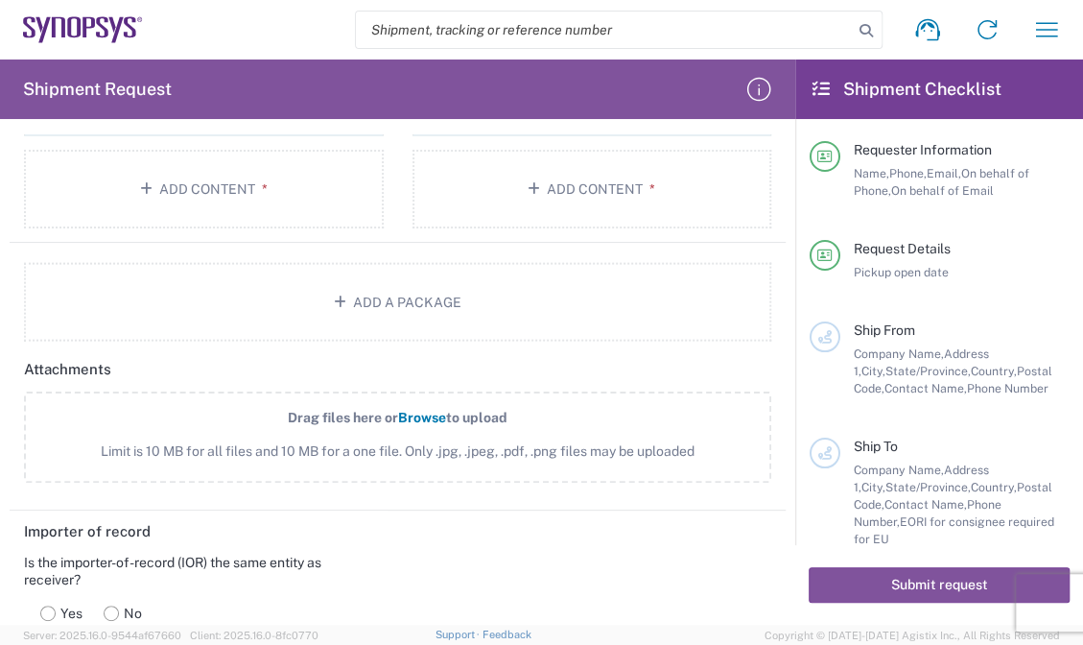
click at [436, 417] on span "Browse" at bounding box center [422, 417] width 48 height 15
click at [0, 0] on input "Drag files here or Browse to upload Limit is 10 MB for all files and 10 MB for …" at bounding box center [0, 0] width 0 height 0
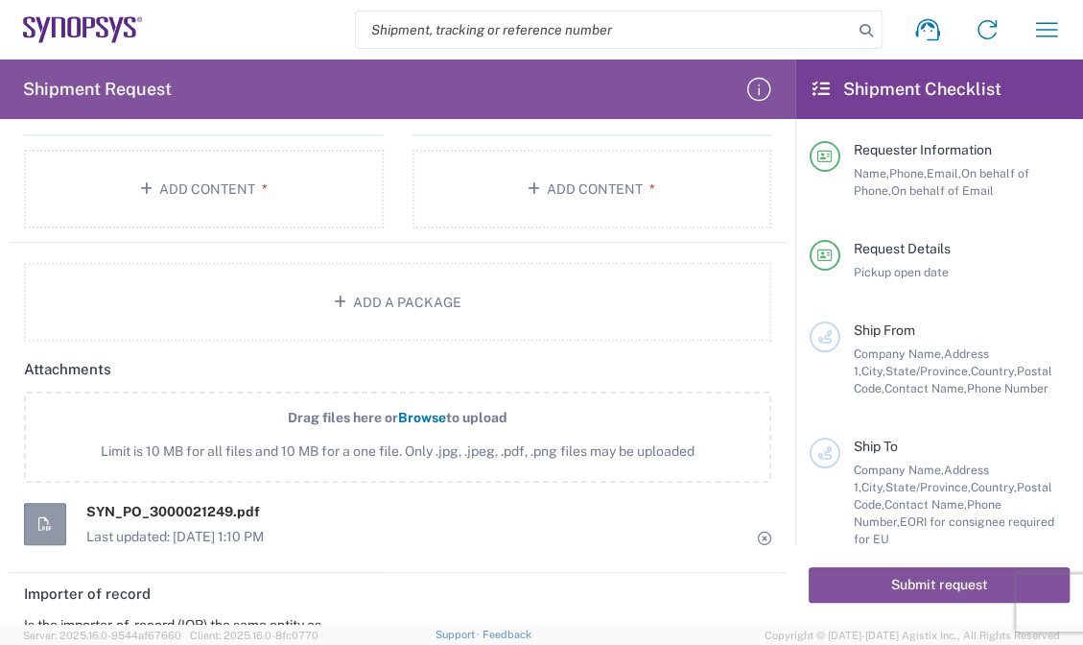
click at [375, 425] on label "Drag files here or Browse to upload Limit is 10 MB for all files and 10 MB for …" at bounding box center [397, 436] width 747 height 91
click at [0, 0] on input "Drag files here or Browse to upload Limit is 10 MB for all files and 10 MB for …" at bounding box center [0, 0] width 0 height 0
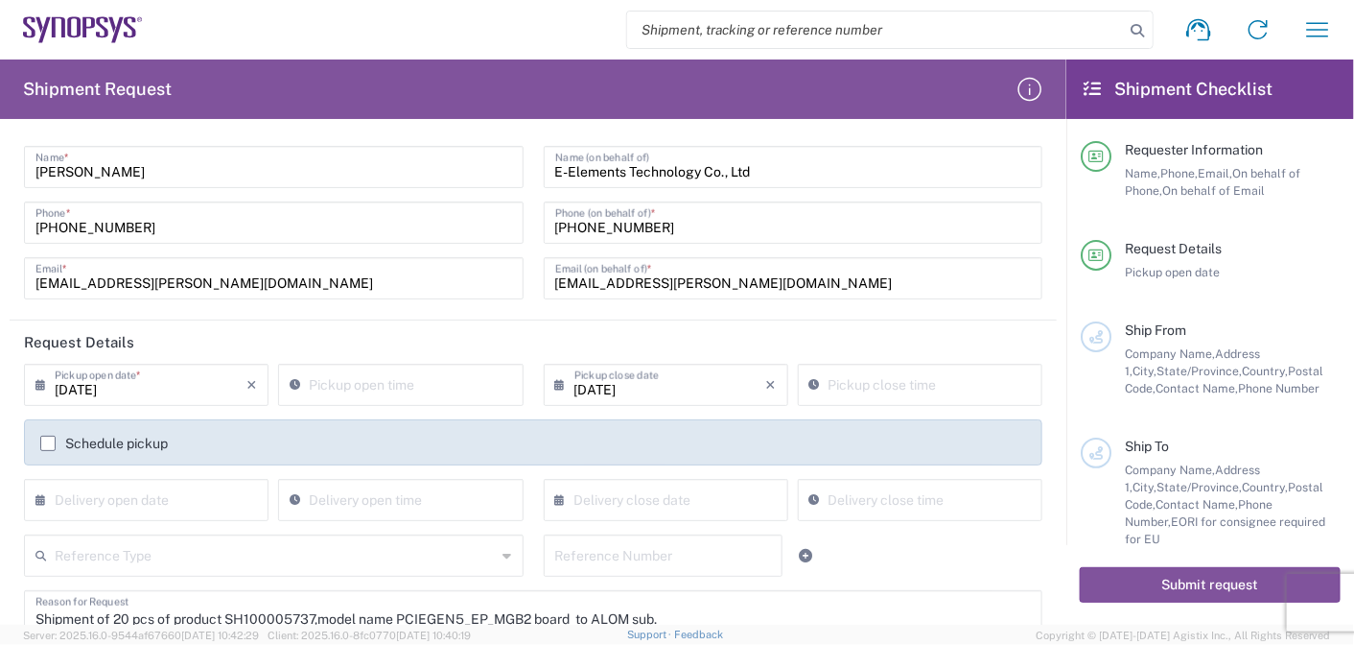
scroll to position [0, 0]
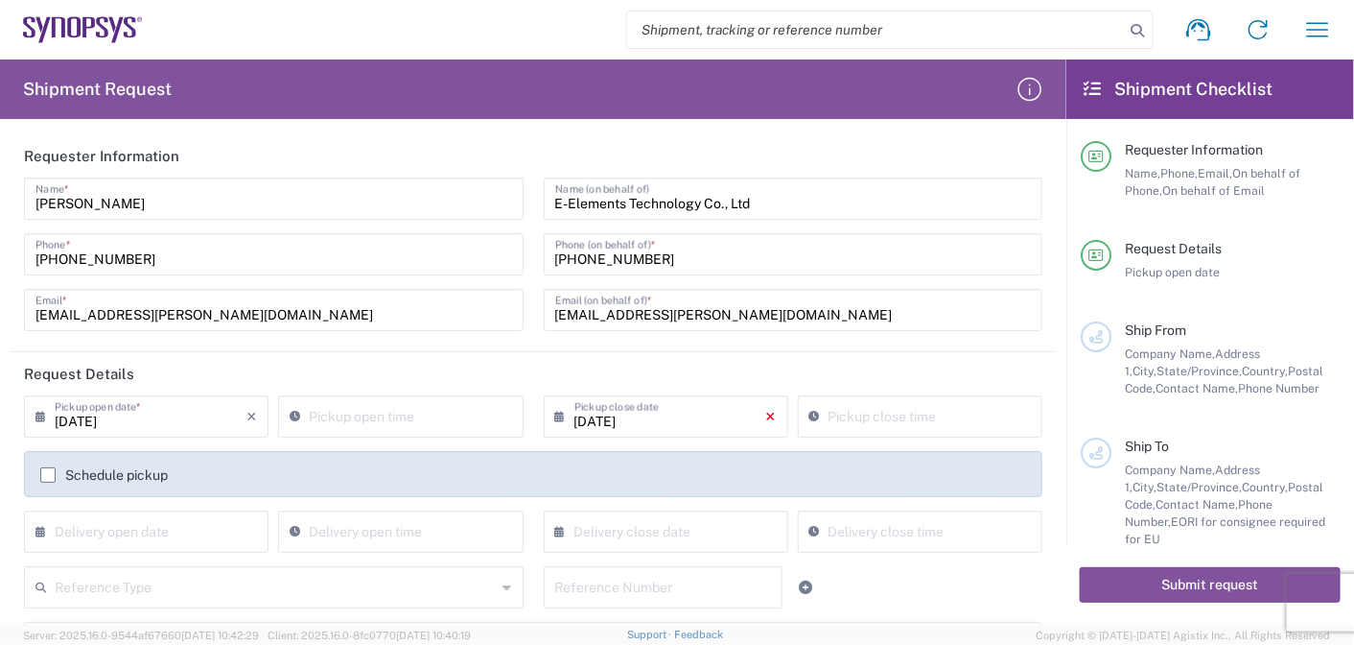
click at [766, 417] on icon "×" at bounding box center [771, 416] width 11 height 31
click at [1186, 596] on button "Submit request" at bounding box center [1210, 584] width 261 height 35
